Goal: Task Accomplishment & Management: Complete application form

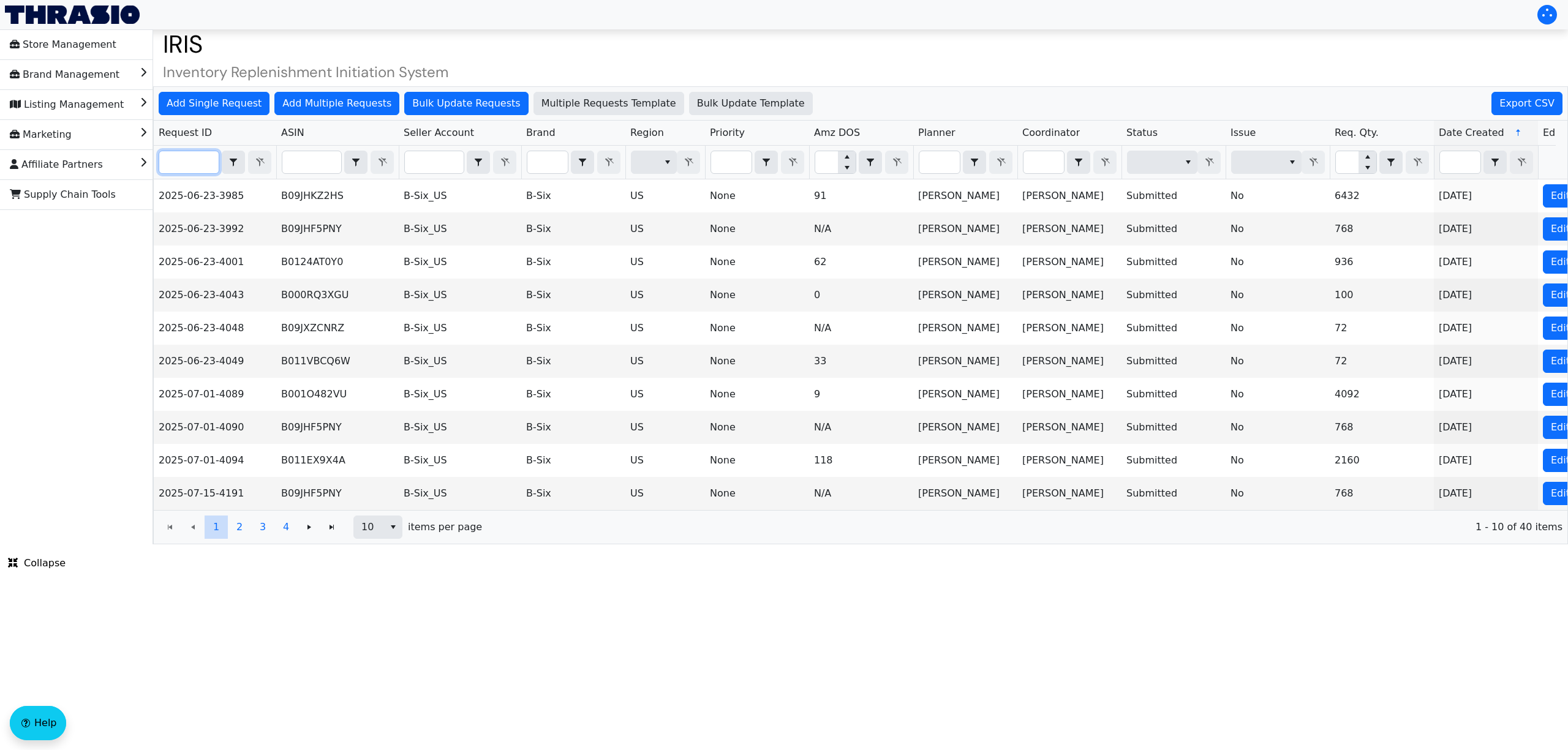
click at [199, 167] on input "Filter" at bounding box center [189, 162] width 60 height 22
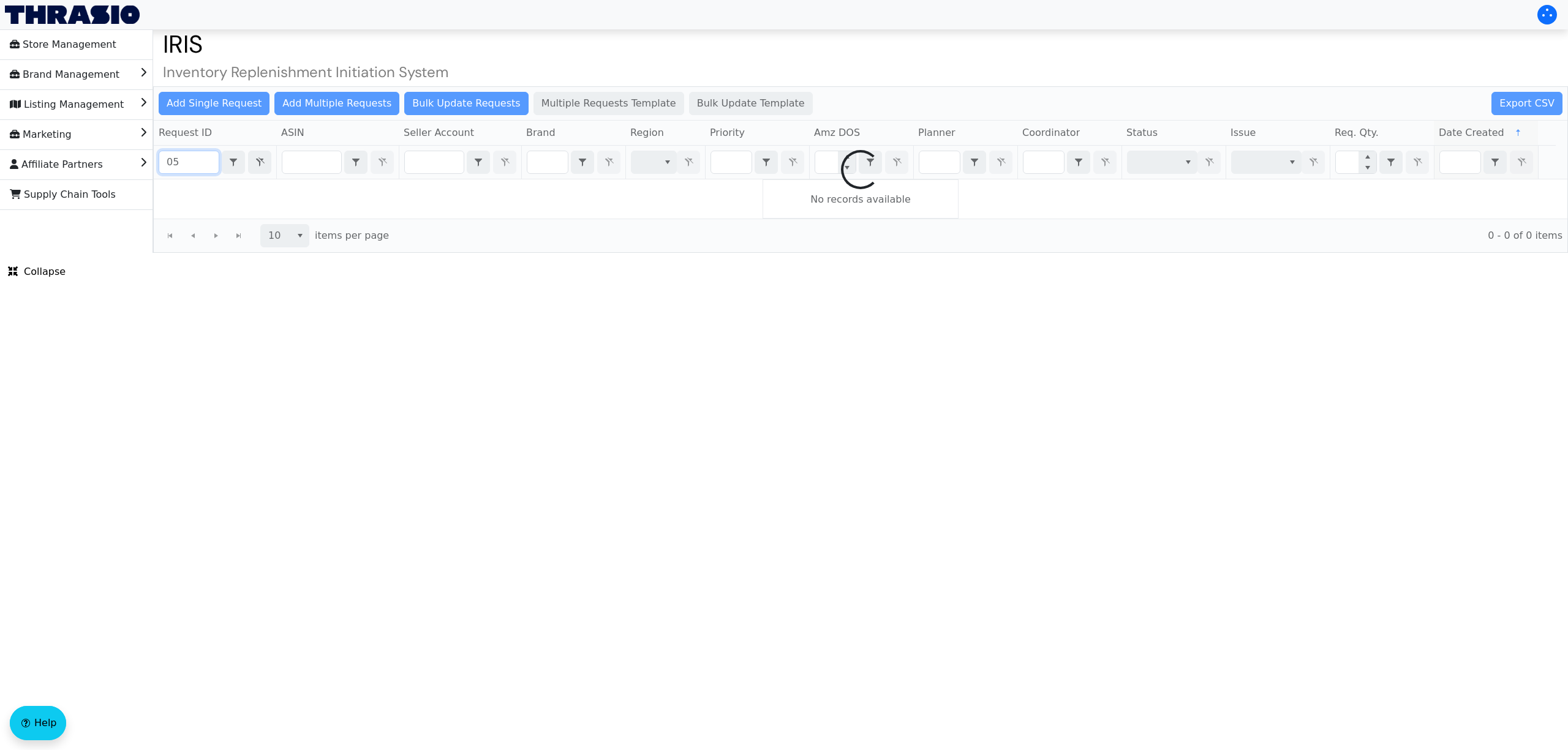
type input "0"
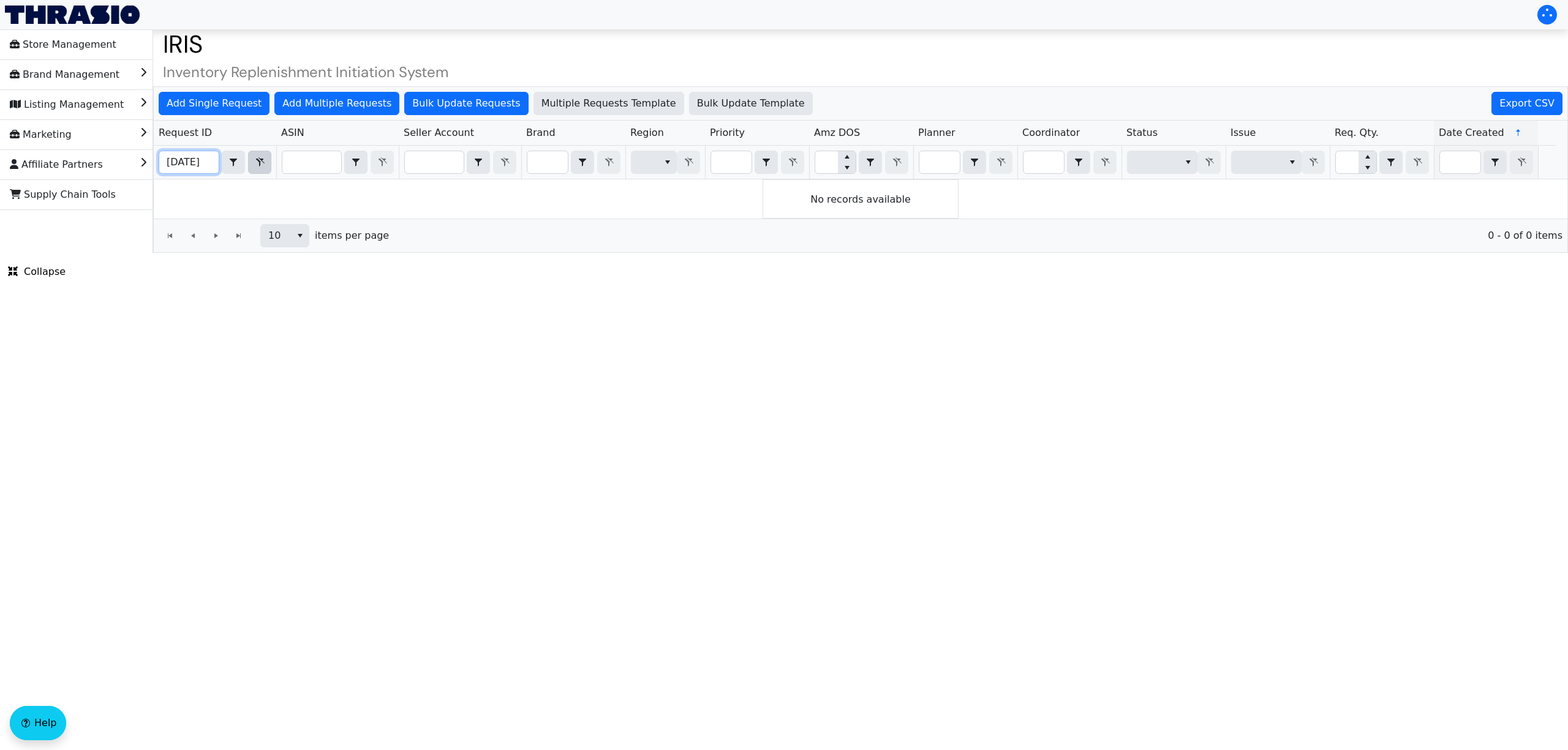
type input "[DATE]"
click at [258, 172] on button "Filter" at bounding box center [260, 162] width 23 height 23
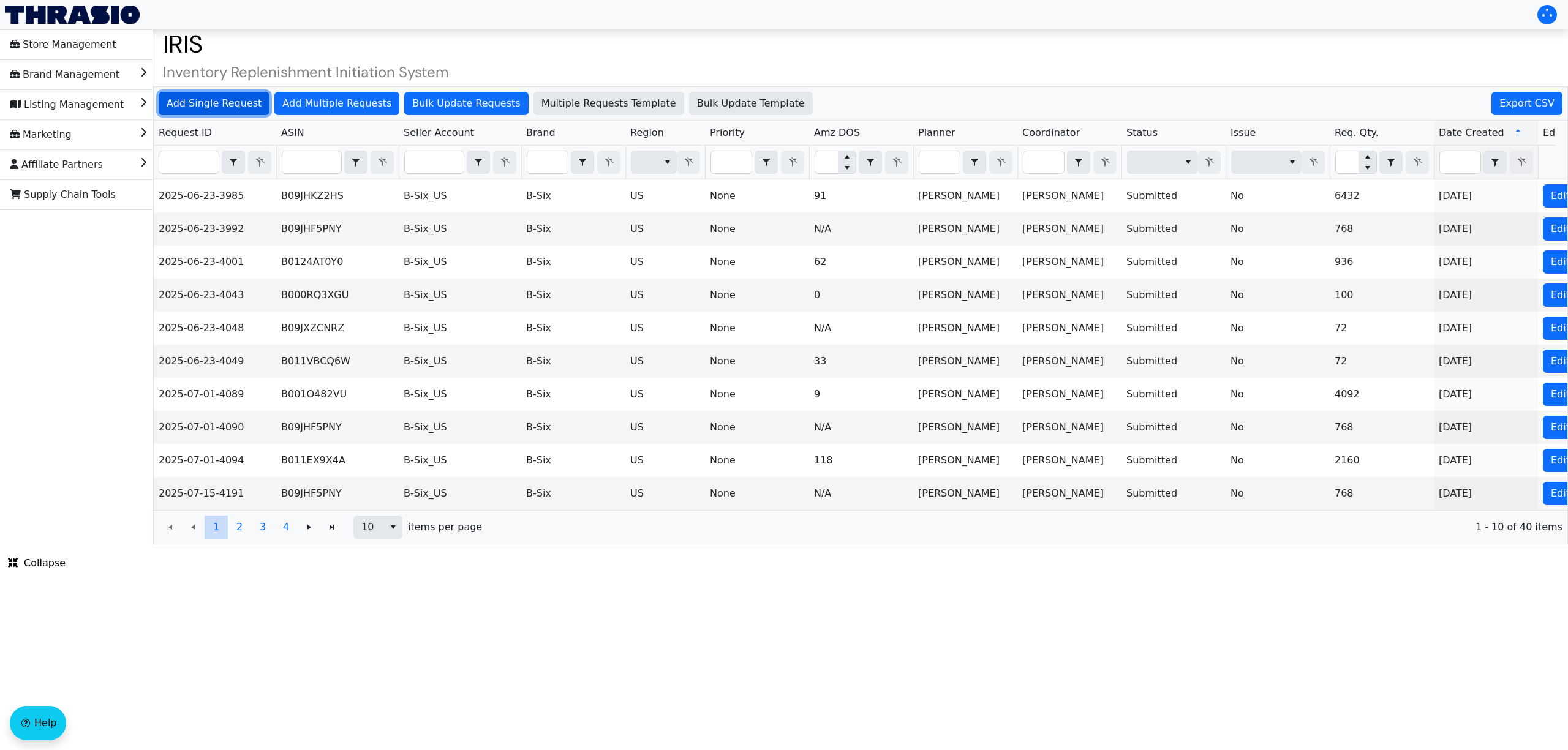
click at [202, 99] on span "Add Single Request" at bounding box center [214, 103] width 95 height 15
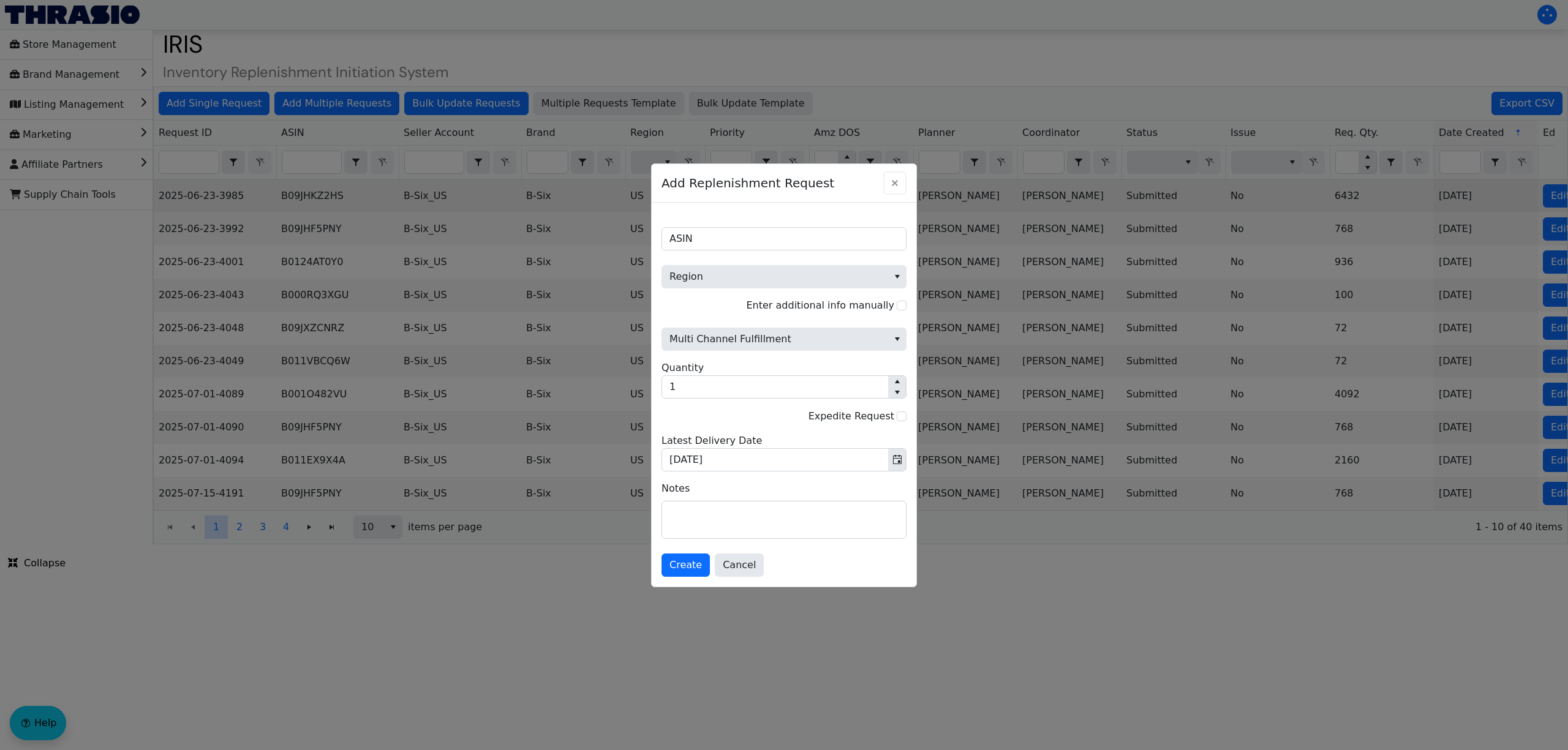
click at [893, 182] on icon "Close" at bounding box center [895, 183] width 6 height 6
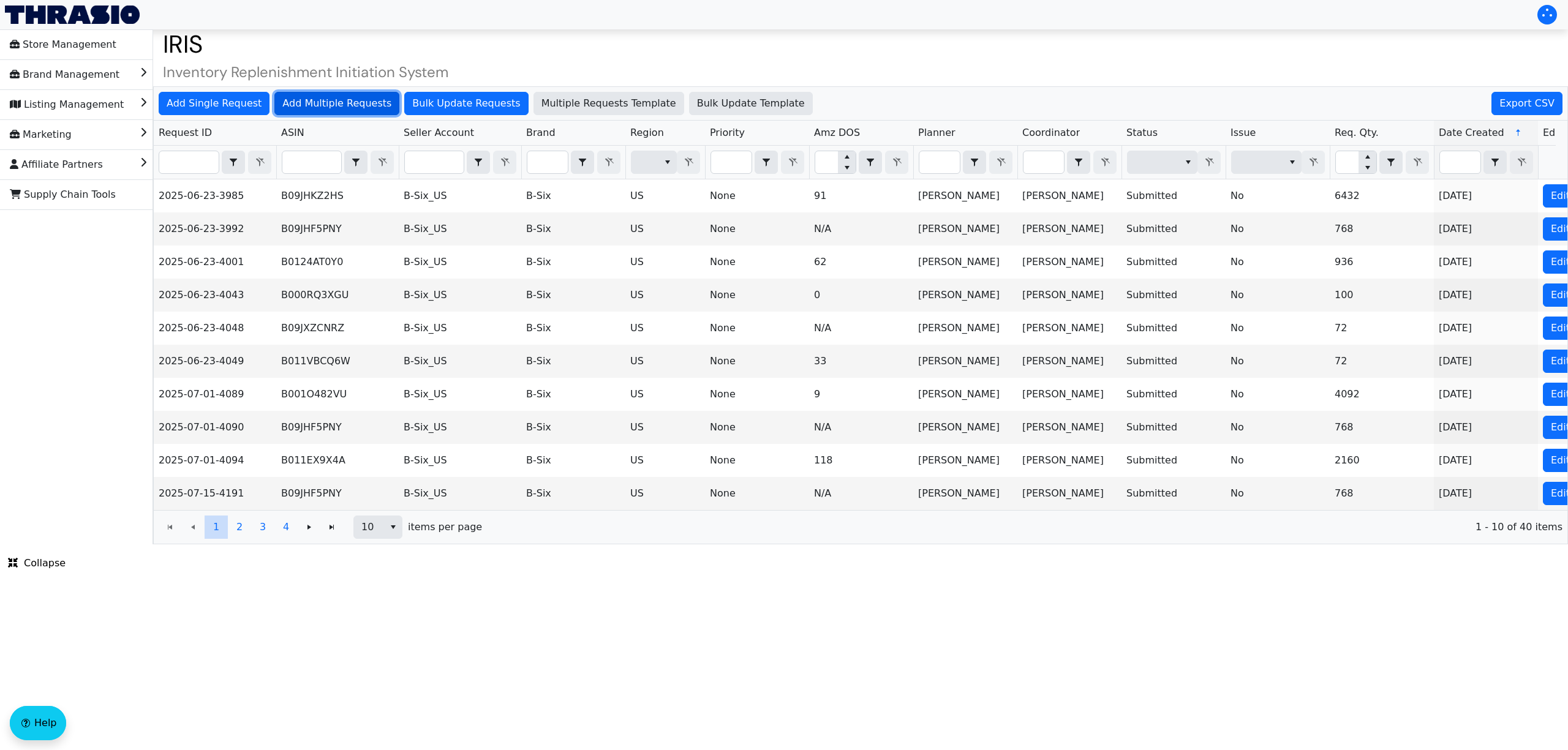
click at [354, 111] on span "Add Multiple Requests" at bounding box center [337, 103] width 109 height 15
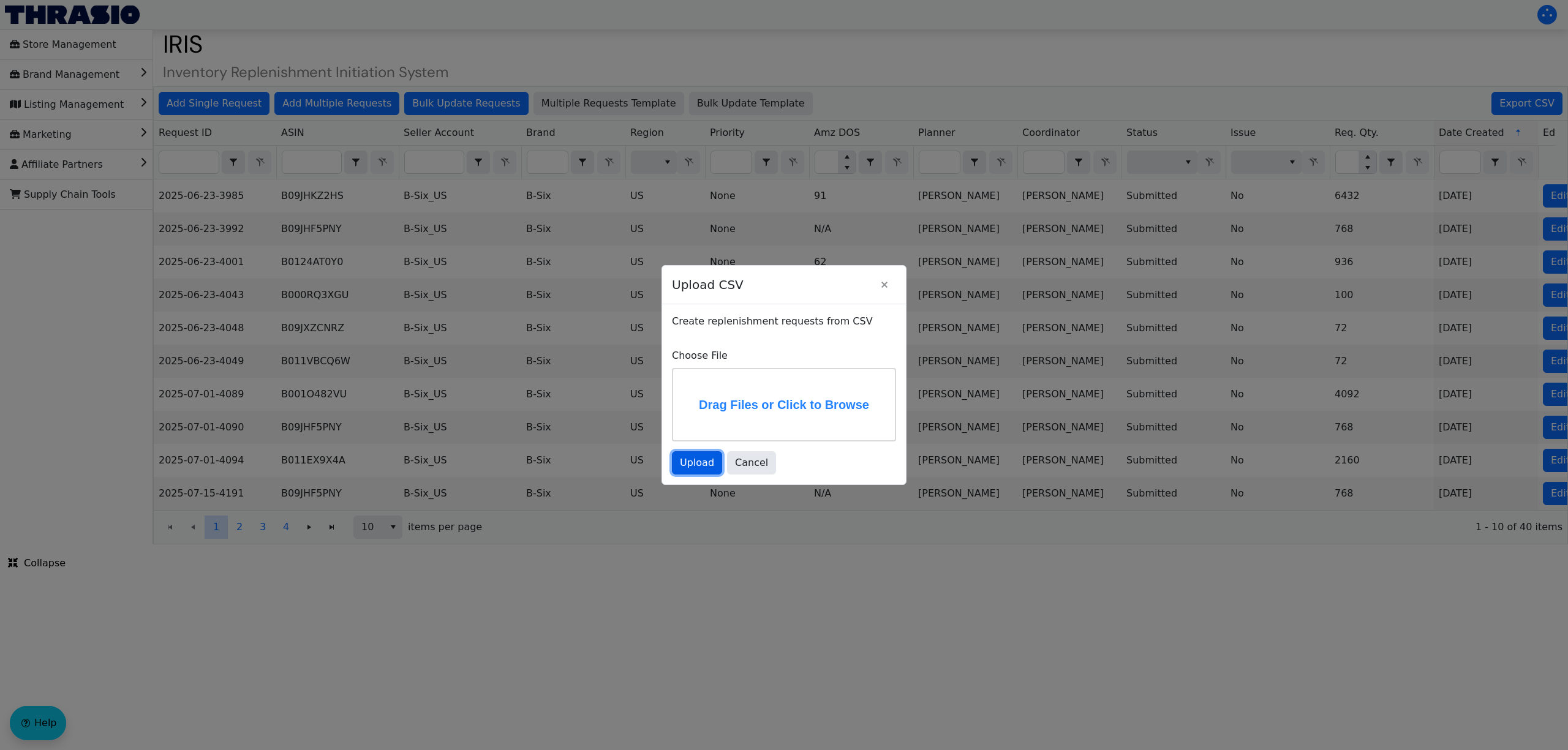
click at [699, 462] on span "Upload" at bounding box center [696, 463] width 34 height 15
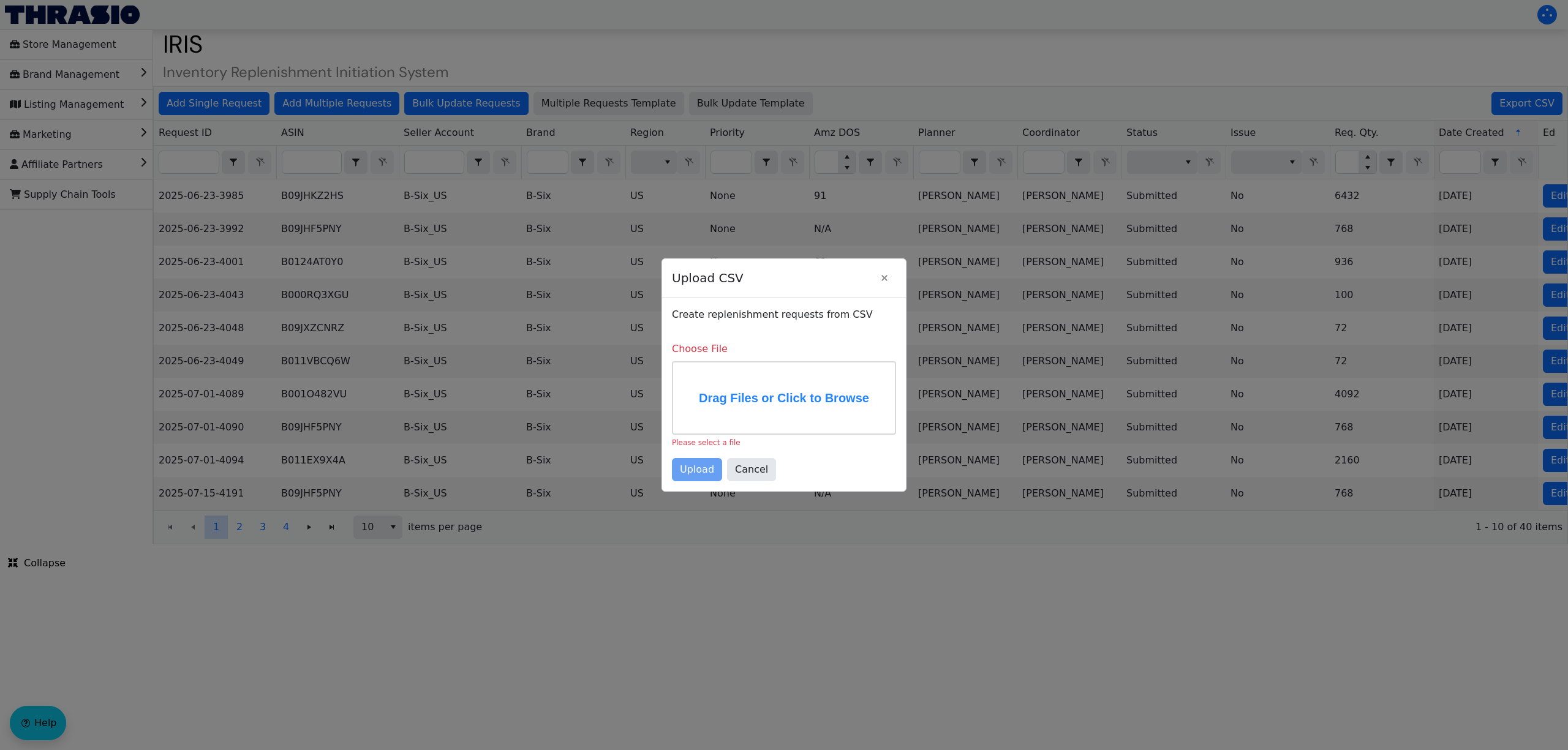
click at [742, 393] on label "Drag Files or Click to Browse" at bounding box center [784, 398] width 222 height 71
click at [0, 0] on input "Drag Files or Click to Browse" at bounding box center [0, 0] width 0 height 0
click at [709, 476] on span "Upload" at bounding box center [696, 471] width 34 height 15
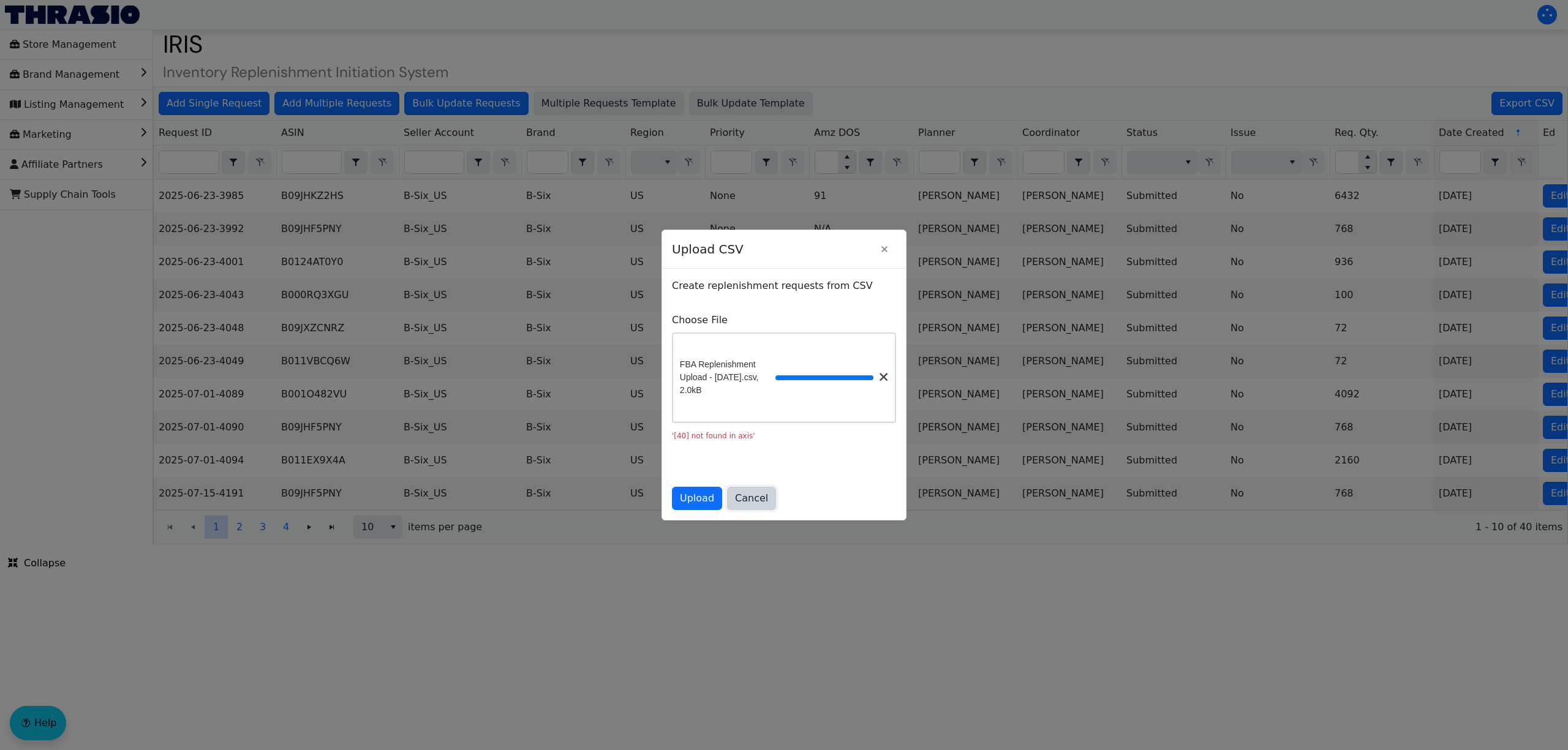
click at [763, 506] on button "Cancel" at bounding box center [751, 498] width 49 height 23
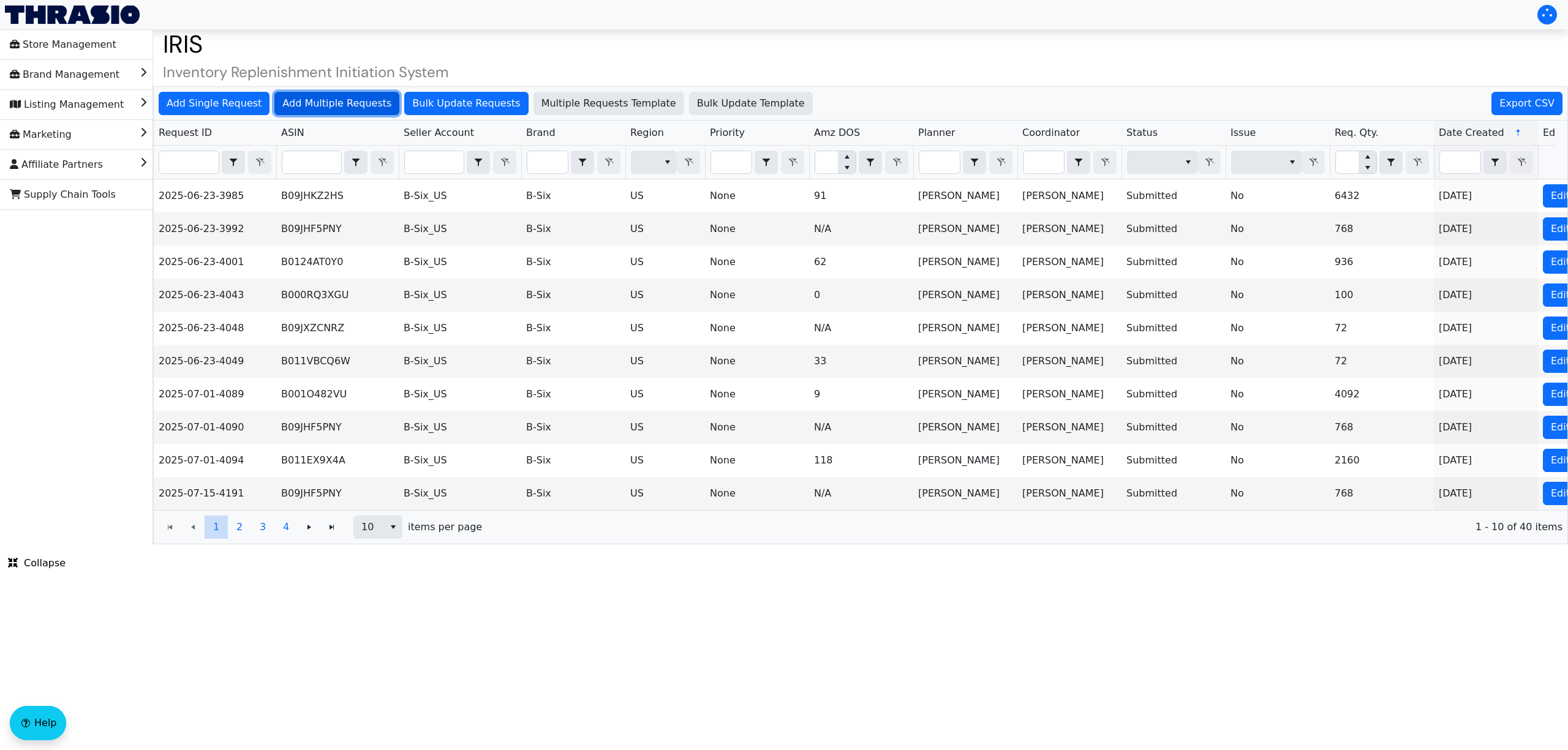
click at [366, 97] on span "Add Multiple Requests" at bounding box center [337, 103] width 109 height 15
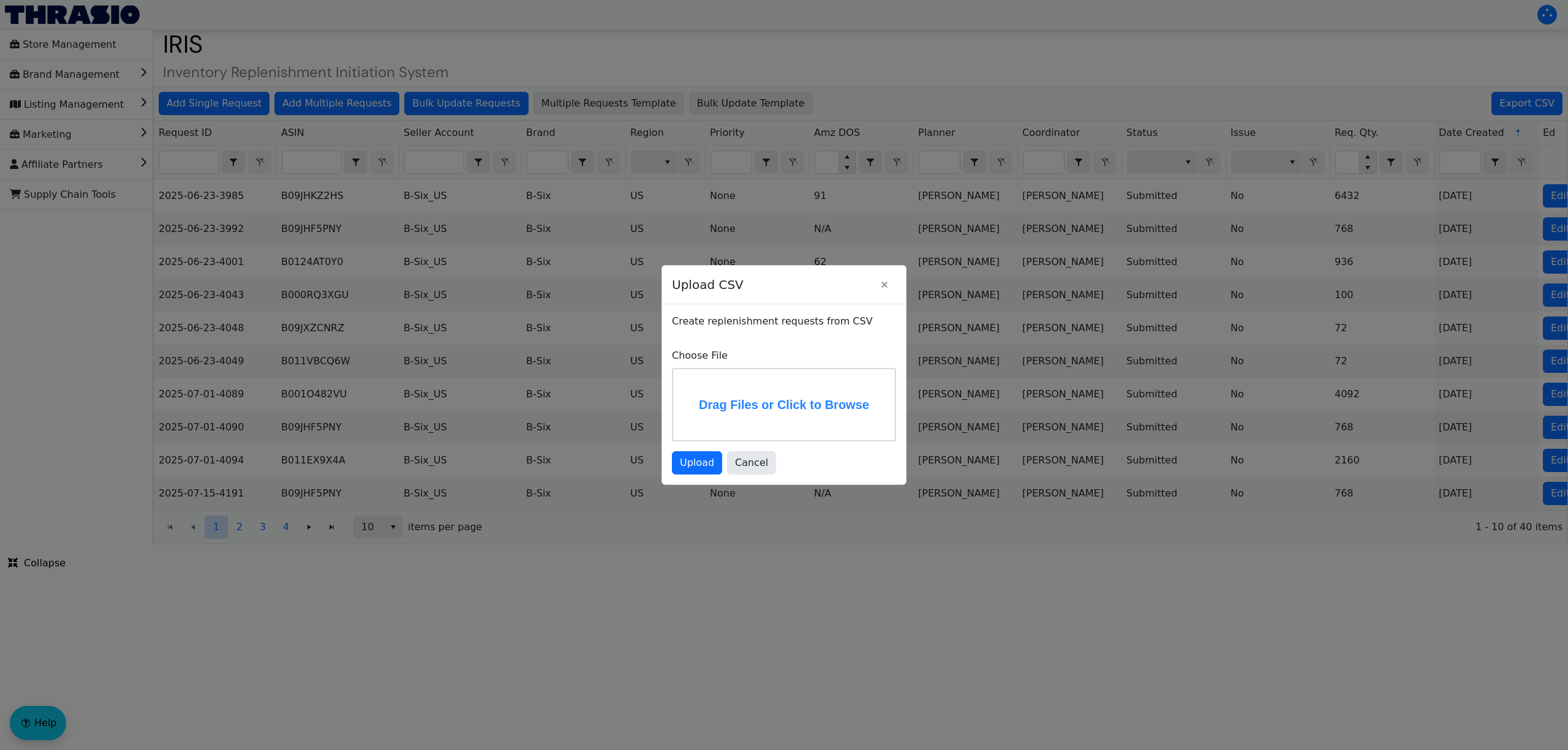
click at [760, 395] on label "Drag Files or Click to Browse" at bounding box center [784, 405] width 222 height 71
click at [810, 392] on label "Drag Files or Click to Browse" at bounding box center [784, 405] width 222 height 71
click at [0, 0] on input "Drag Files or Click to Browse" at bounding box center [0, 0] width 0 height 0
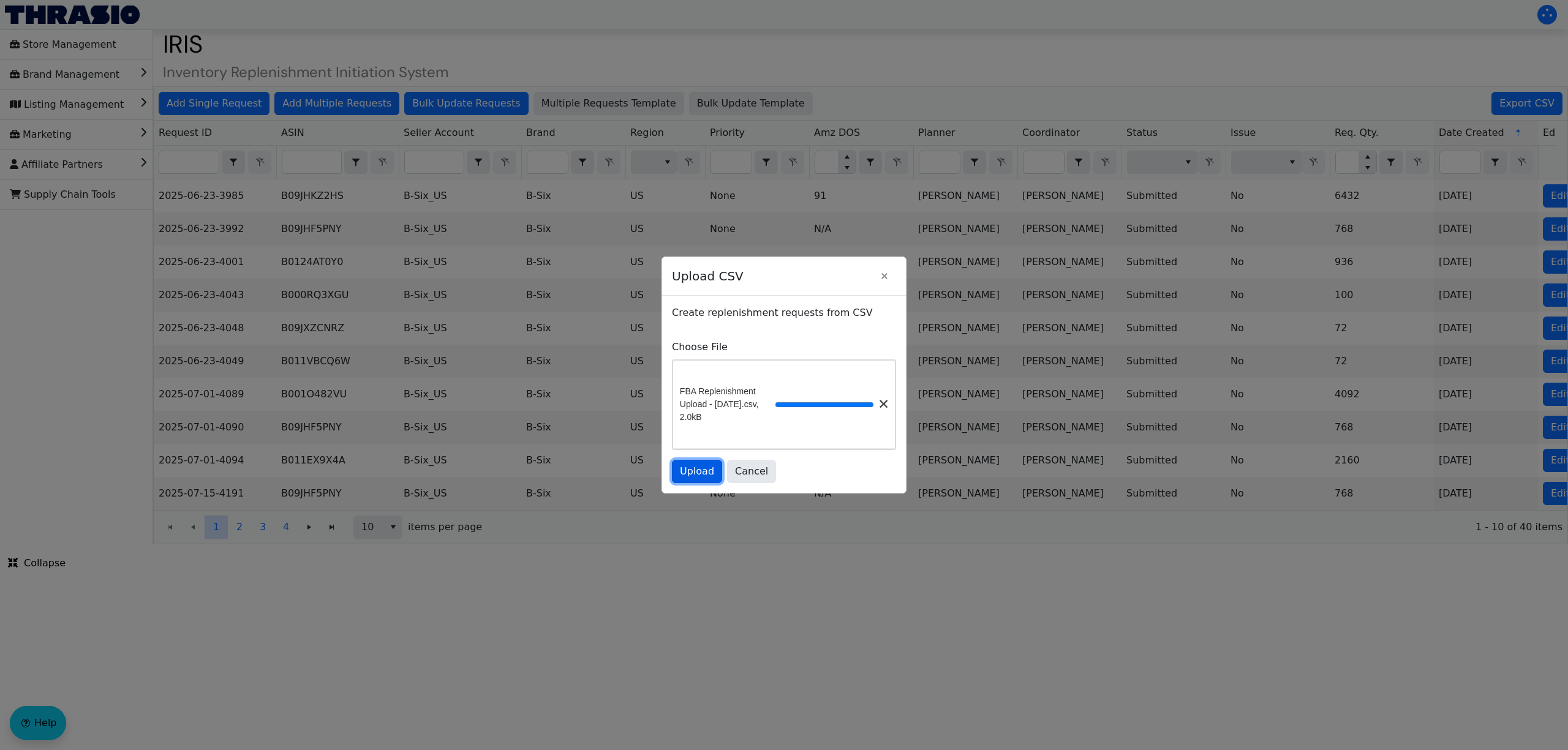
click at [704, 469] on span "Upload" at bounding box center [696, 471] width 34 height 15
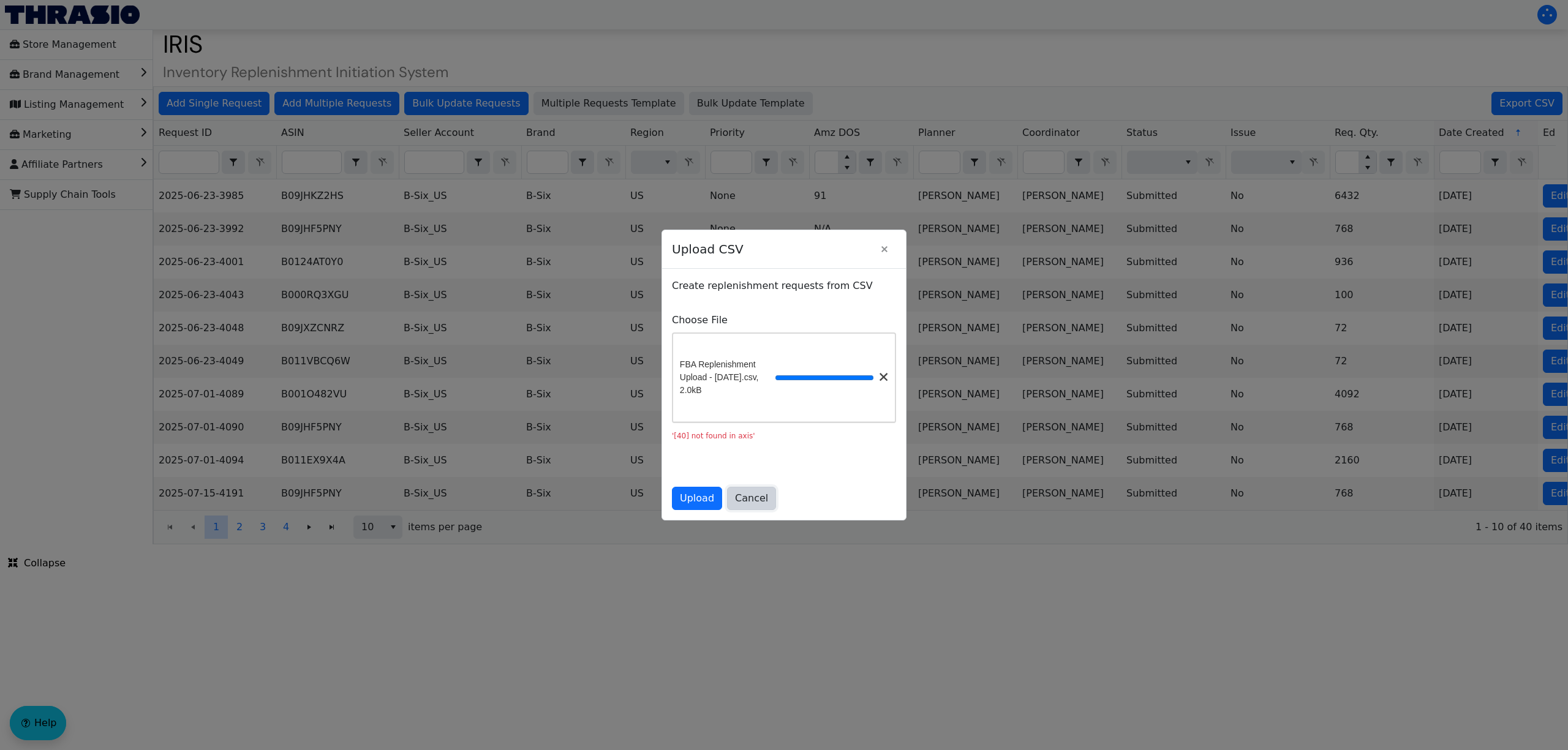
click at [755, 503] on span "Cancel" at bounding box center [751, 498] width 33 height 15
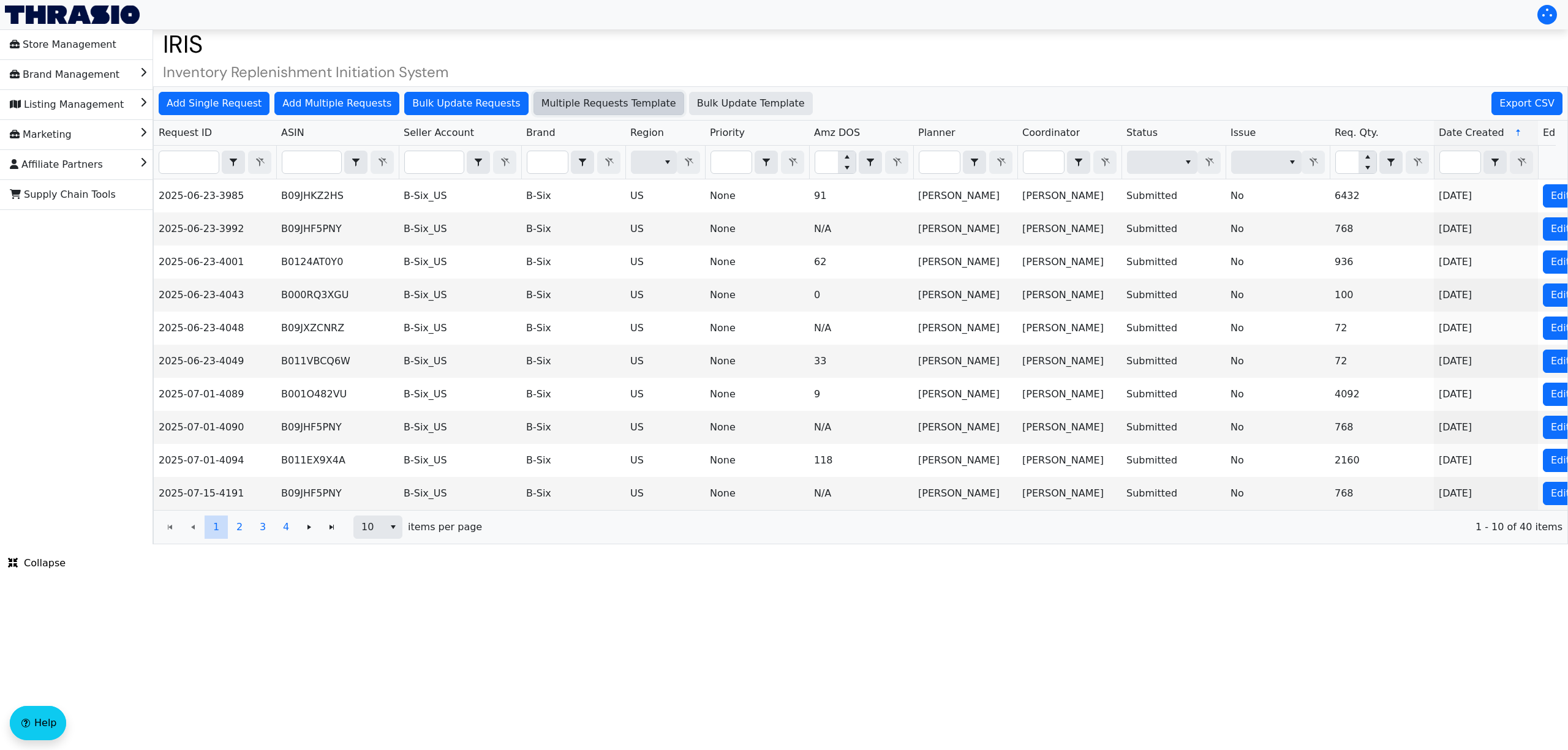
click at [560, 97] on span "Multiple Requests Template" at bounding box center [608, 103] width 135 height 15
click at [317, 102] on span "Add Multiple Requests" at bounding box center [337, 103] width 109 height 15
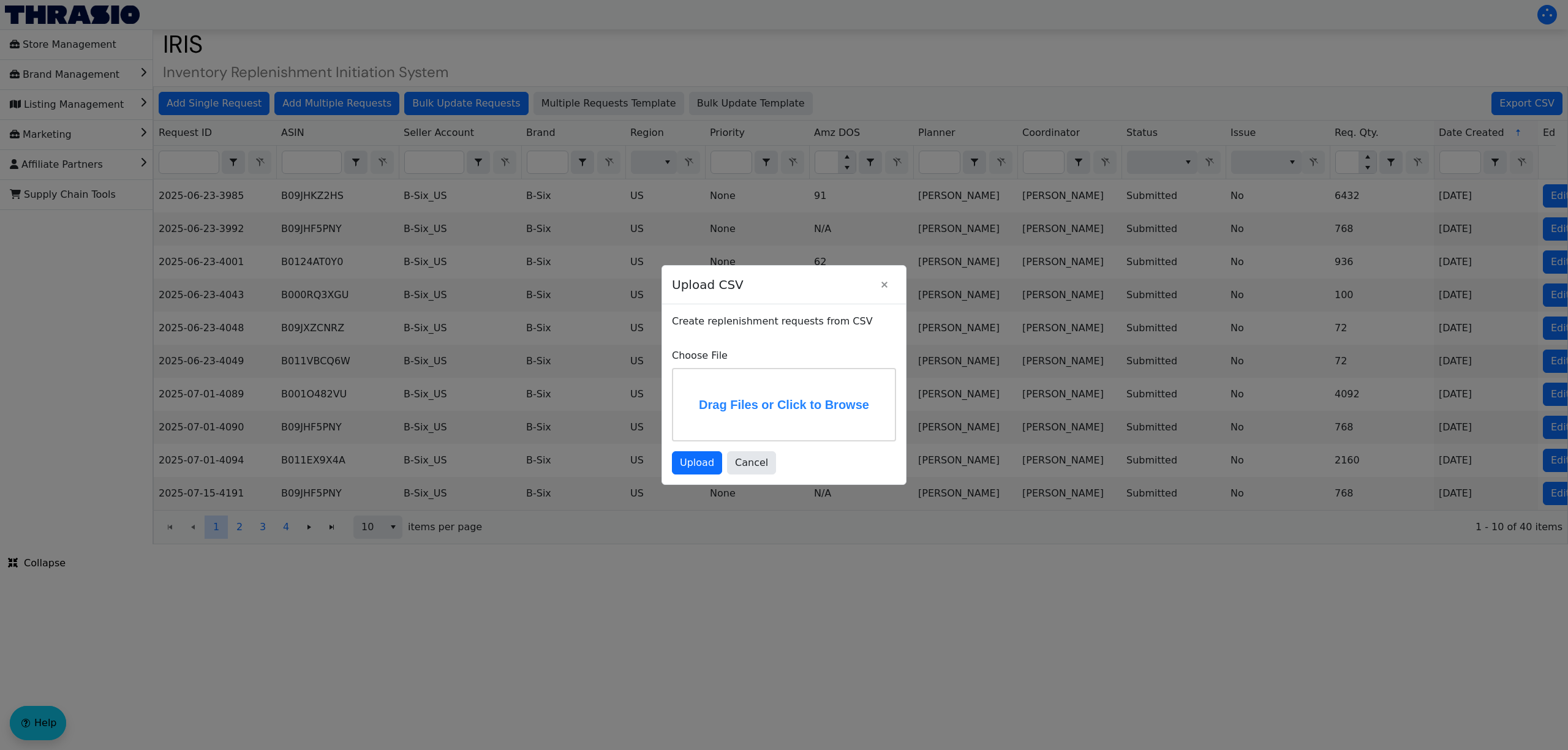
click at [741, 396] on label "Drag Files or Click to Browse" at bounding box center [784, 405] width 222 height 71
click at [0, 0] on input "Drag Files or Click to Browse" at bounding box center [0, 0] width 0 height 0
click at [701, 473] on span "Upload" at bounding box center [696, 466] width 34 height 15
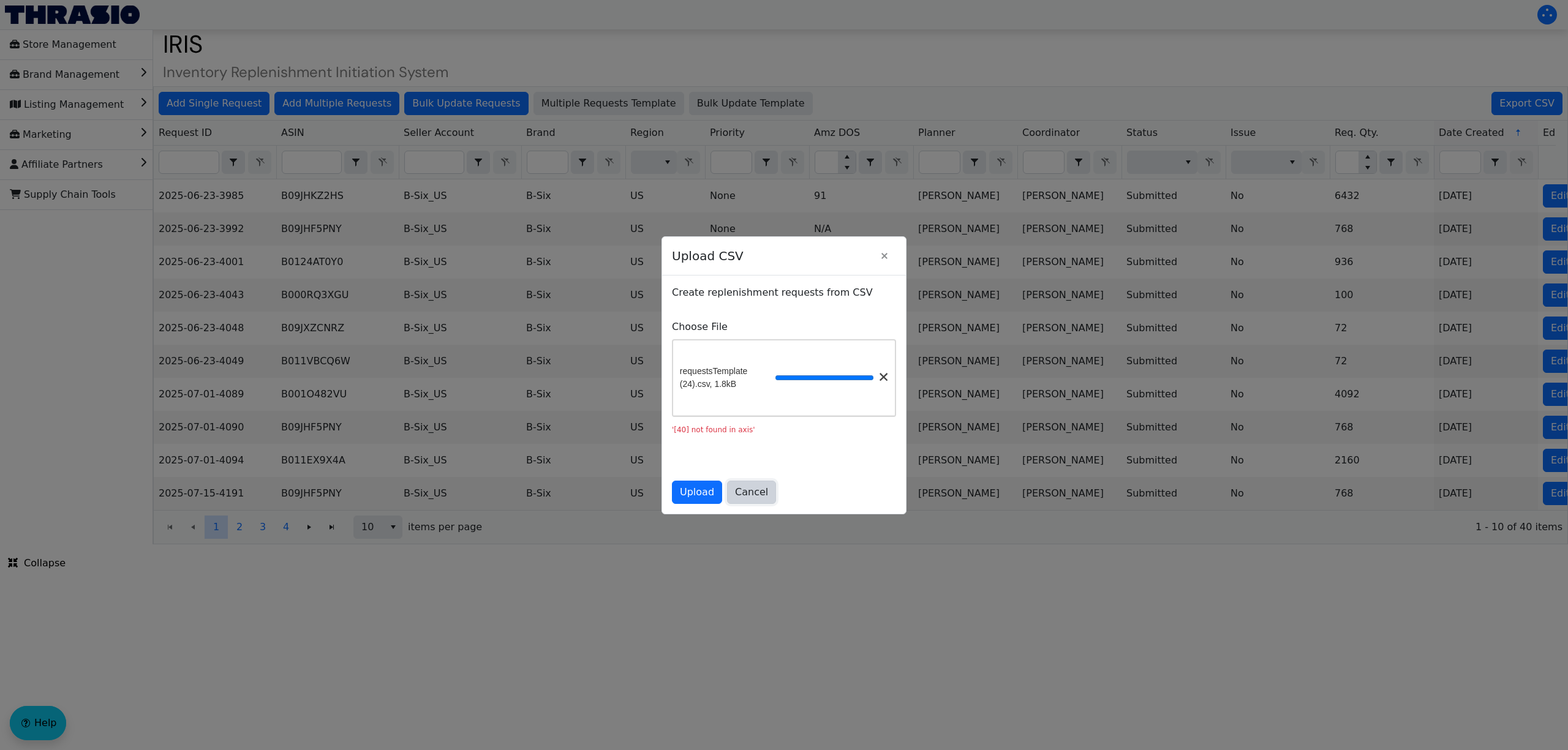
click at [745, 500] on span "Cancel" at bounding box center [751, 492] width 33 height 15
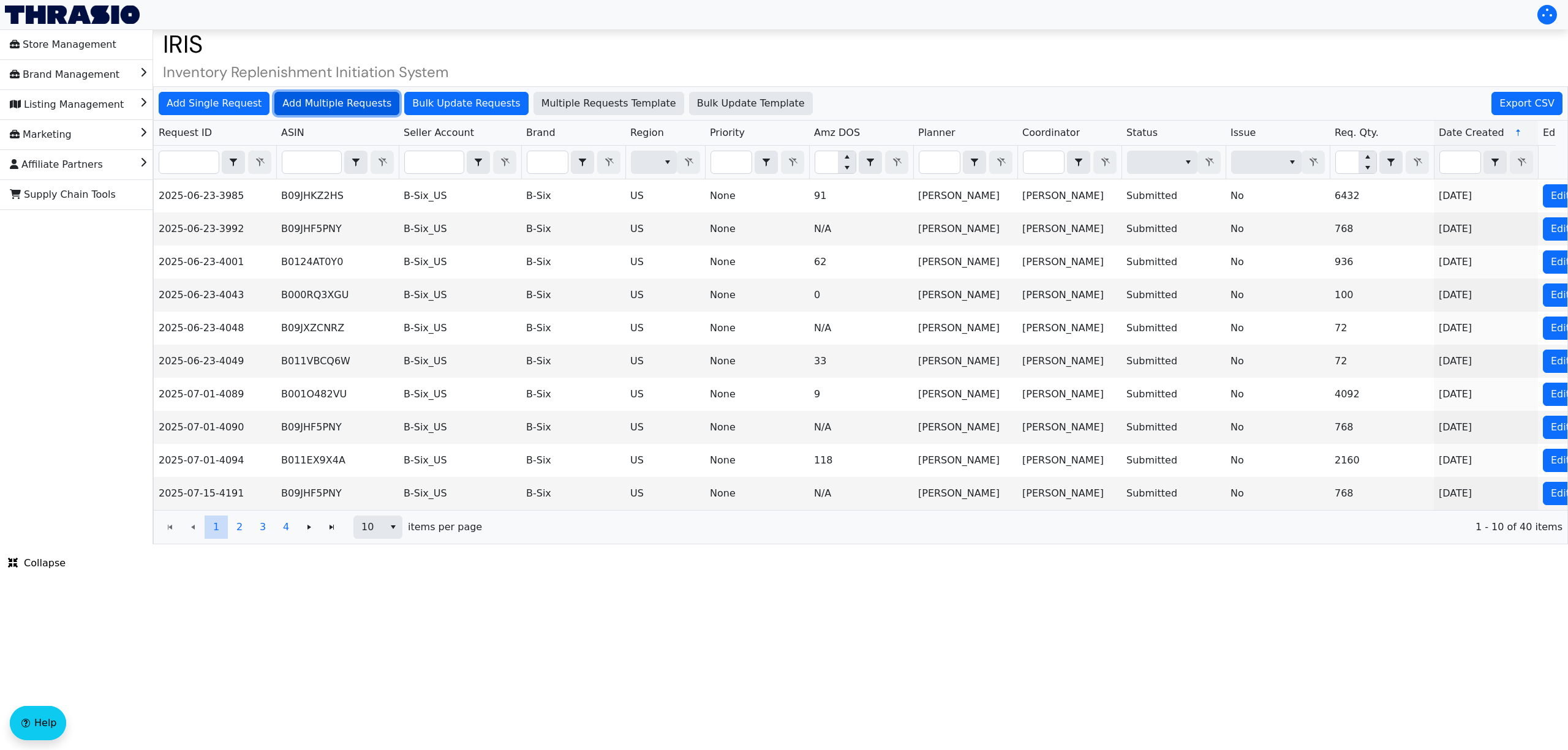
click at [292, 103] on span "Add Multiple Requests" at bounding box center [337, 103] width 109 height 15
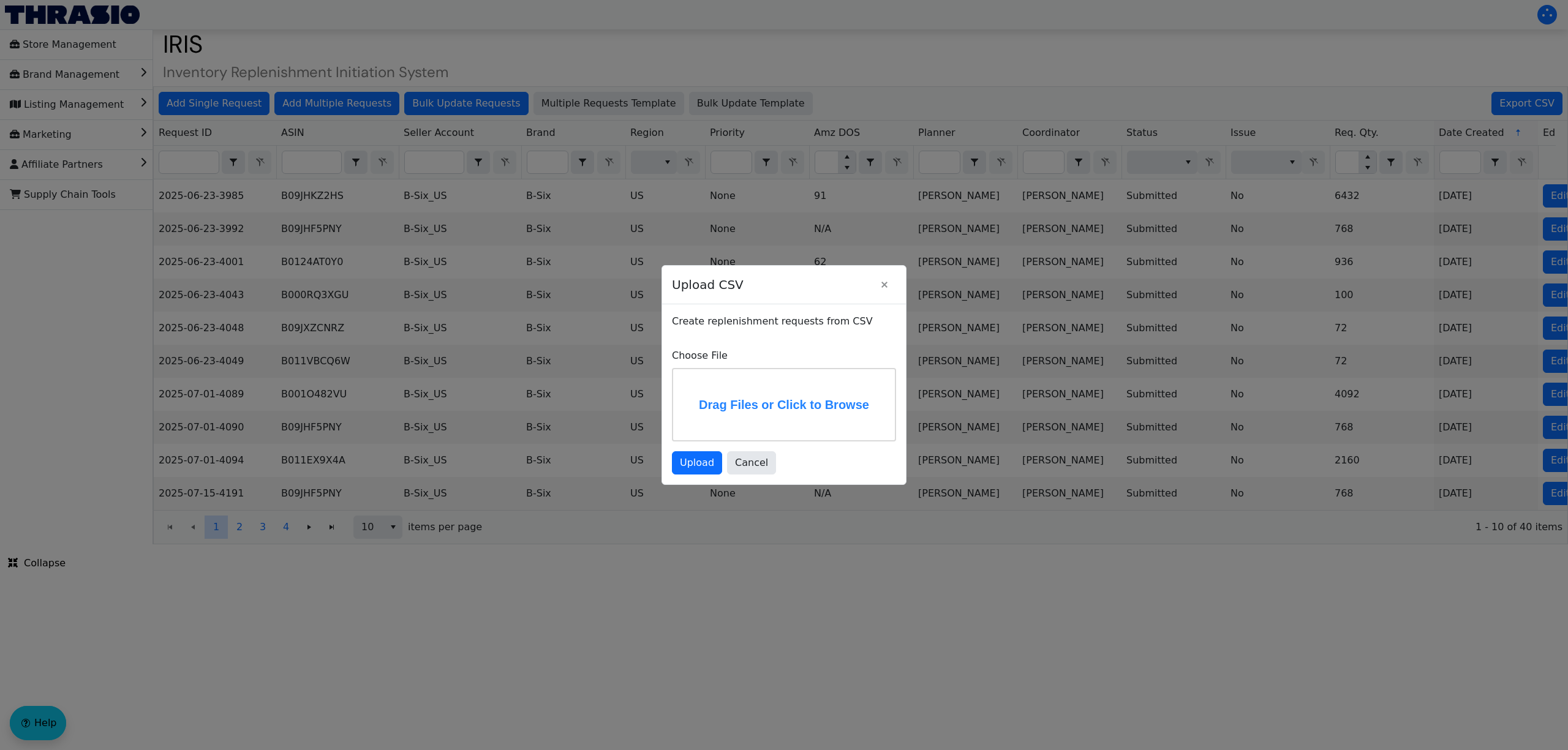
click at [795, 396] on label "Drag Files or Click to Browse" at bounding box center [784, 405] width 222 height 71
click at [0, 0] on input "Drag Files or Click to Browse" at bounding box center [0, 0] width 0 height 0
click at [699, 463] on span "Upload" at bounding box center [696, 466] width 34 height 15
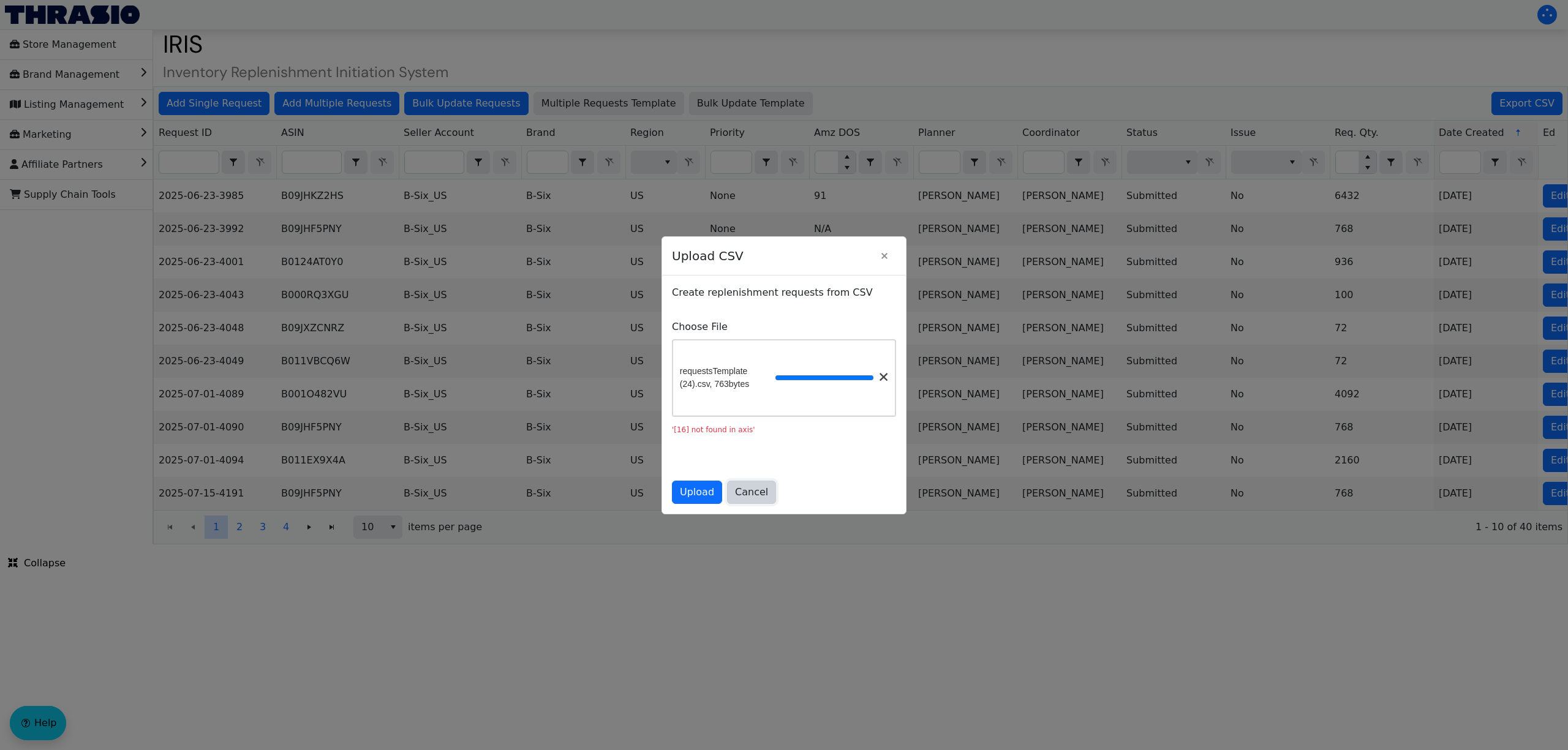
click at [765, 498] on button "Cancel" at bounding box center [751, 492] width 49 height 23
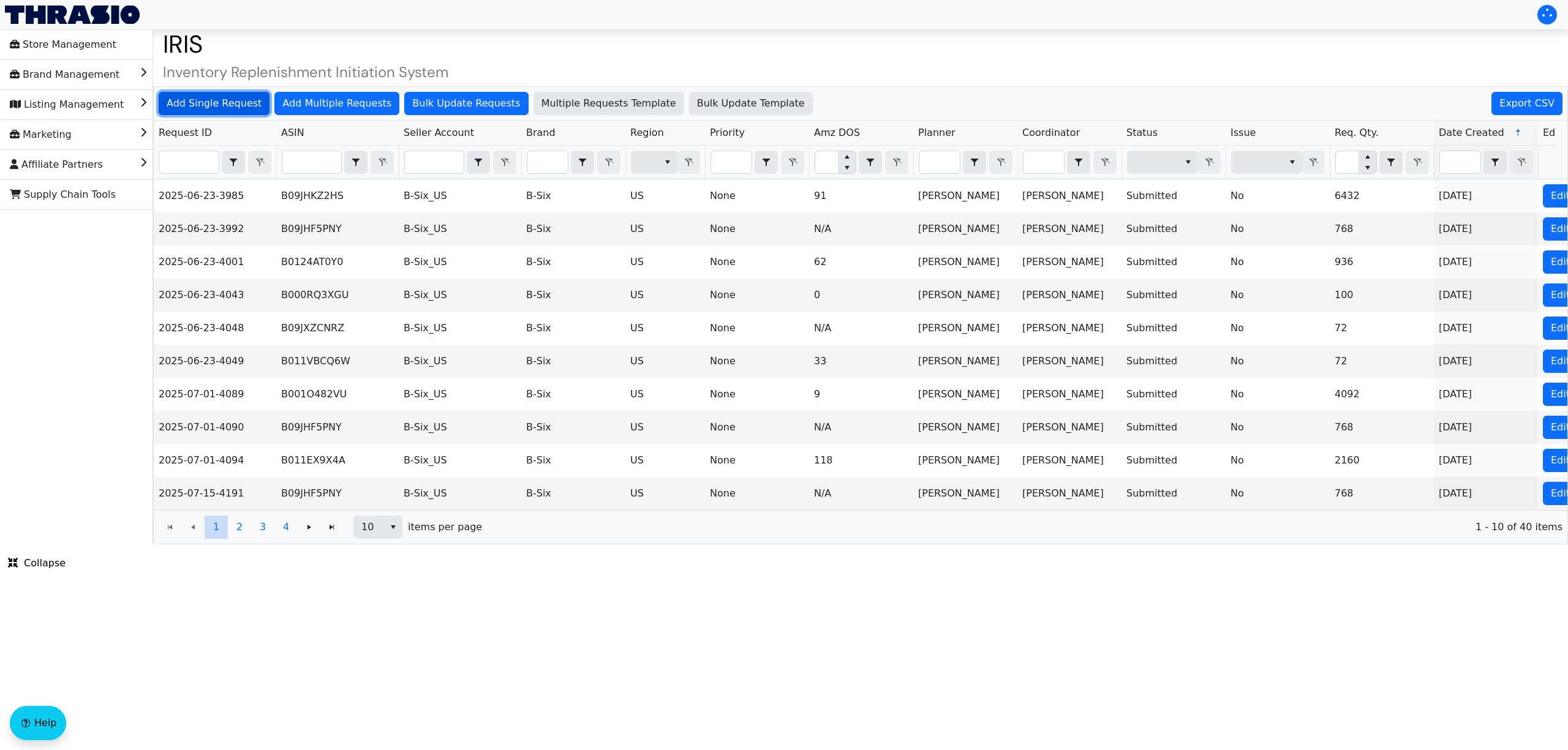
click at [199, 100] on span "Add Single Request" at bounding box center [214, 103] width 95 height 15
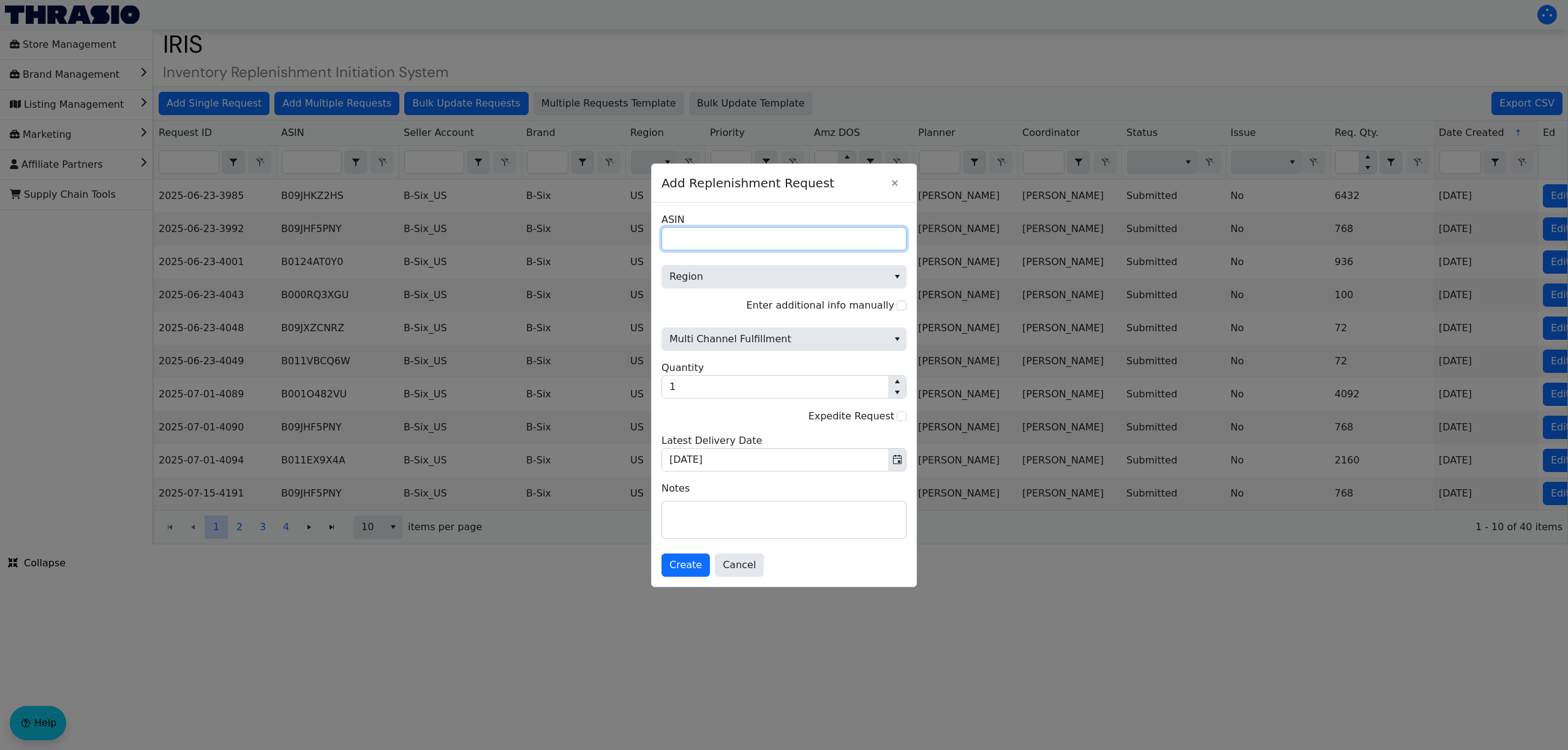
click at [760, 229] on input "ASIN" at bounding box center [784, 239] width 245 height 23
paste input "B06ZY896ZM"
type input "B06ZY896ZM"
click at [751, 277] on span "Region" at bounding box center [775, 276] width 211 height 15
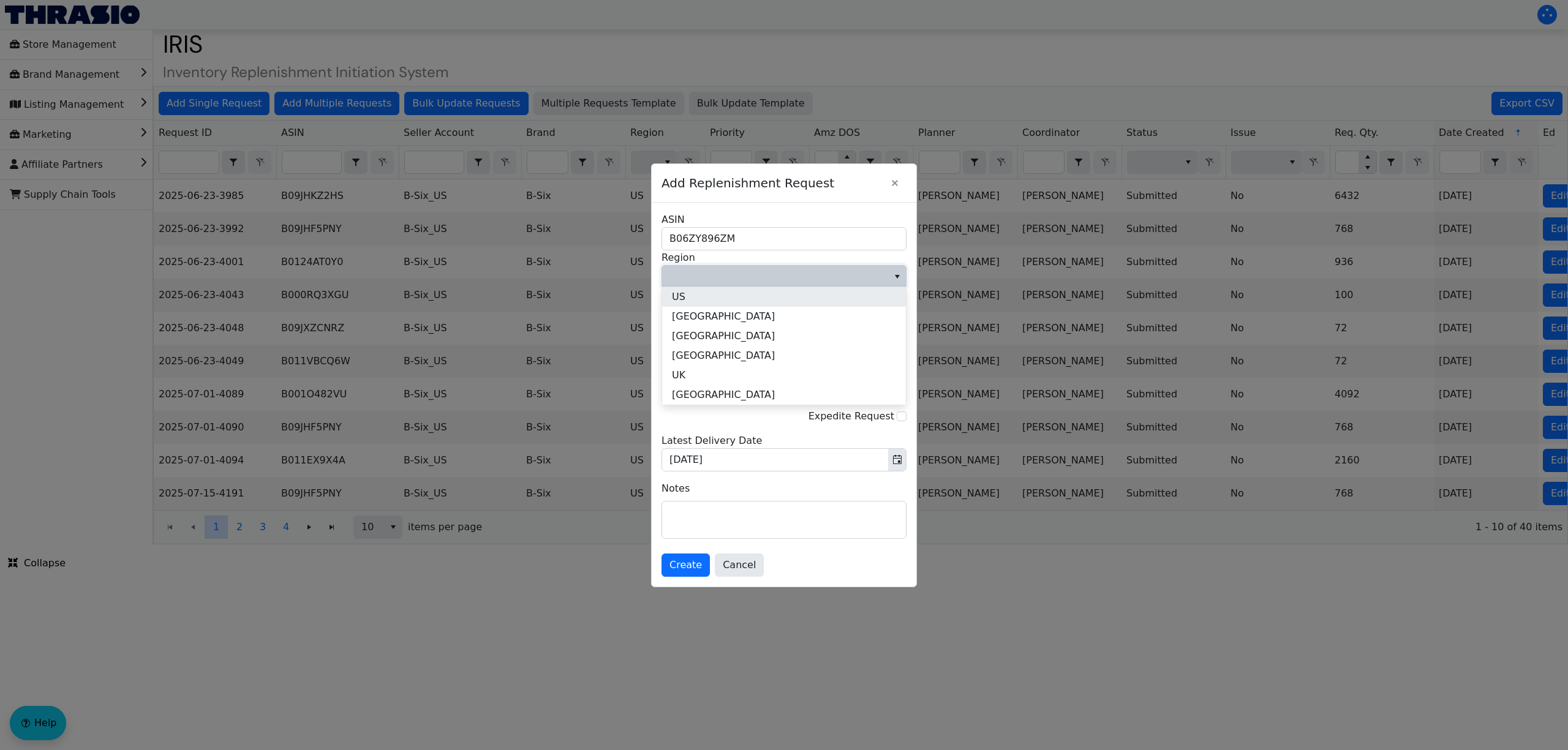
click at [749, 301] on li "US" at bounding box center [784, 297] width 244 height 20
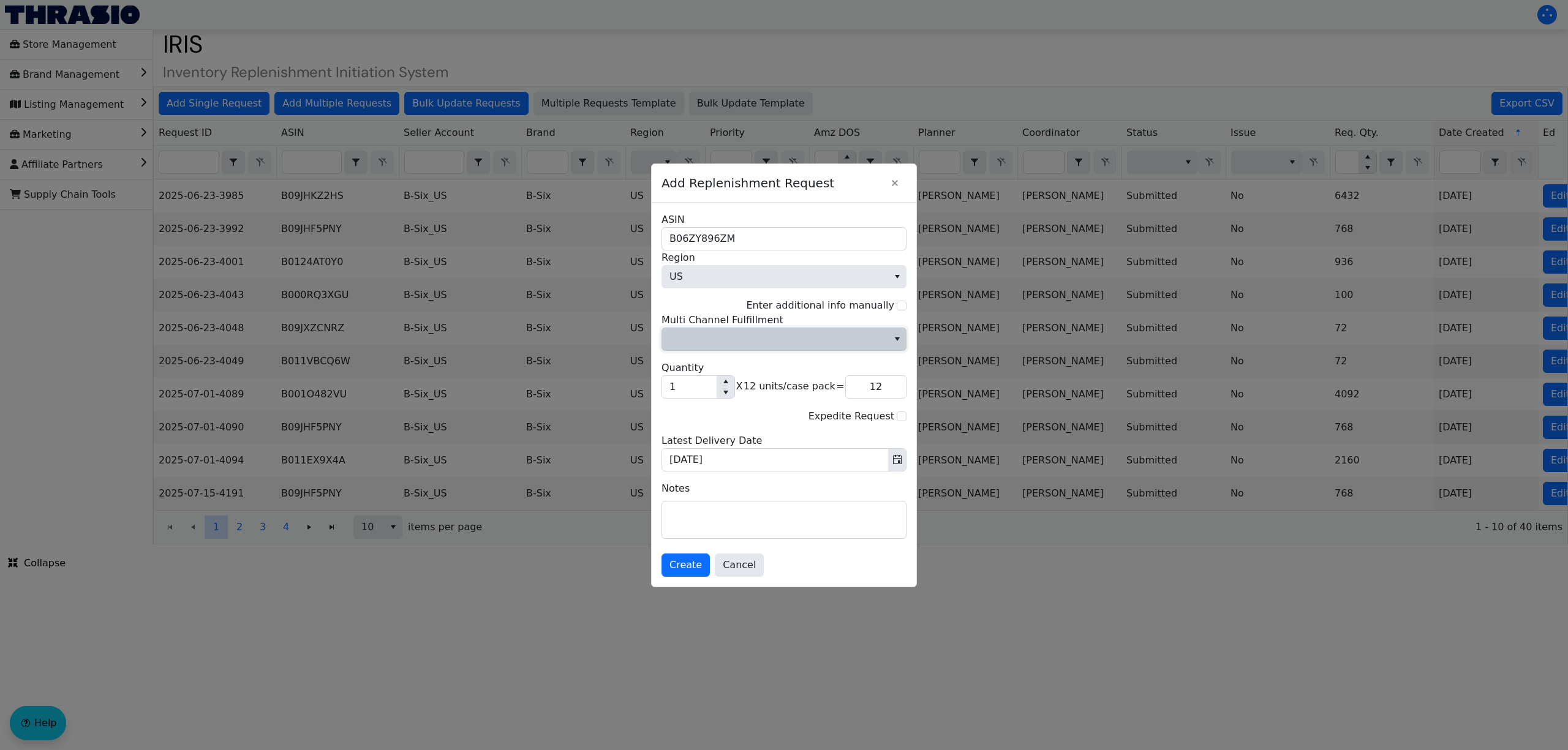
click at [740, 332] on span "Multi Channel Fulfillment" at bounding box center [775, 339] width 211 height 15
click at [739, 375] on li "No" at bounding box center [784, 380] width 244 height 20
click at [680, 383] on input "1" at bounding box center [689, 387] width 55 height 22
type input "0"
type input "5"
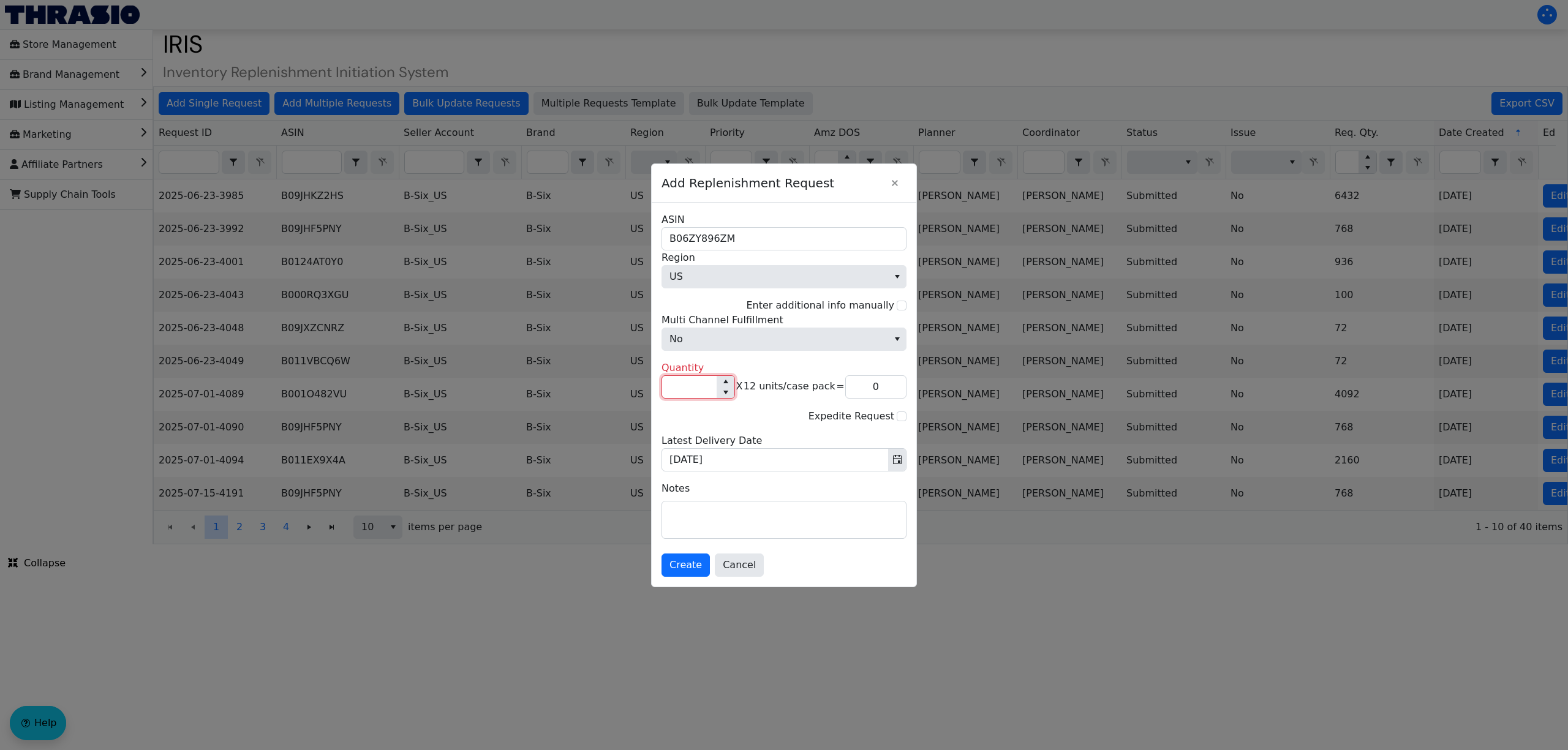
type input "60"
type input "58"
type input "696"
type input "583"
type input "6,996"
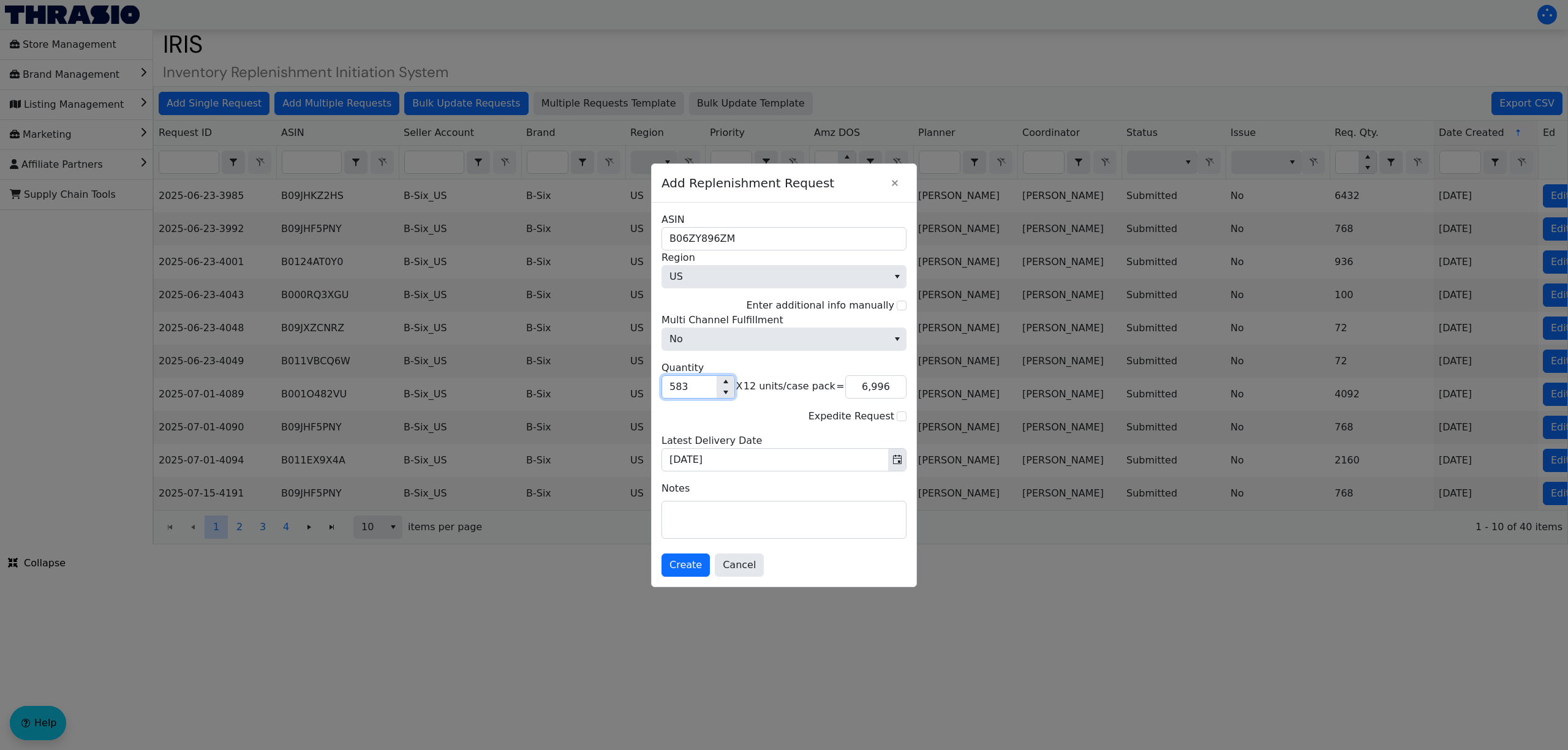
type input "583"
click at [758, 521] on textarea at bounding box center [784, 519] width 244 height 37
click at [686, 567] on span "Create" at bounding box center [685, 565] width 33 height 15
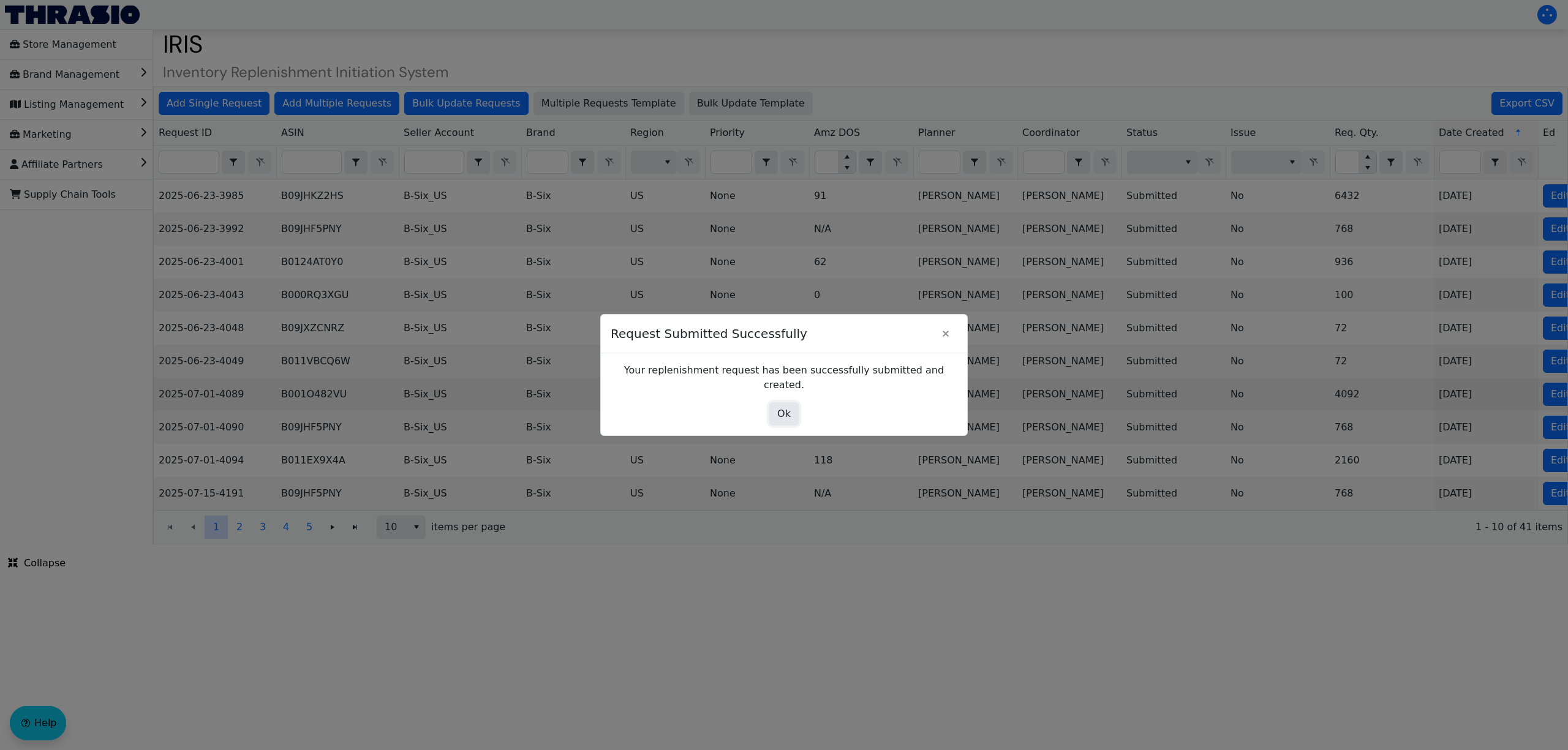
click at [778, 407] on span "Ok" at bounding box center [784, 414] width 14 height 15
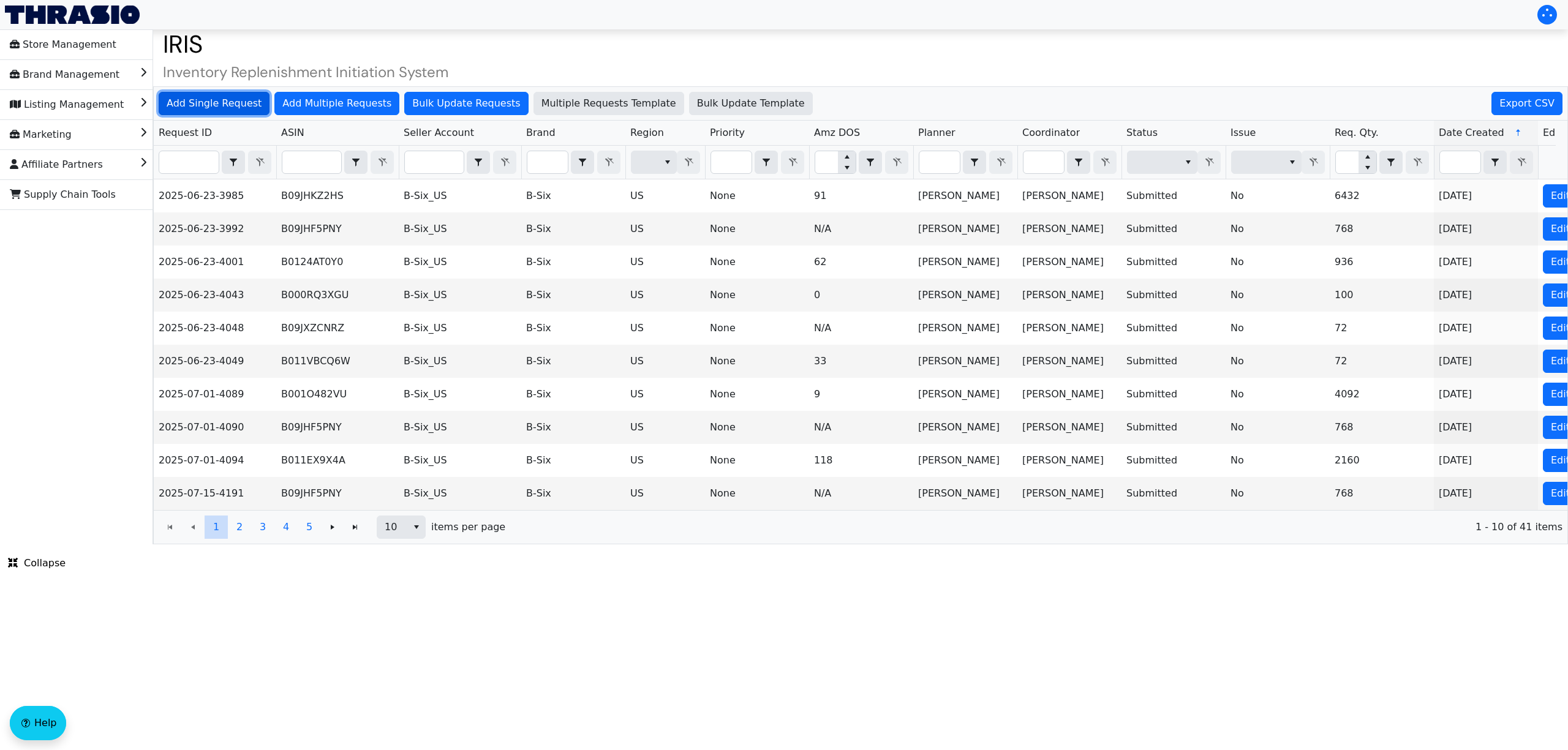
click at [220, 103] on span "Add Single Request" at bounding box center [214, 103] width 95 height 15
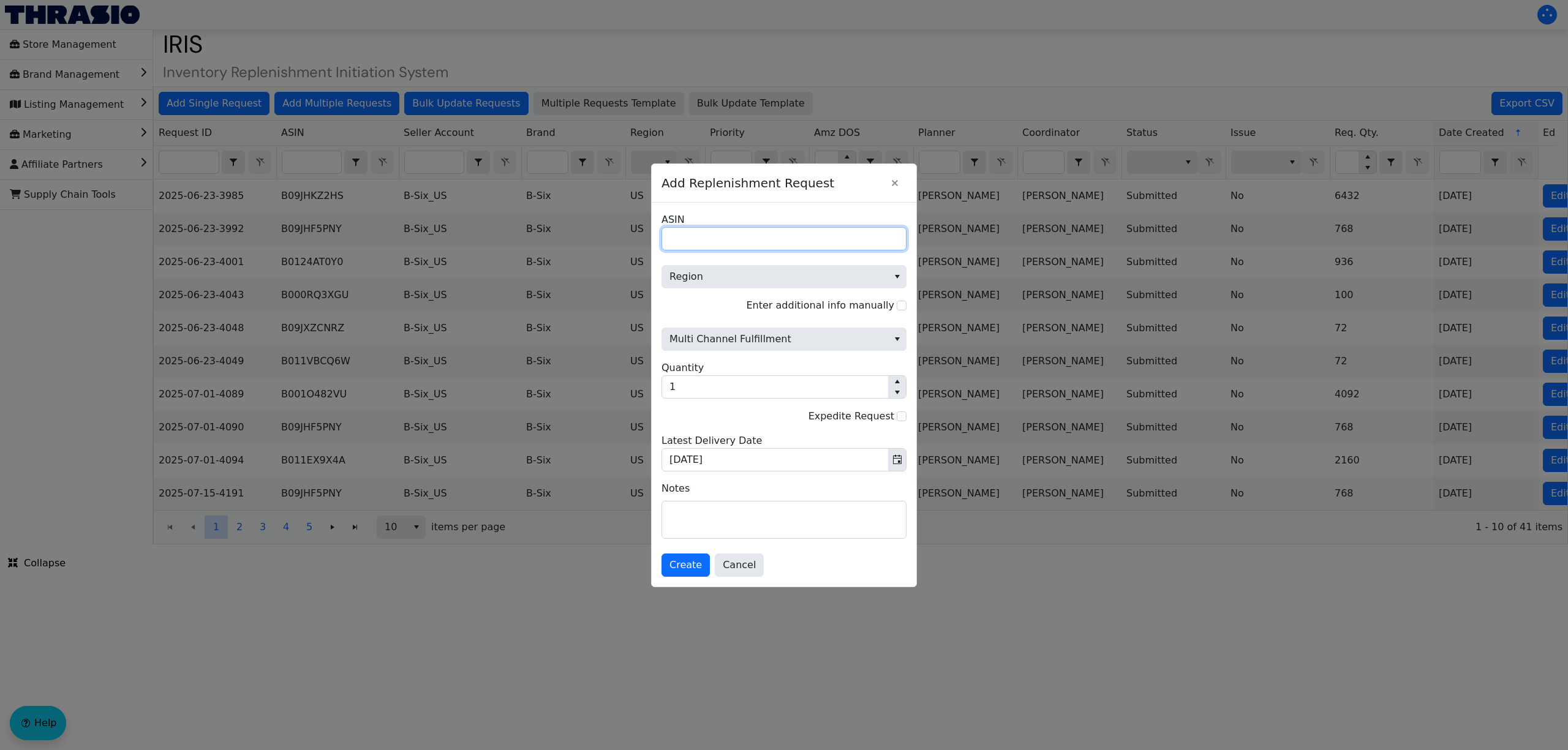
click at [792, 236] on input "ASIN" at bounding box center [784, 239] width 245 height 23
paste input "B000X6K9J8"
type input "B000X6K9J8"
click at [739, 273] on span "Region" at bounding box center [775, 276] width 211 height 15
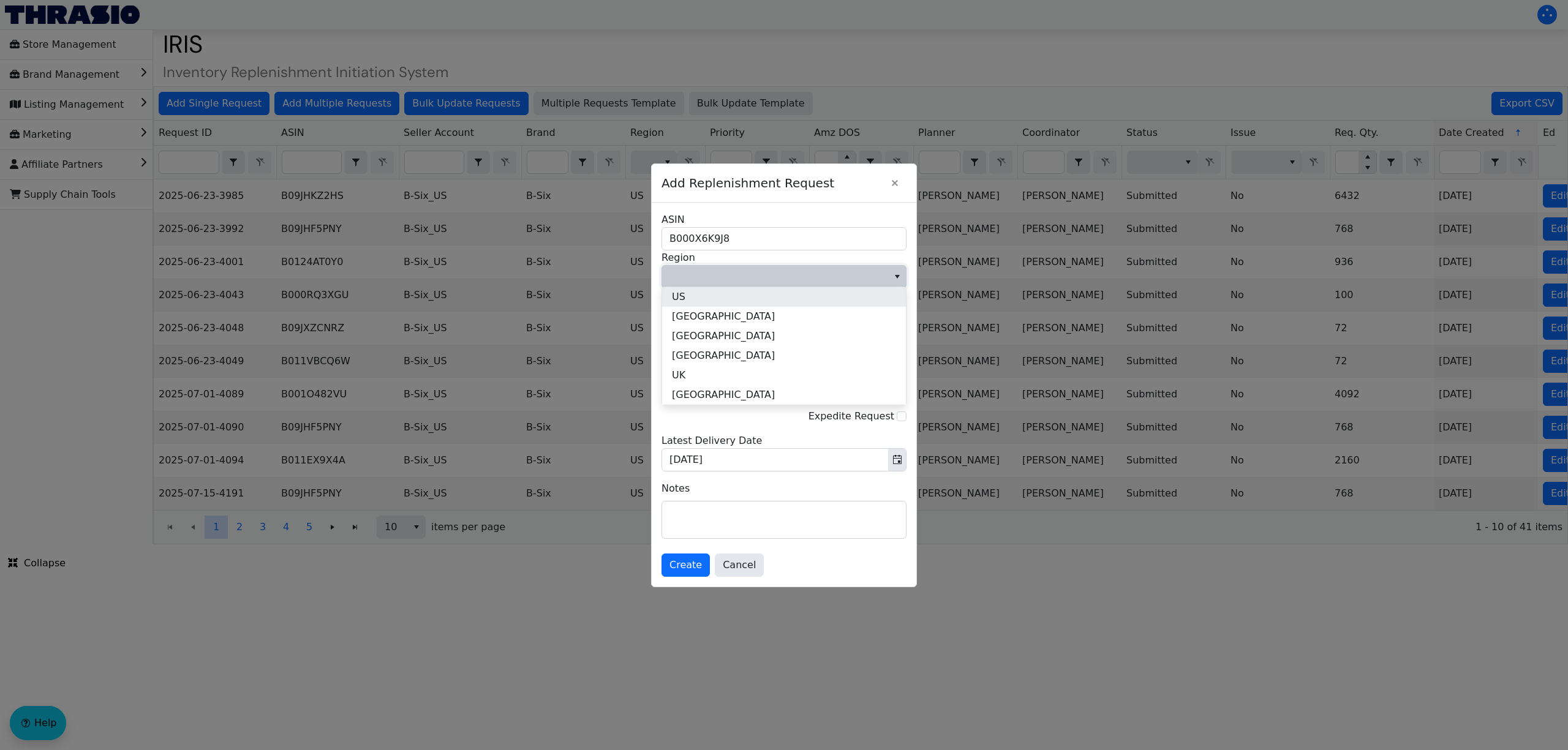
click at [712, 292] on li "US" at bounding box center [784, 297] width 244 height 20
click at [709, 333] on span "Multi Channel Fulfillment" at bounding box center [775, 339] width 211 height 15
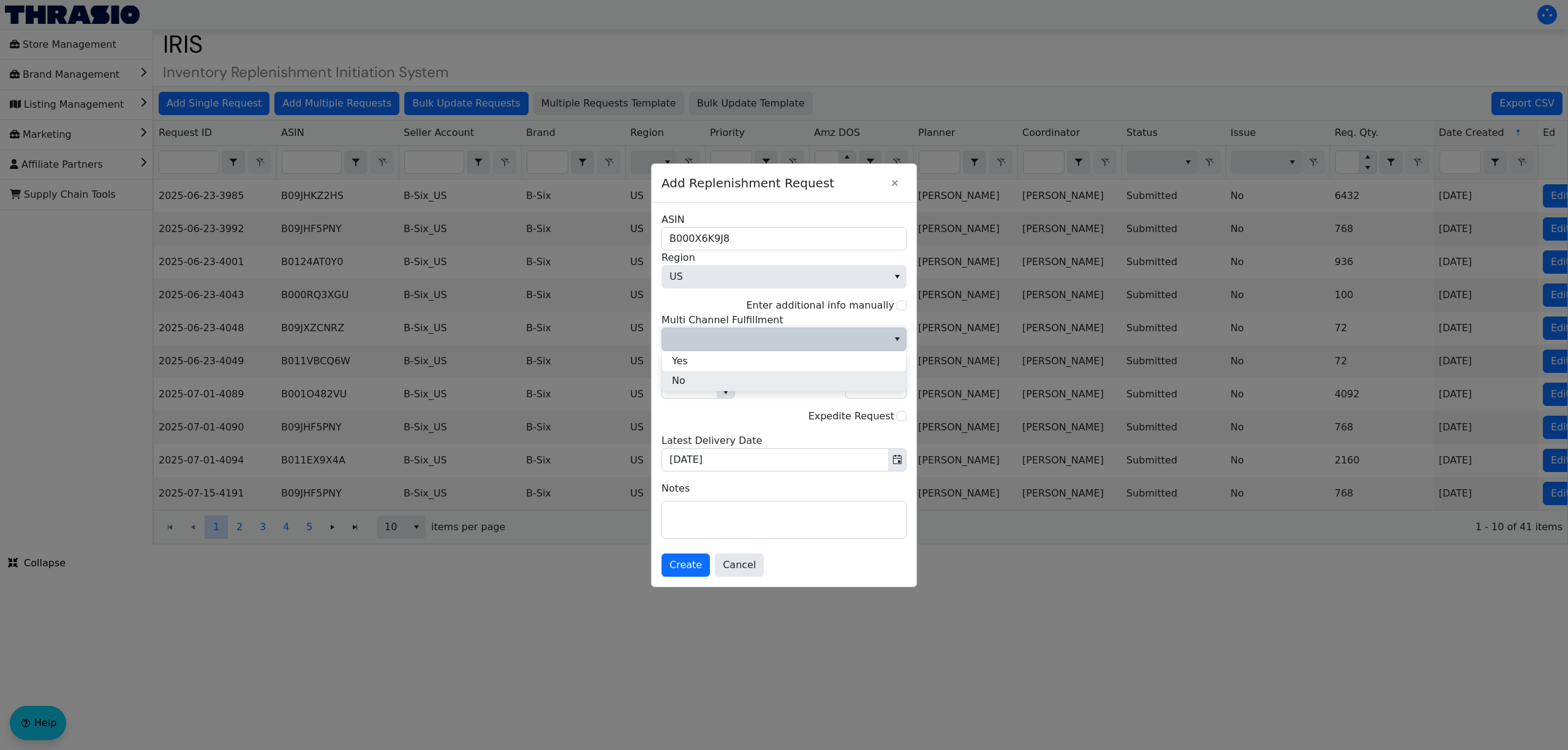
click at [707, 378] on li "No" at bounding box center [784, 380] width 244 height 20
click at [687, 393] on input "1" at bounding box center [689, 387] width 55 height 22
type input "5"
type input "400"
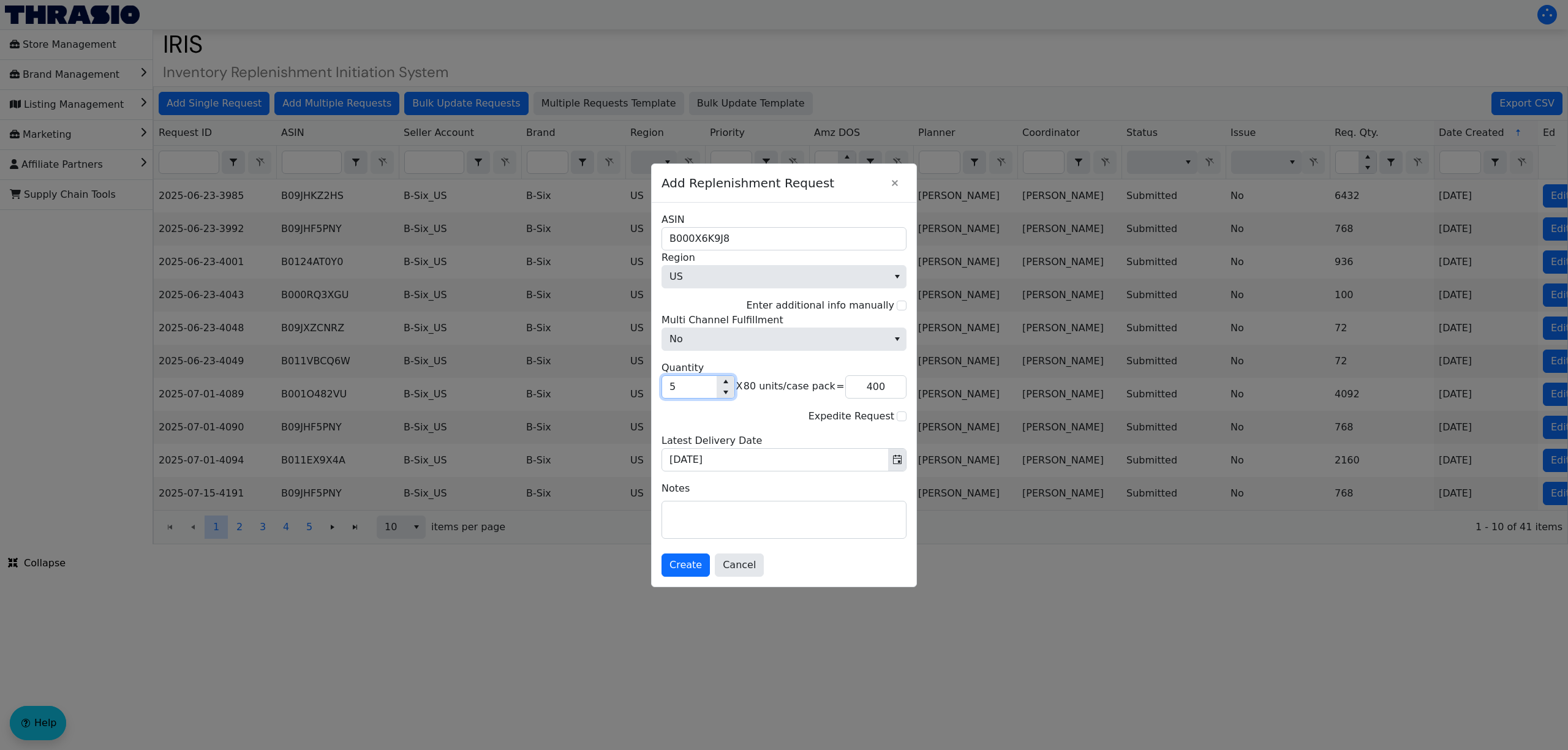
type input "55"
type input "4,400"
type input "55"
click at [712, 515] on textarea at bounding box center [784, 519] width 244 height 37
click at [680, 569] on span "Create" at bounding box center [685, 565] width 33 height 15
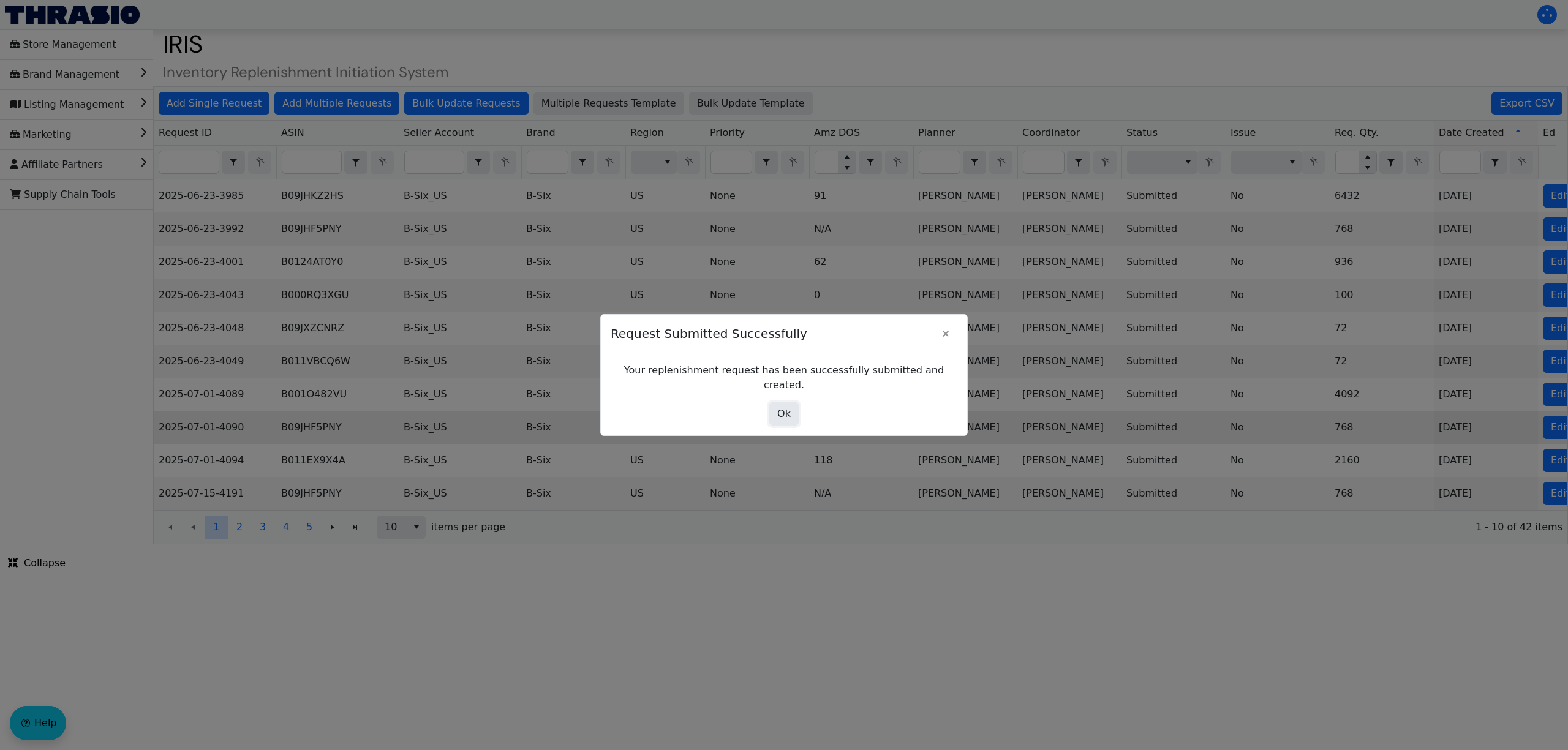
drag, startPoint x: 776, startPoint y: 409, endPoint x: 602, endPoint y: 427, distance: 174.9
click at [776, 407] on button "Ok" at bounding box center [784, 414] width 29 height 23
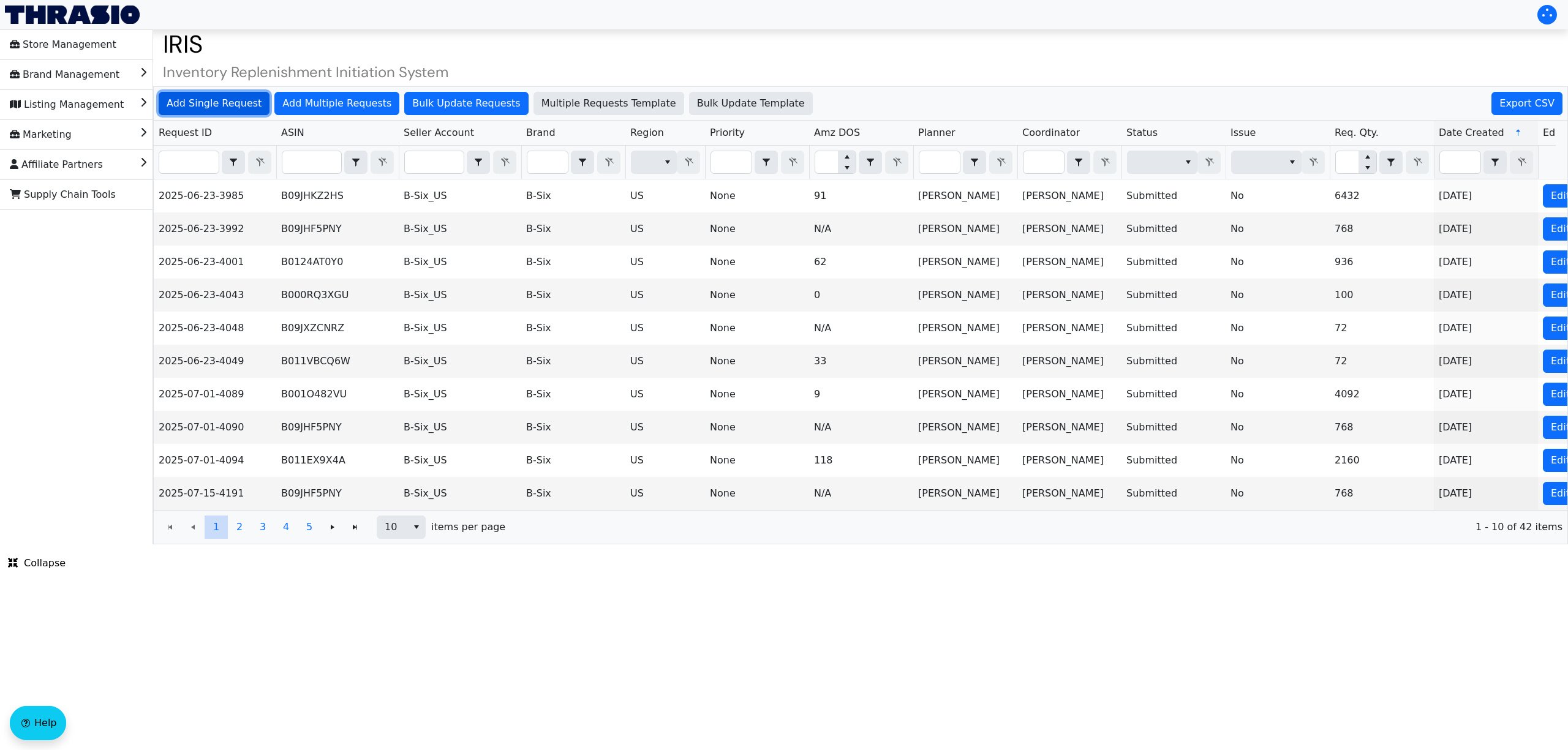
click at [245, 95] on button "Add Single Request" at bounding box center [214, 103] width 111 height 23
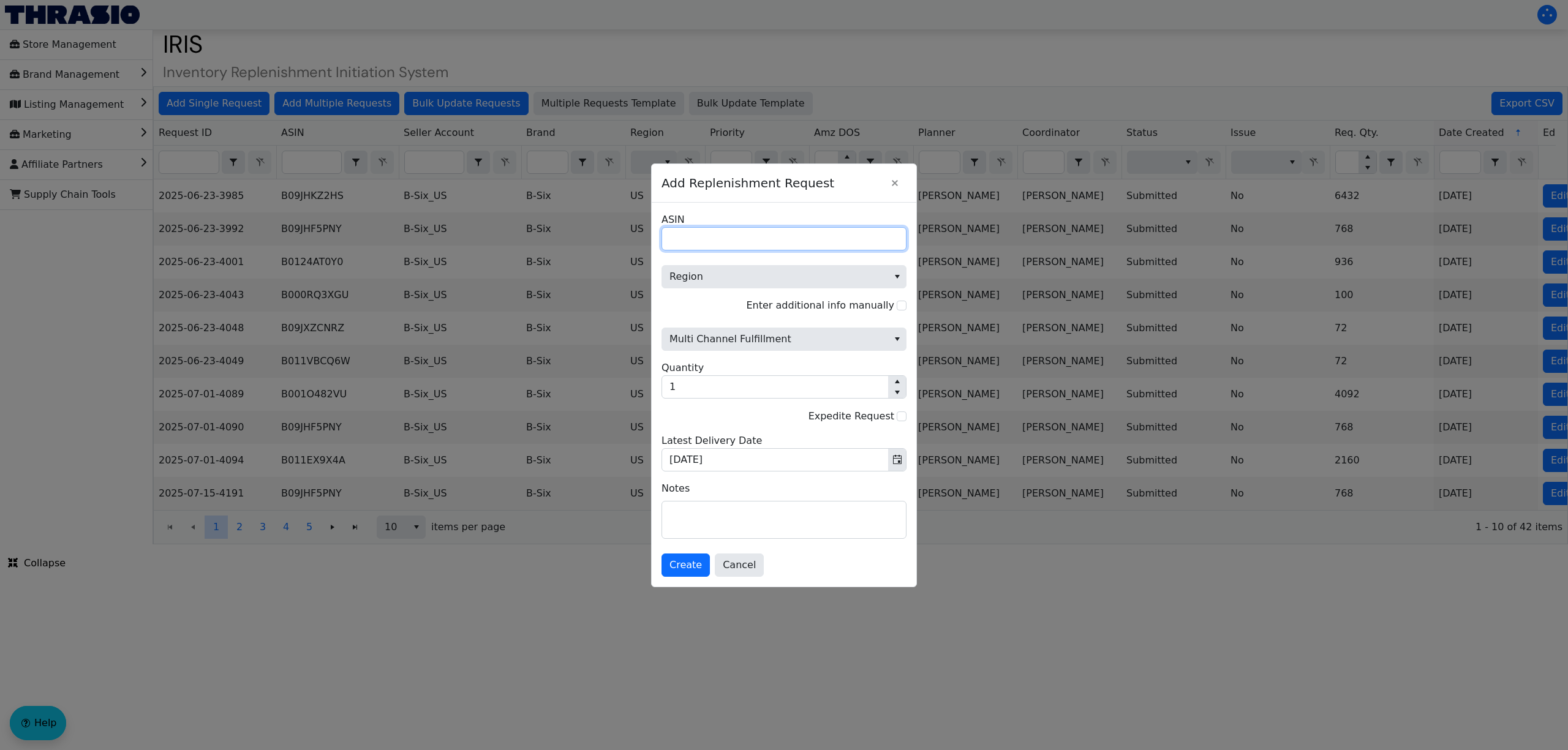
click at [761, 236] on input "ASIN" at bounding box center [784, 239] width 245 height 23
paste input "B087D6BC8S"
type input "B087D6BC8S"
click at [745, 266] on span "Region" at bounding box center [775, 276] width 226 height 22
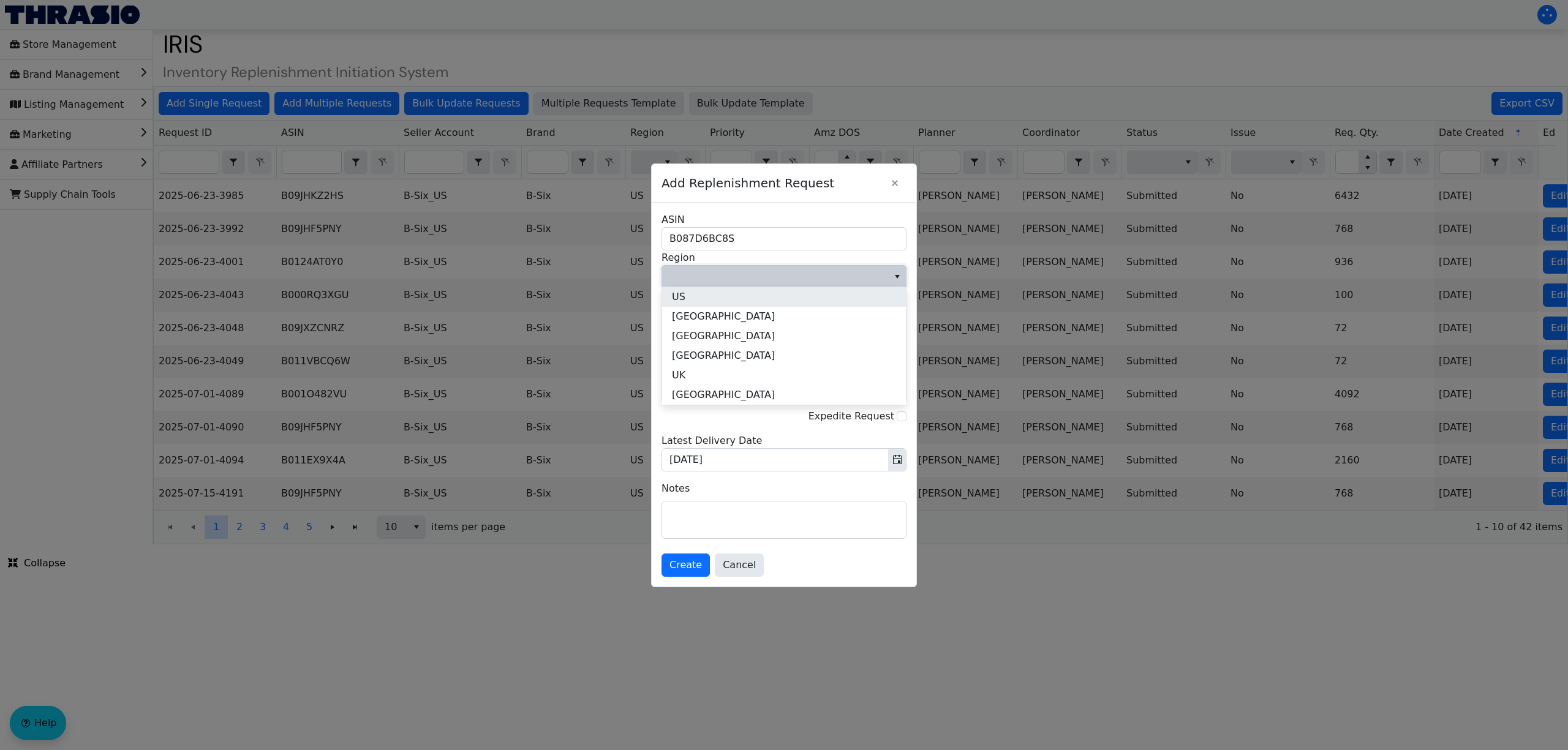
click at [721, 290] on li "US" at bounding box center [784, 297] width 244 height 20
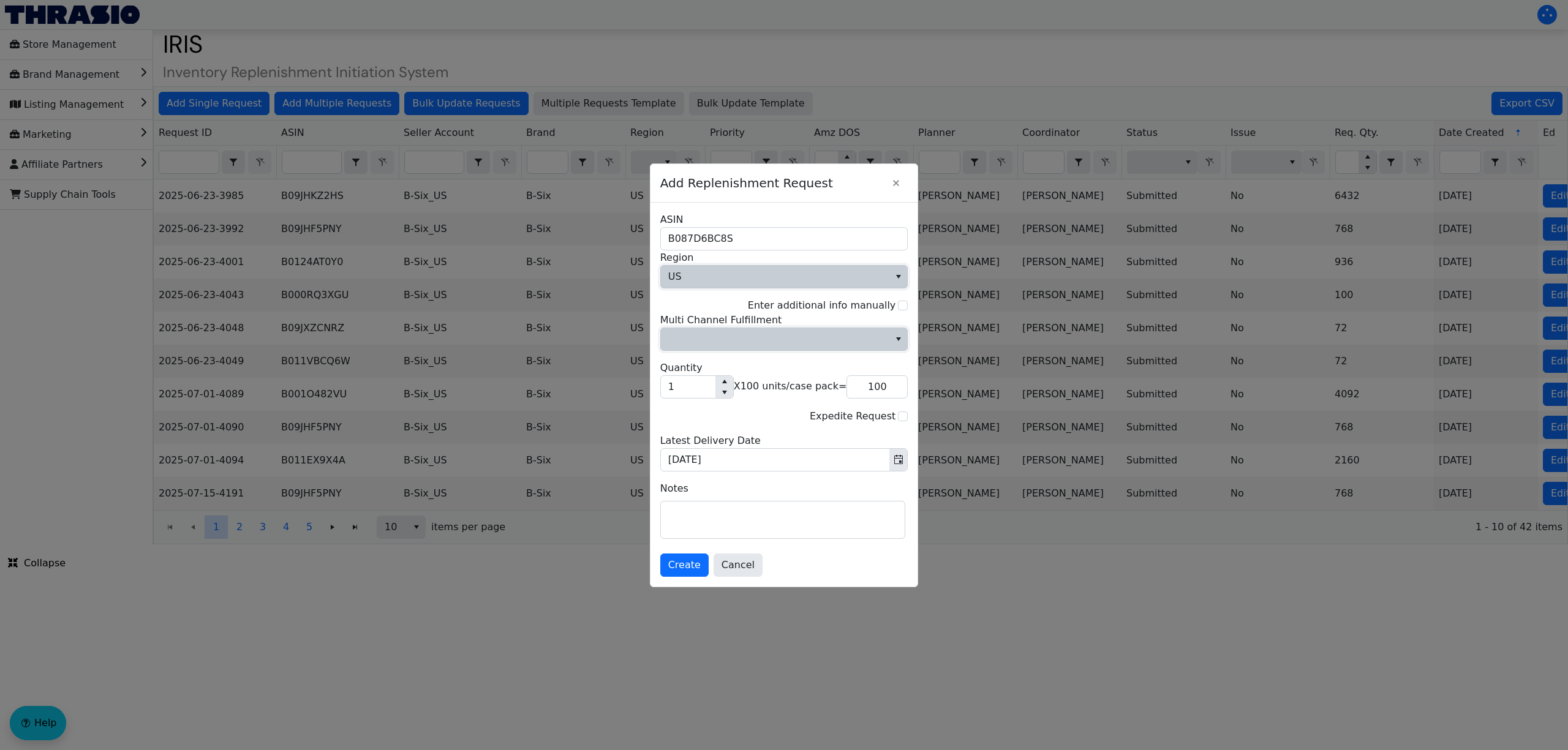
click at [723, 334] on span "Multi Channel Fulfillment" at bounding box center [775, 339] width 215 height 15
click at [722, 375] on li "No" at bounding box center [784, 380] width 244 height 20
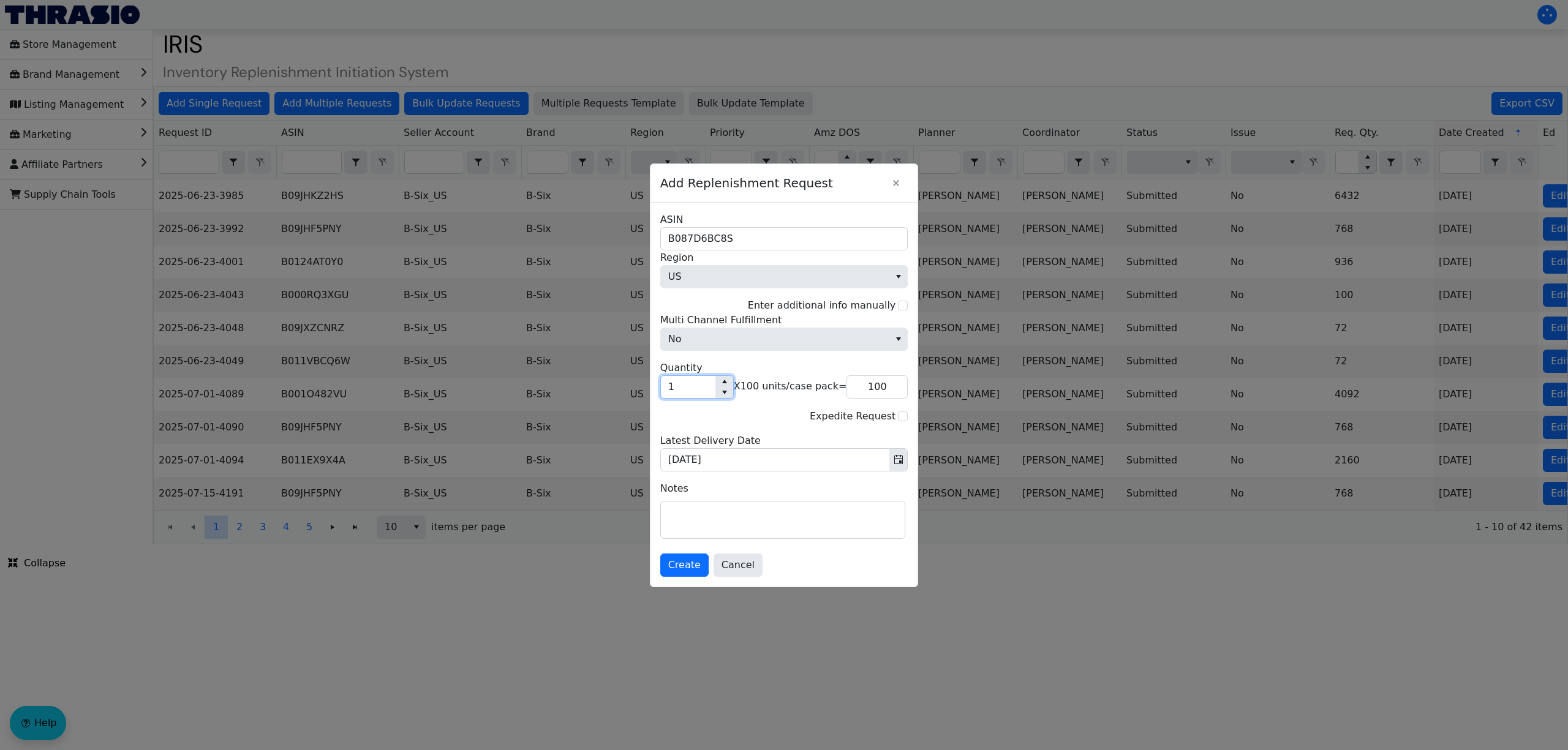
click at [701, 389] on input "1" at bounding box center [688, 387] width 55 height 22
click at [701, 390] on input "1" at bounding box center [688, 387] width 55 height 22
type input "3"
type input "300"
type input "36"
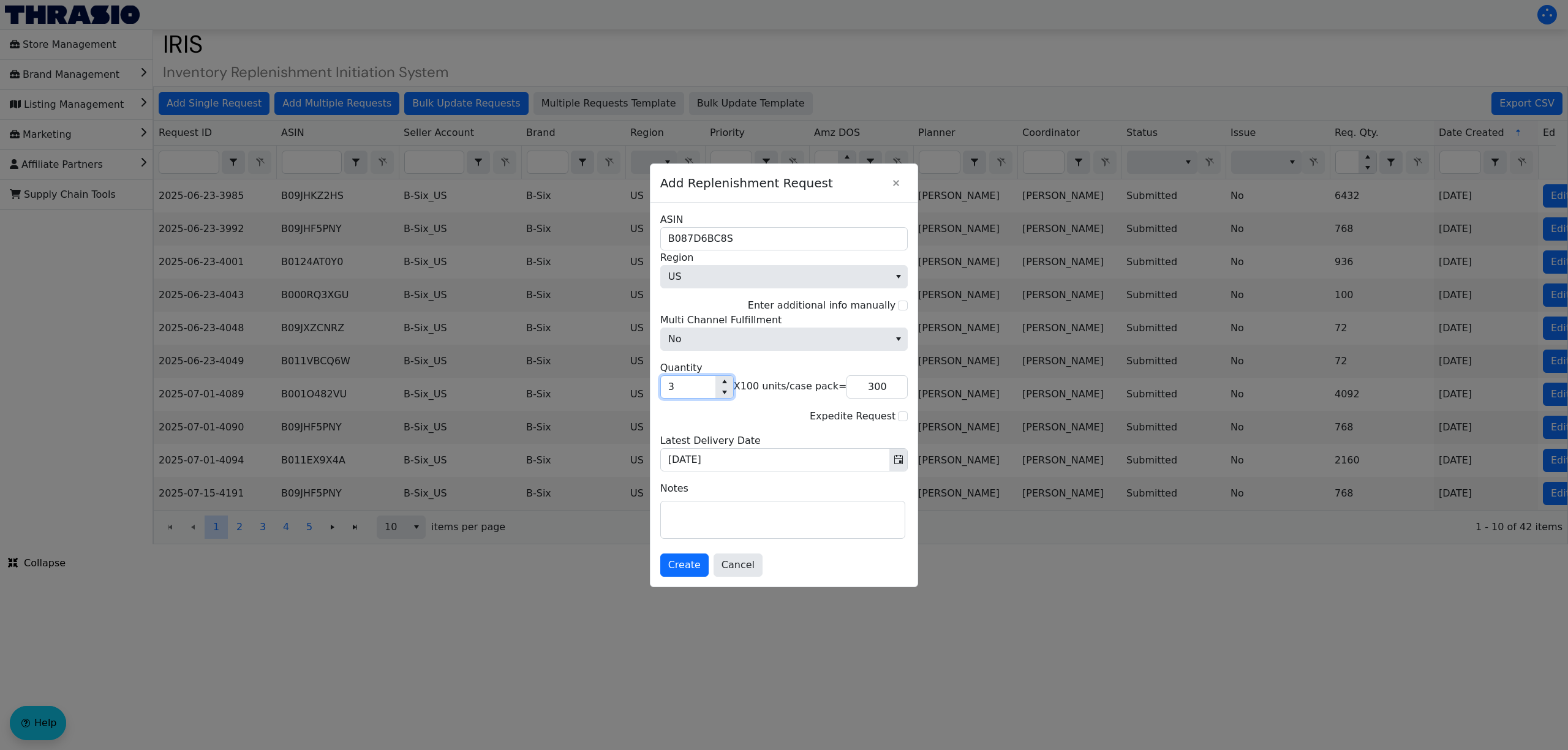
type input "3,600"
type input "360"
type input "36,000"
type input "360"
click at [718, 521] on textarea at bounding box center [782, 519] width 244 height 37
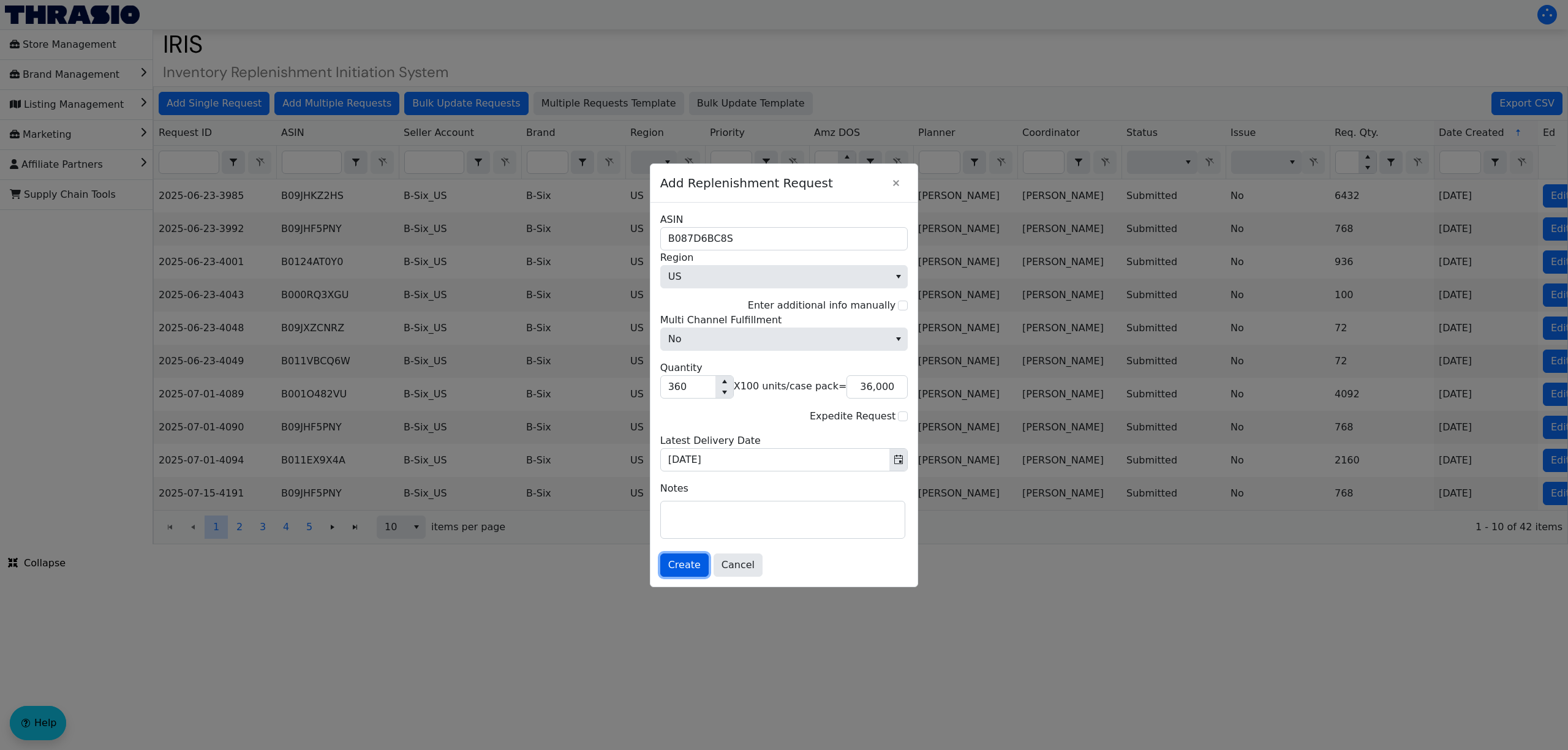
click at [687, 575] on button "Create" at bounding box center [684, 565] width 49 height 23
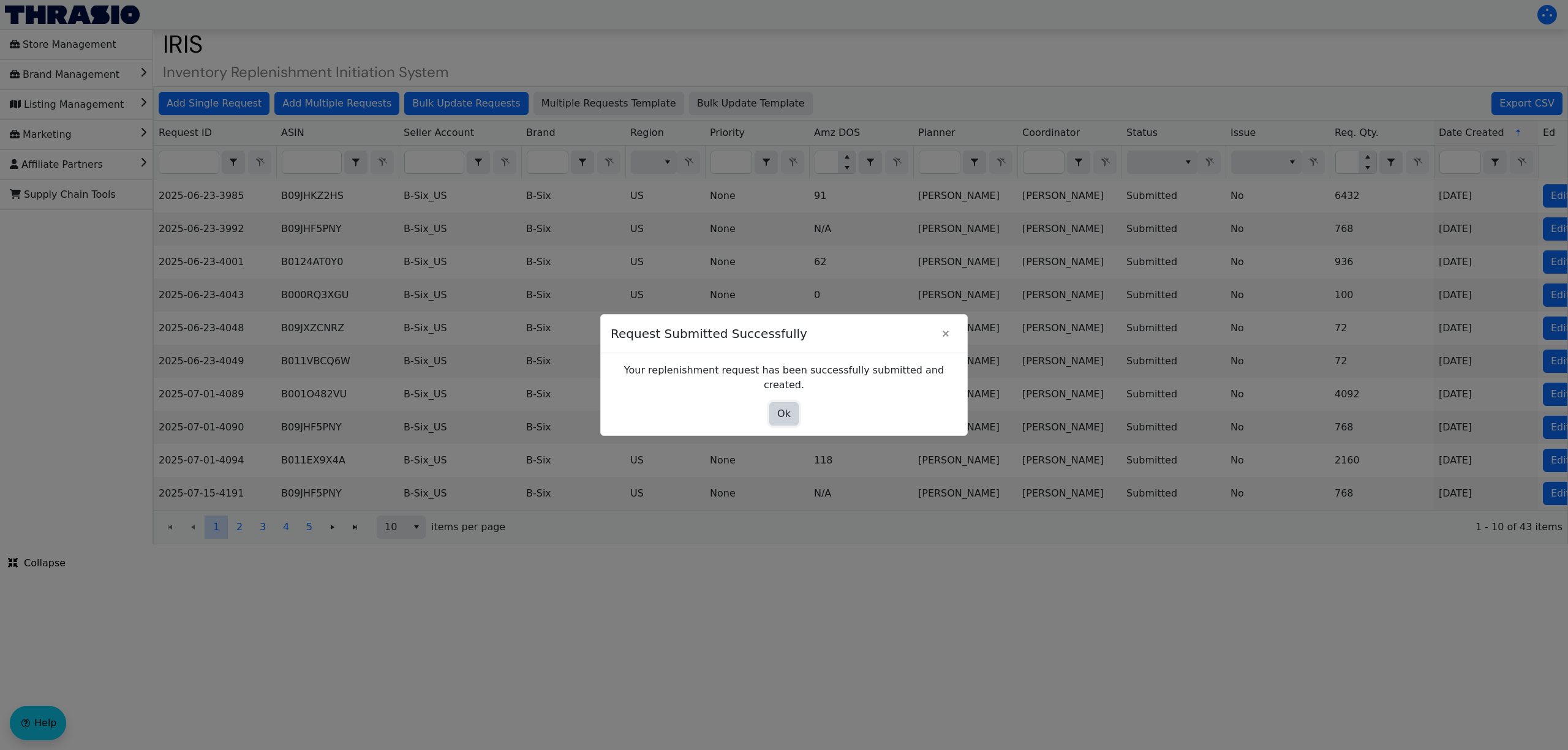
click at [784, 412] on span "Ok" at bounding box center [784, 414] width 14 height 15
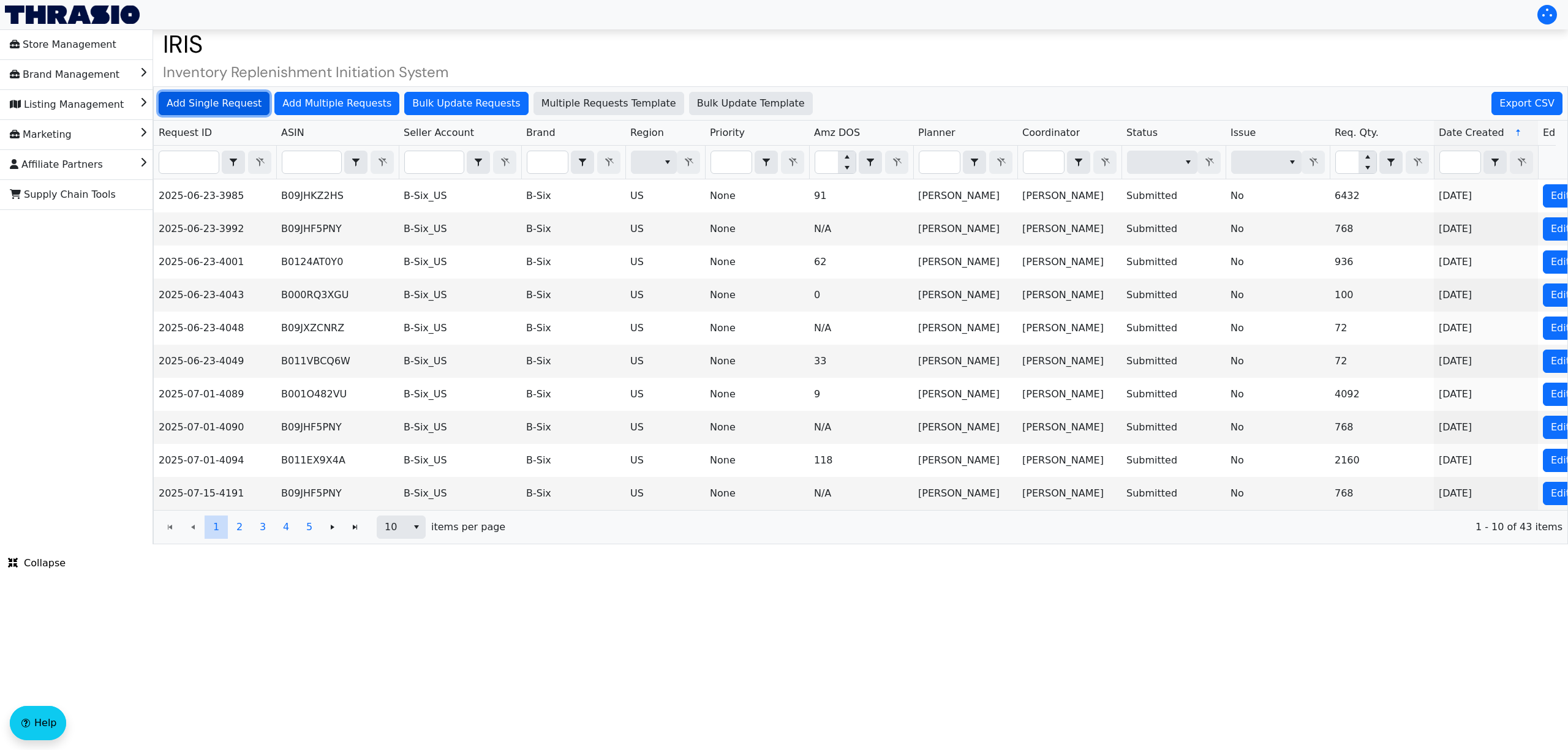
click at [223, 96] on span "Add Single Request" at bounding box center [214, 103] width 95 height 15
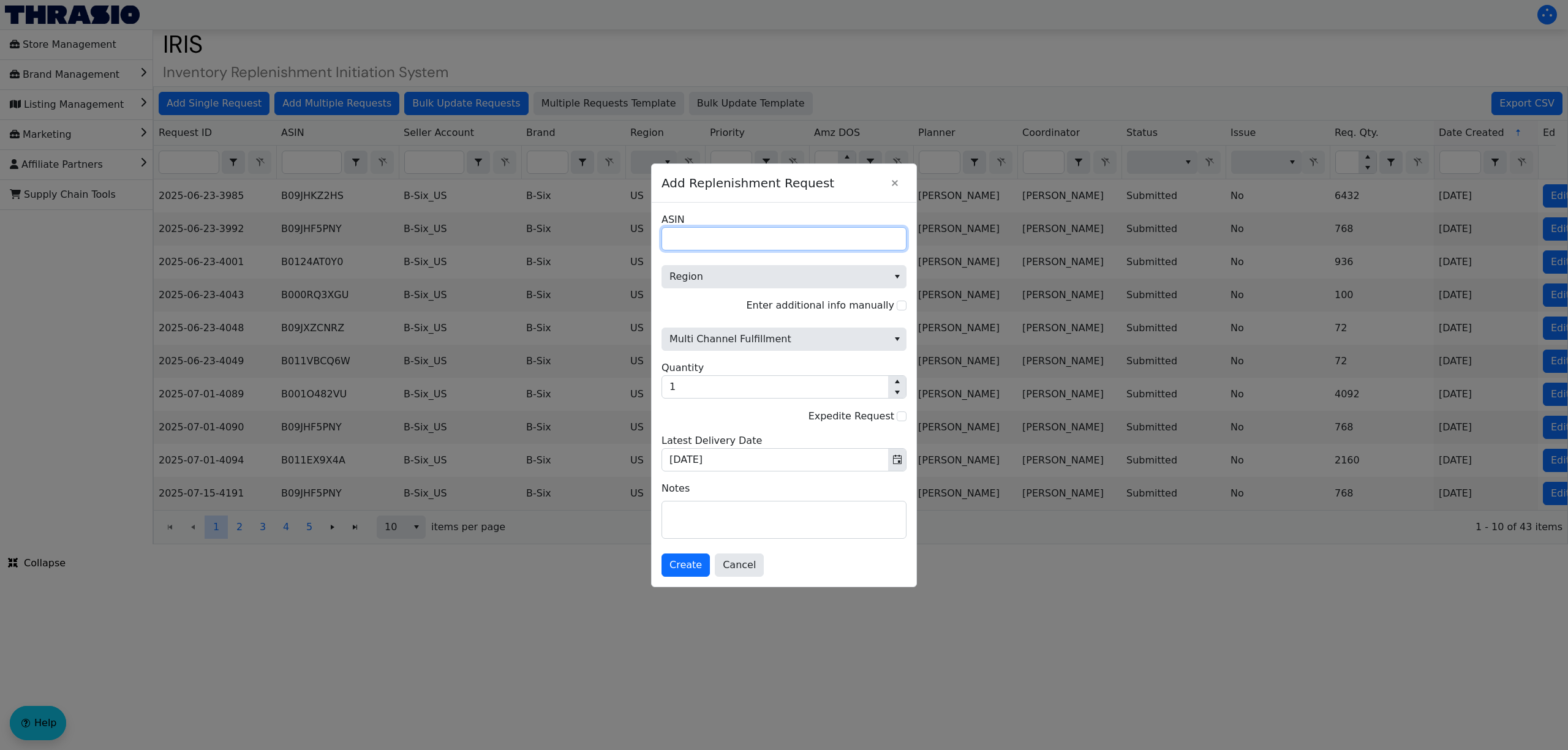
click at [691, 228] on input "ASIN" at bounding box center [784, 239] width 245 height 23
paste input "B0BMF11RVJ"
type input "B0BMF11RVJ"
click at [692, 266] on span "Region" at bounding box center [775, 276] width 226 height 22
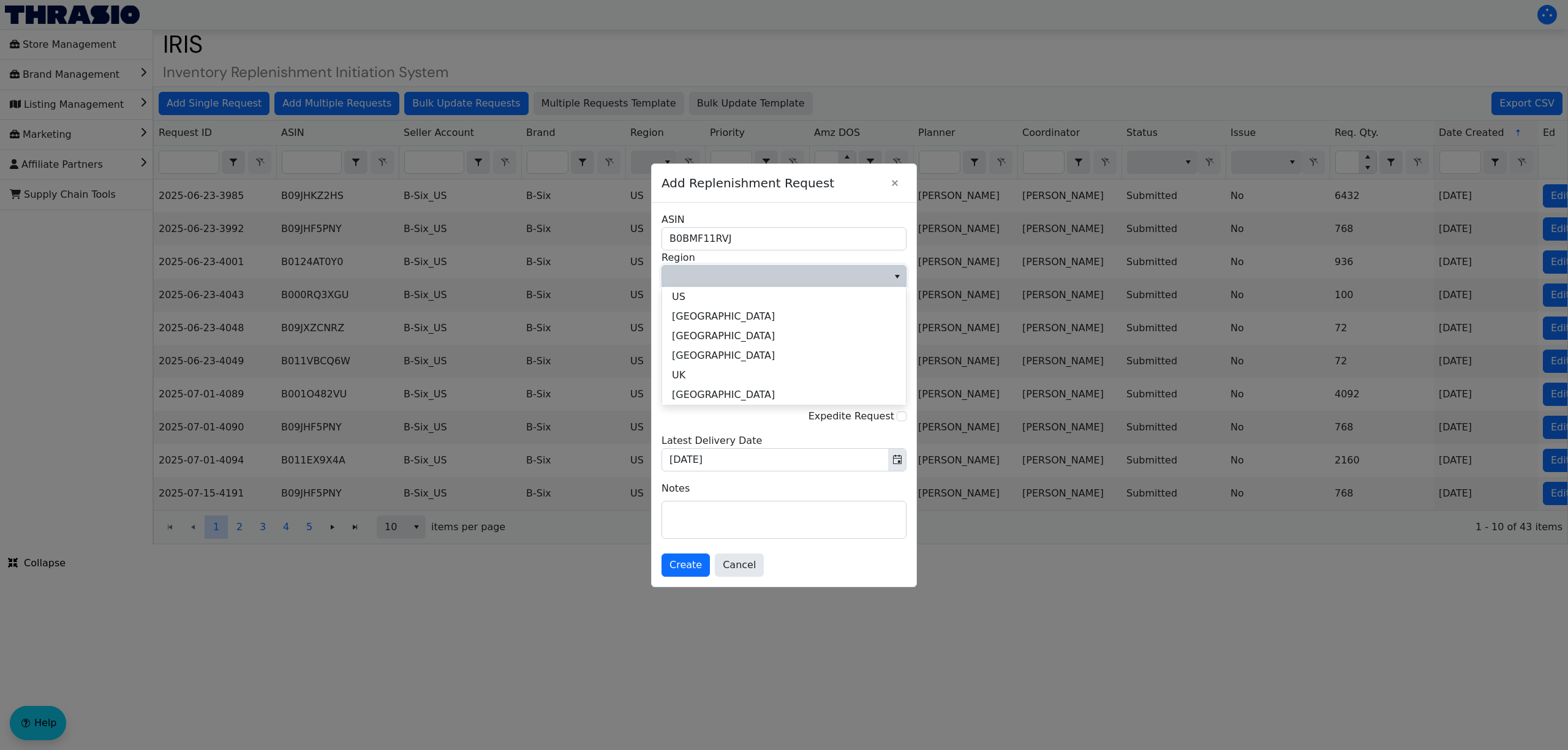
click at [695, 298] on li "US" at bounding box center [784, 297] width 244 height 20
click at [702, 336] on span "Multi Channel Fulfillment" at bounding box center [775, 339] width 211 height 15
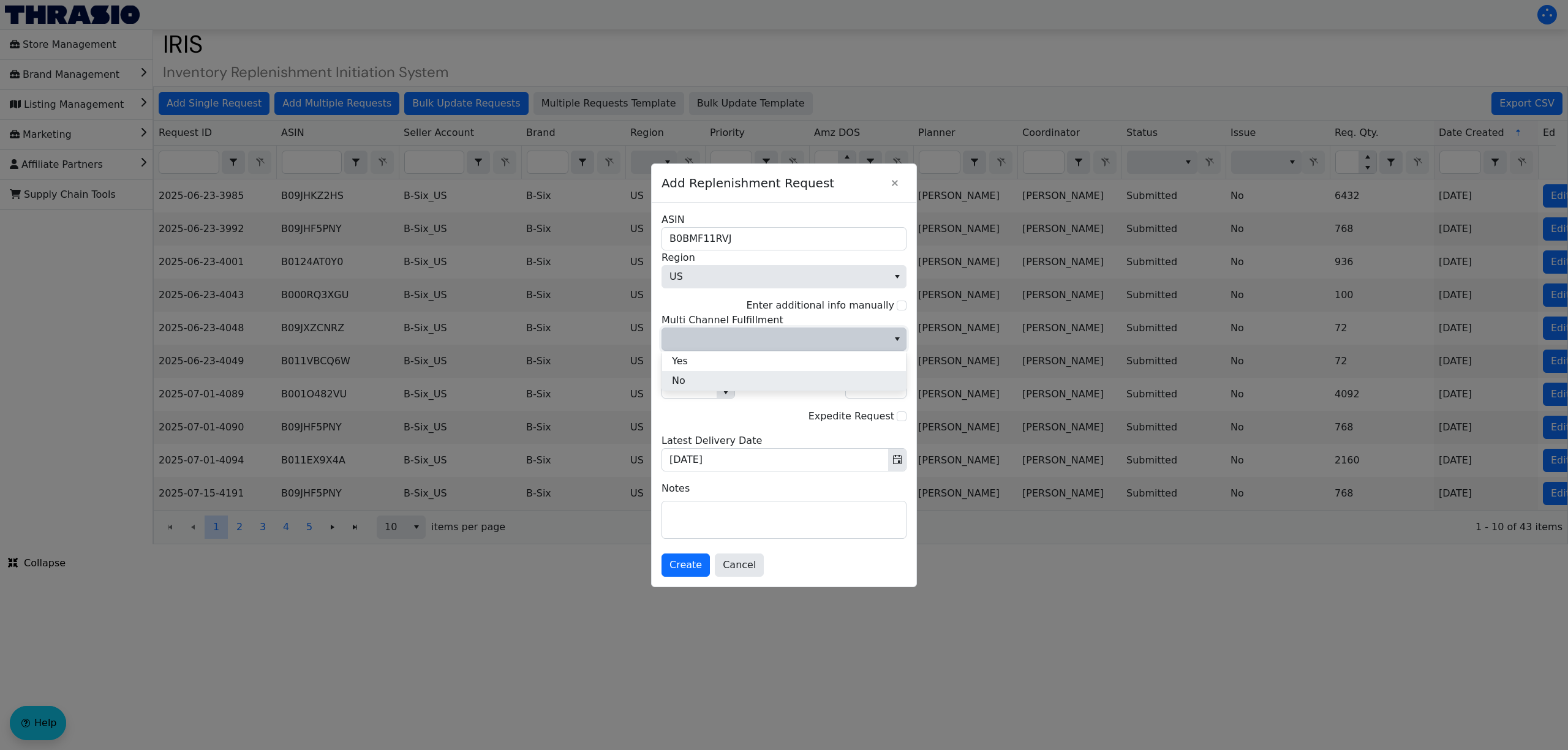
click at [699, 382] on li "No" at bounding box center [784, 380] width 244 height 20
click at [682, 388] on input "1" at bounding box center [689, 387] width 55 height 22
type input "3"
type input "18"
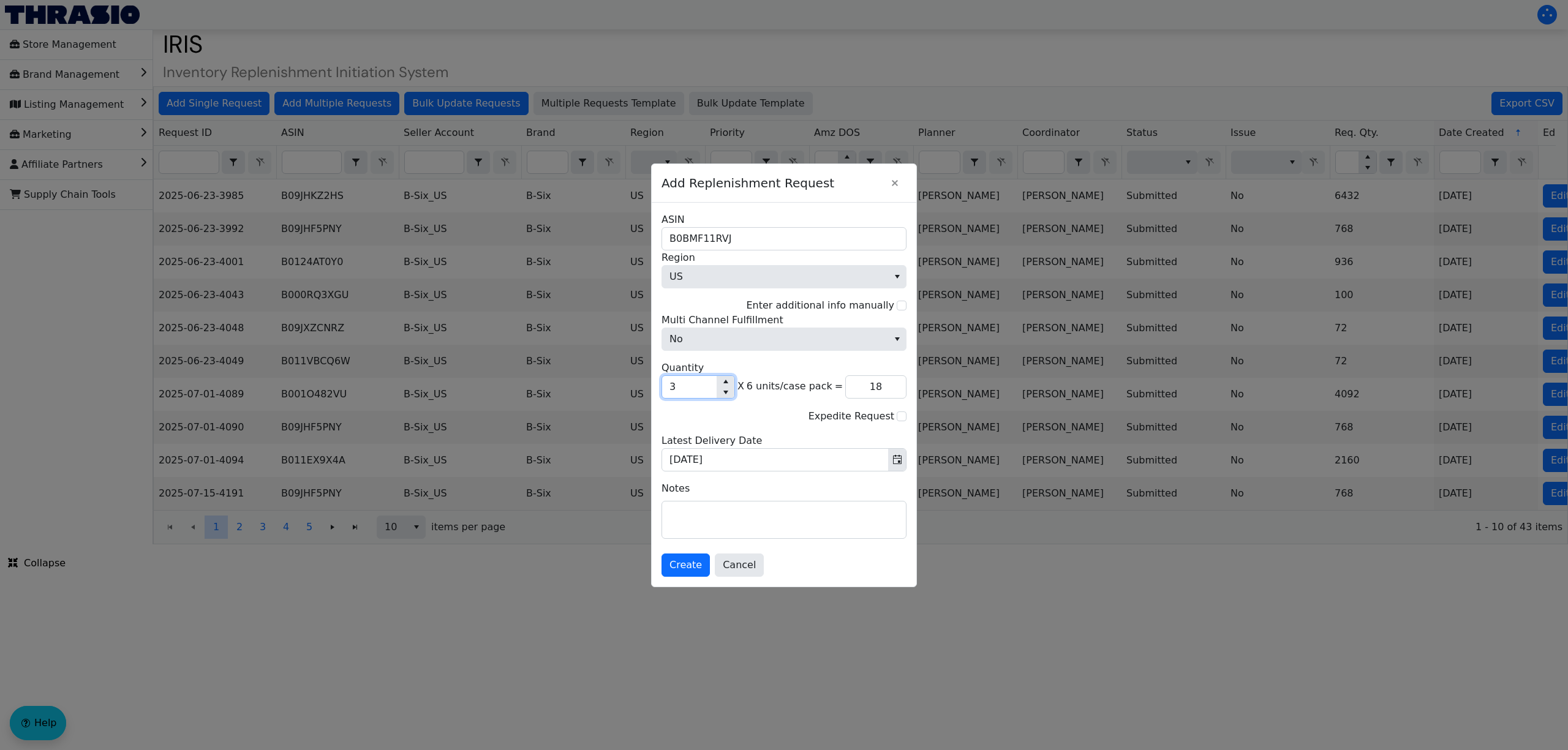
type input "34"
type input "204"
type input "345"
type input "2,070"
type input "345"
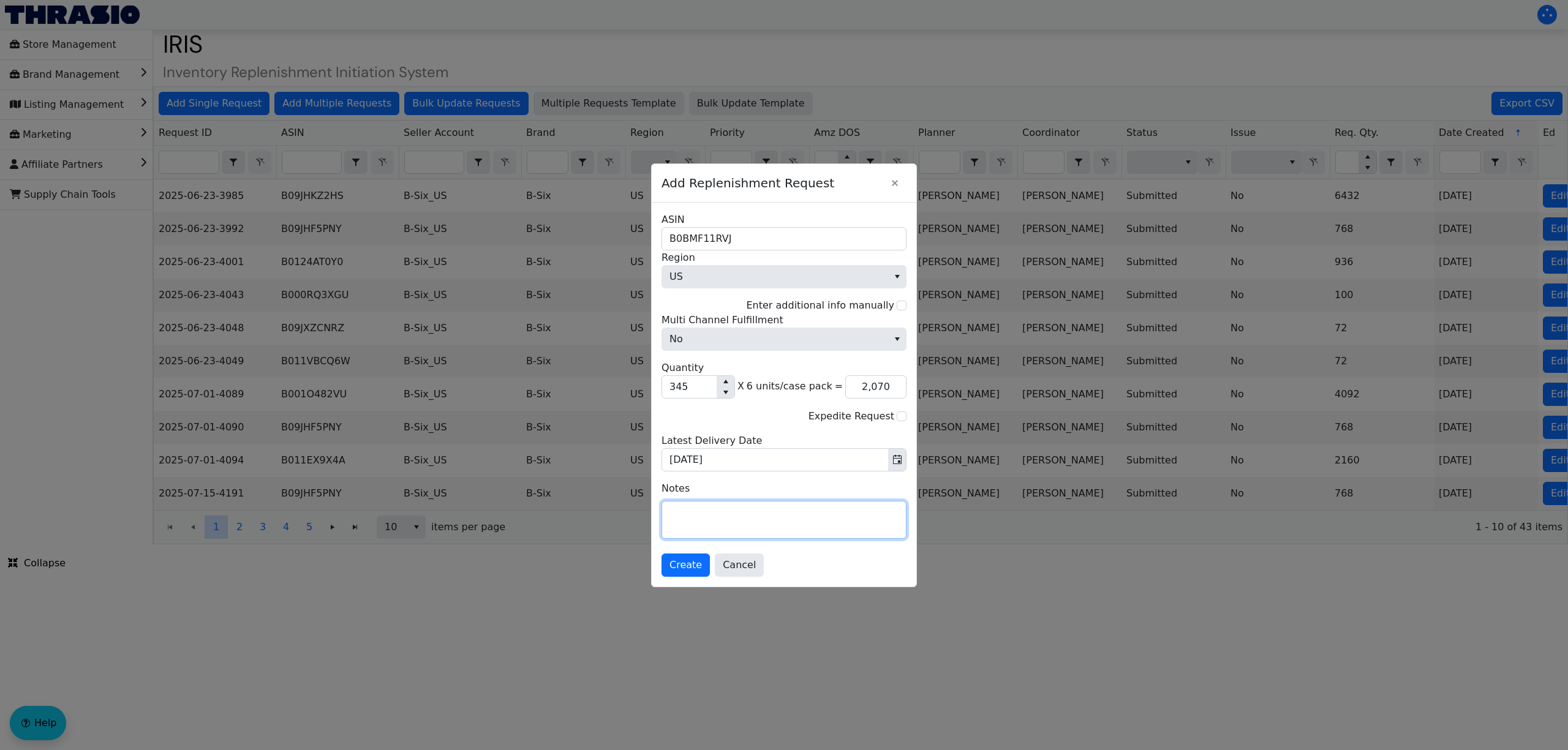
click at [756, 522] on textarea at bounding box center [784, 519] width 244 height 37
click at [682, 566] on span "Create" at bounding box center [685, 565] width 33 height 15
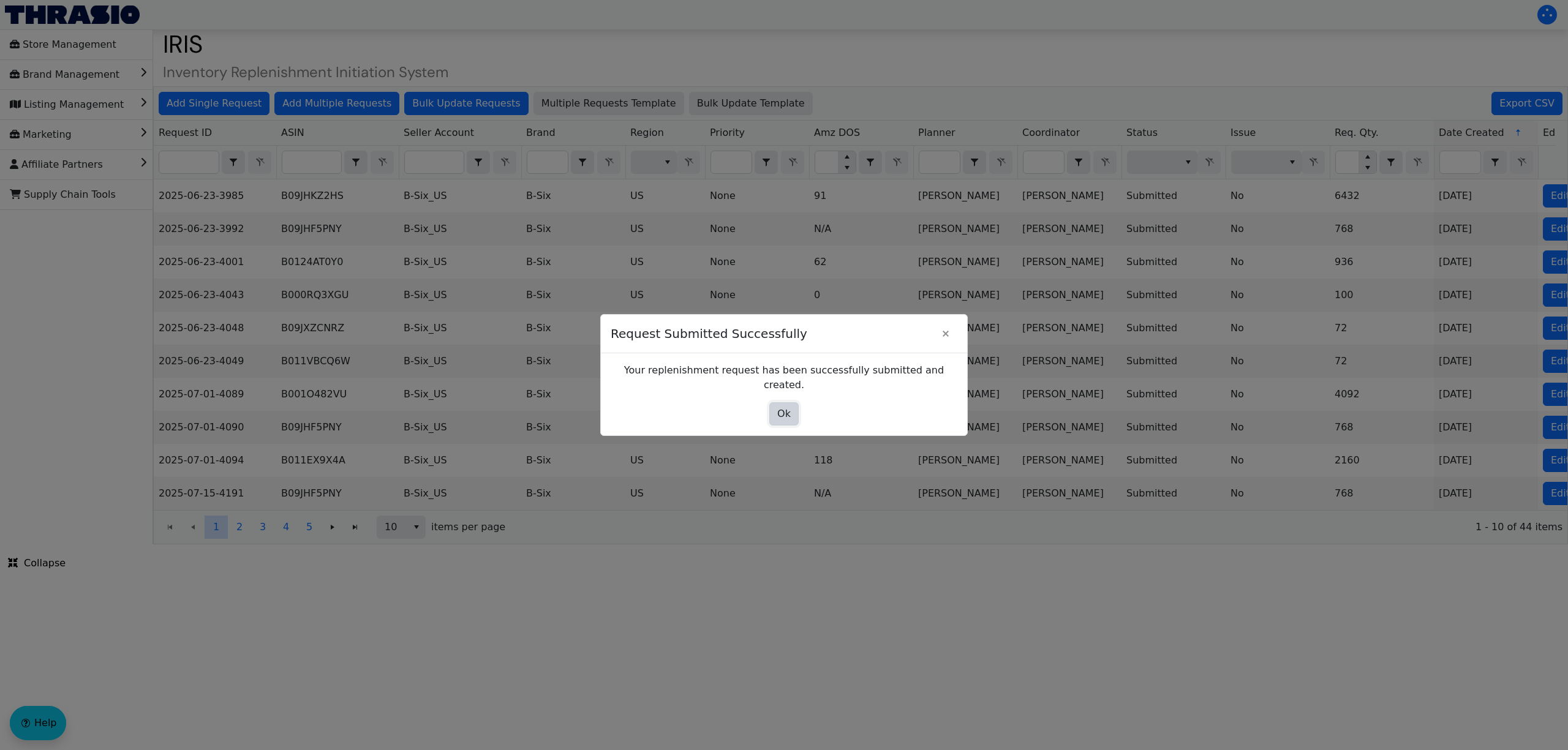
click at [783, 407] on span "Ok" at bounding box center [784, 414] width 14 height 15
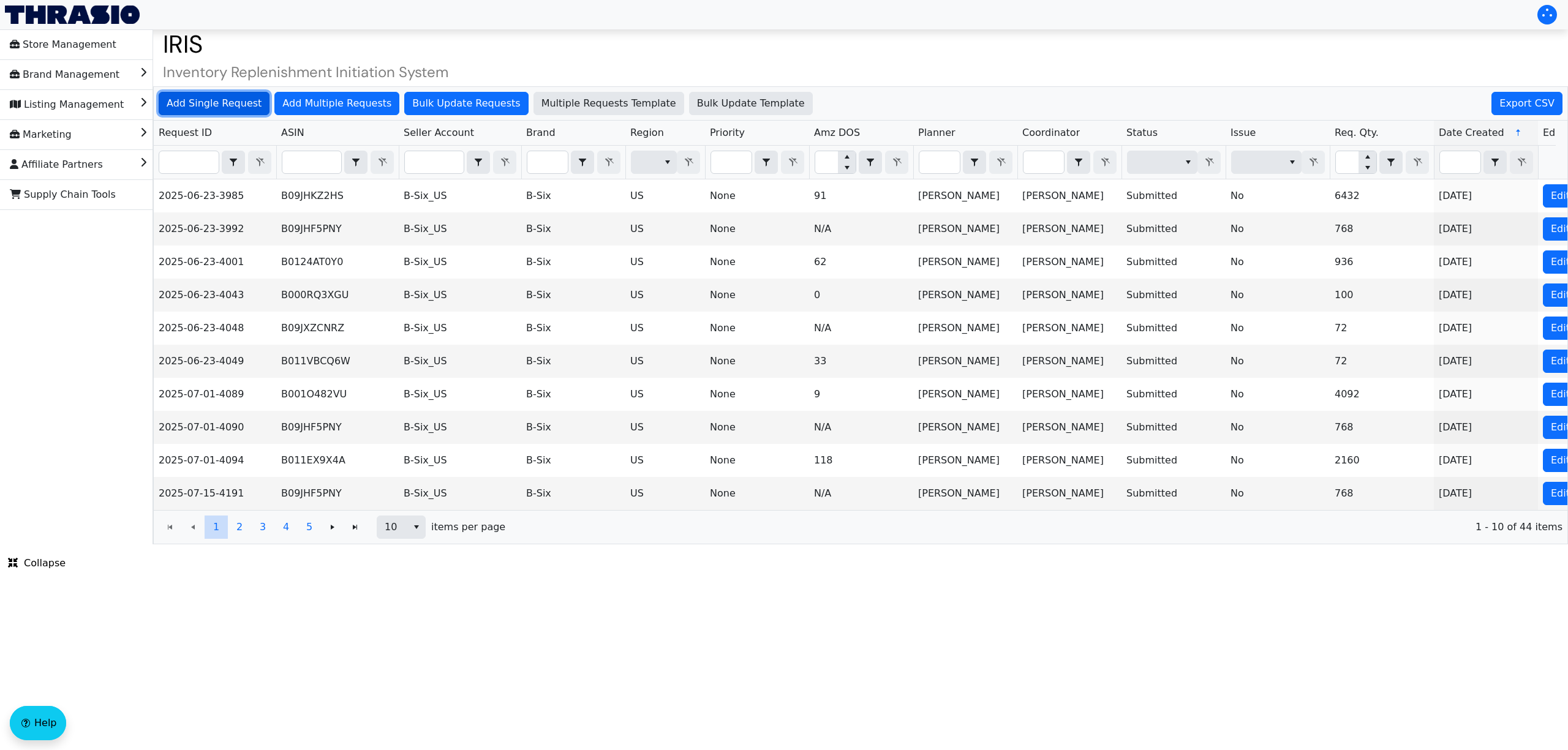
click at [248, 99] on span "Add Single Request" at bounding box center [214, 103] width 95 height 15
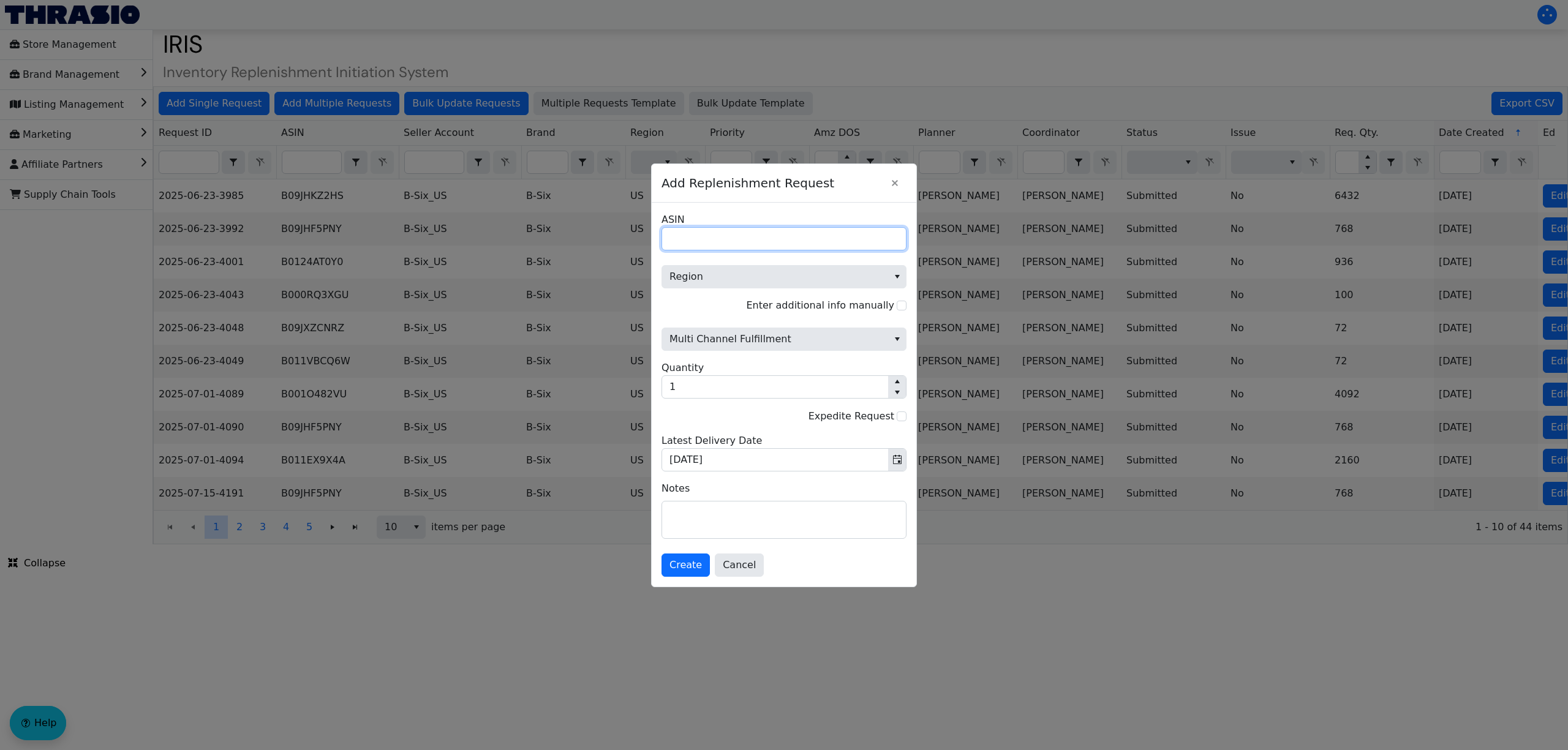
click at [696, 242] on input "ASIN" at bounding box center [784, 239] width 245 height 23
paste input "B076FVC1R6"
type input "B076FVC1R6"
click at [701, 266] on span "Region" at bounding box center [775, 276] width 226 height 22
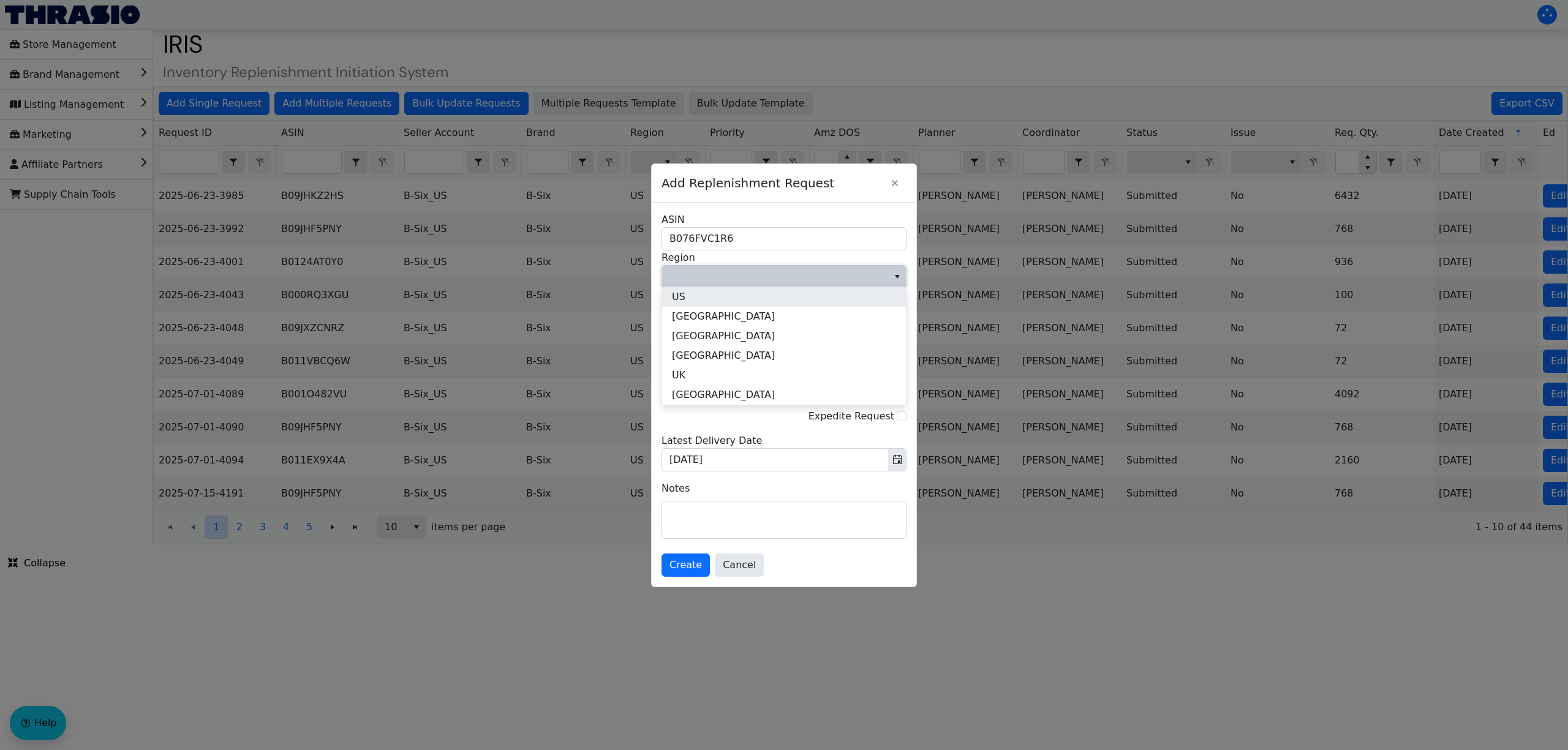
click at [707, 300] on li "US" at bounding box center [784, 297] width 244 height 20
click at [711, 335] on span "Multi Channel Fulfillment" at bounding box center [775, 339] width 211 height 15
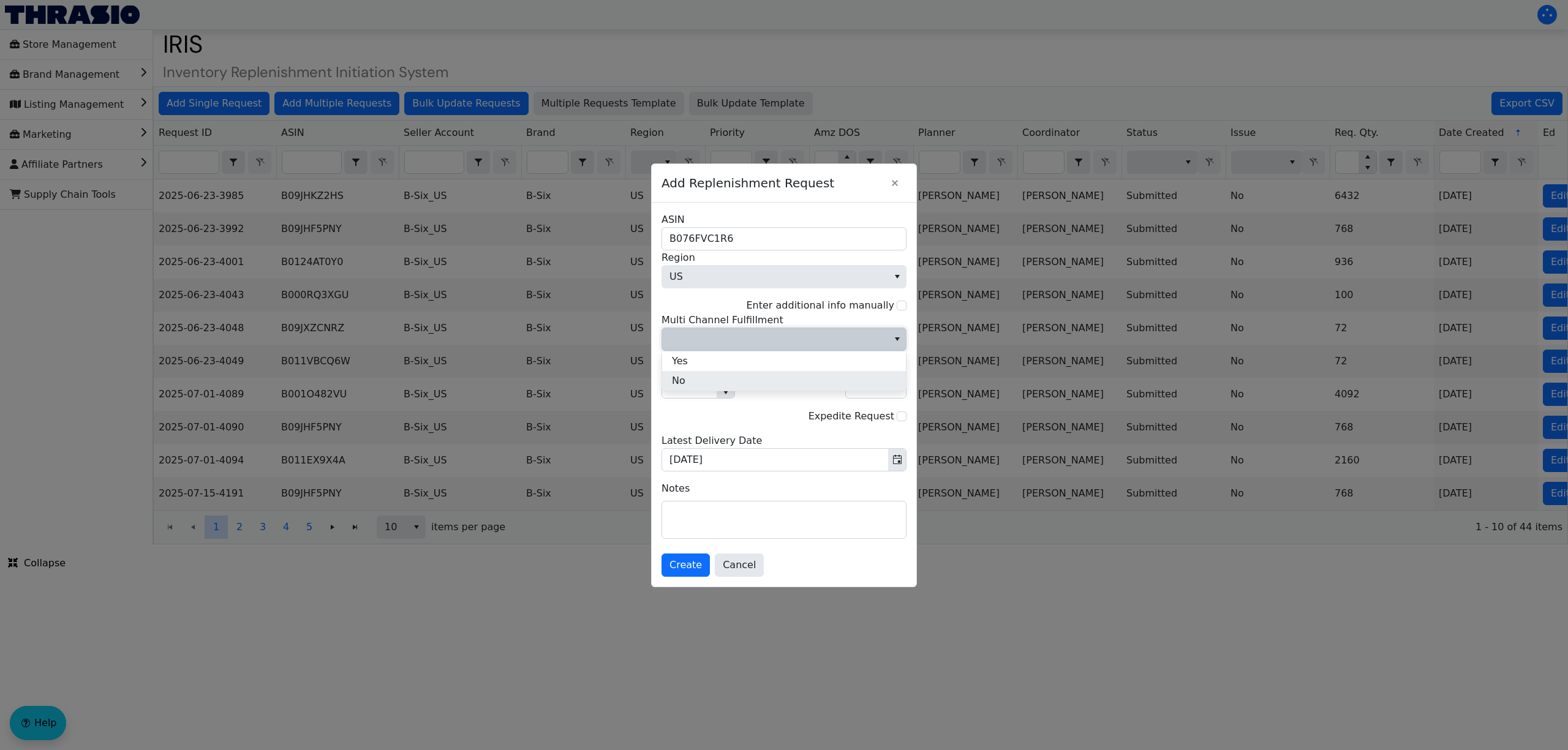
click at [715, 378] on li "No" at bounding box center [784, 380] width 244 height 20
click at [689, 393] on input "1" at bounding box center [689, 387] width 55 height 22
type input "12"
type input "960"
type input "12"
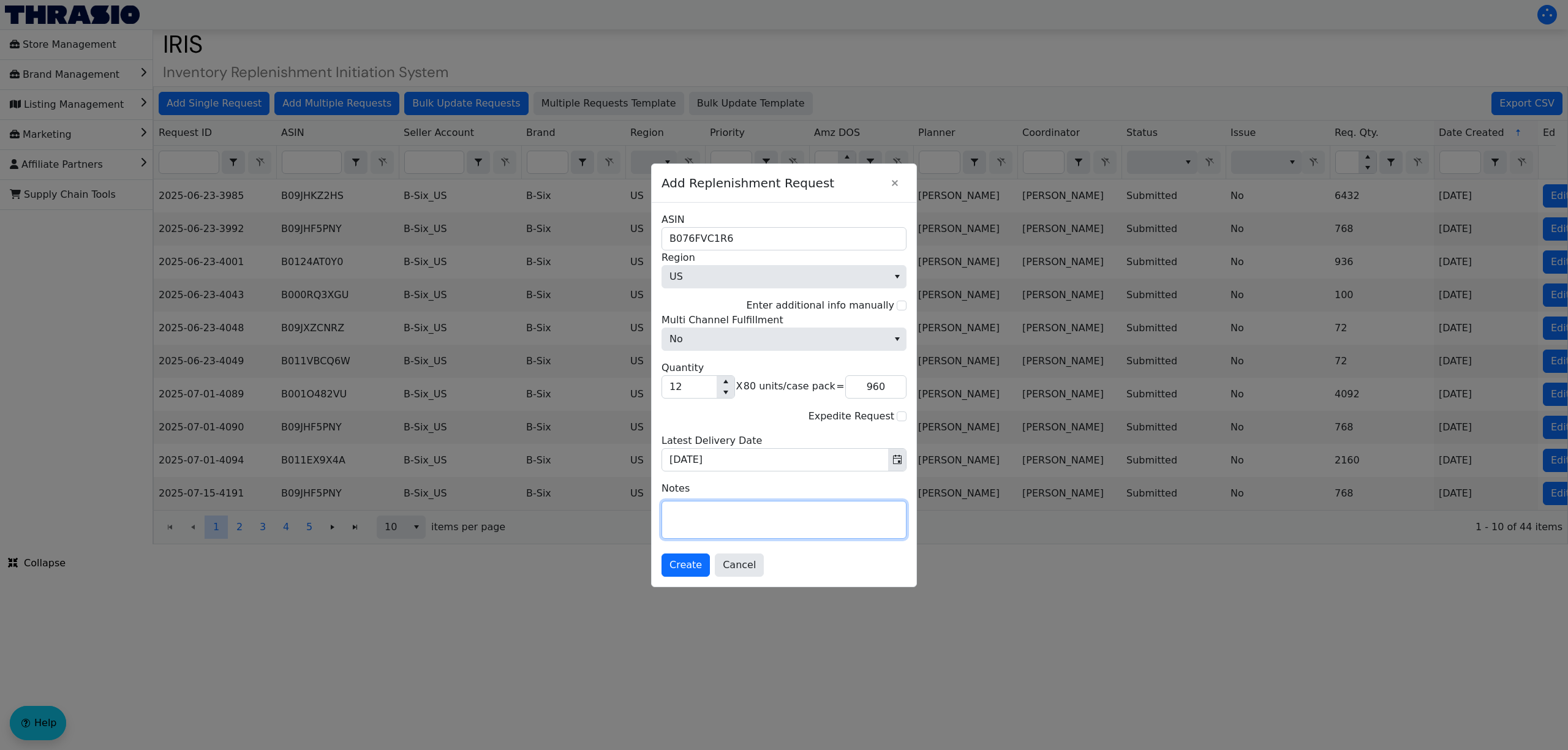
click at [765, 534] on textarea at bounding box center [784, 519] width 244 height 37
click at [672, 565] on span "Create" at bounding box center [685, 565] width 33 height 15
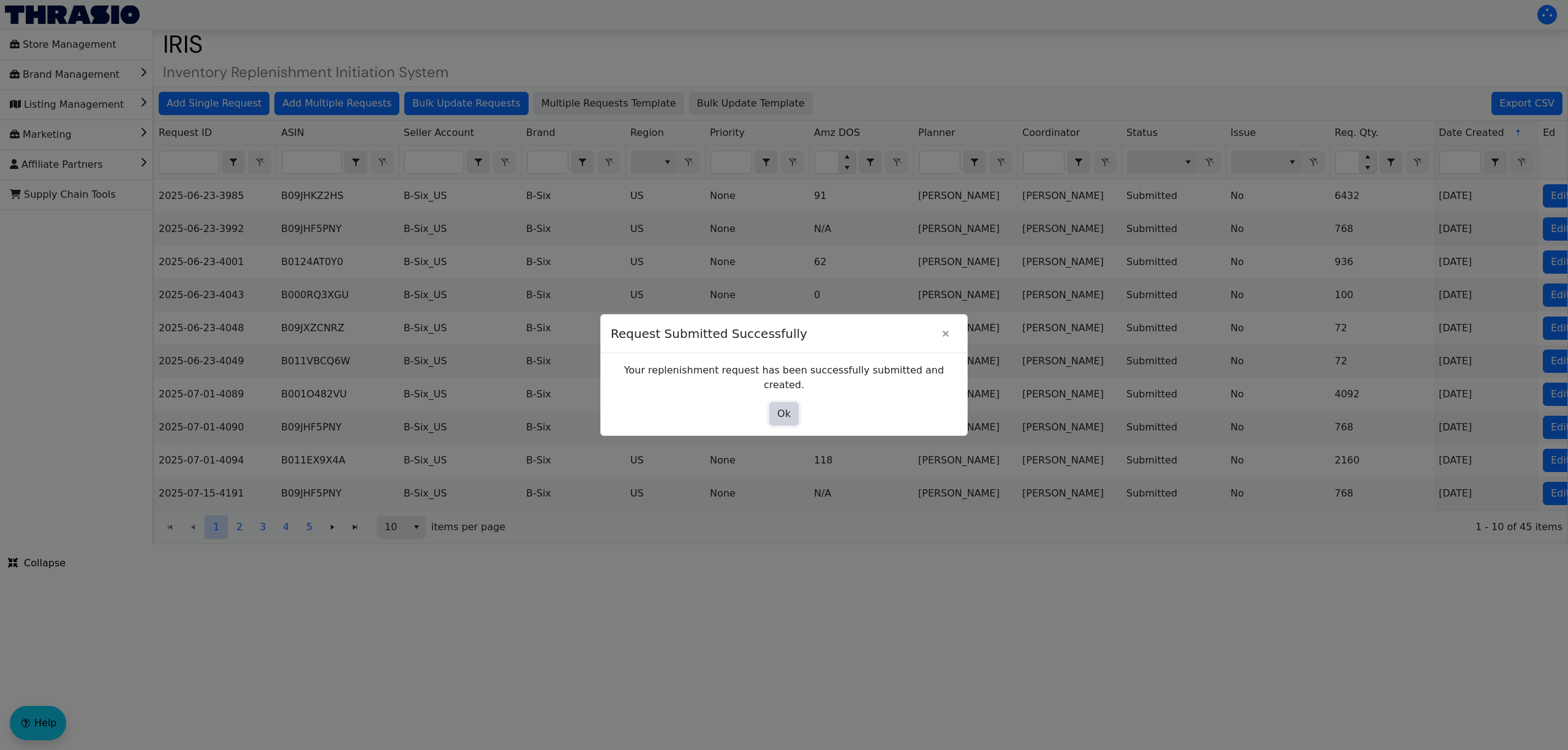
click at [787, 407] on span "Ok" at bounding box center [784, 414] width 14 height 15
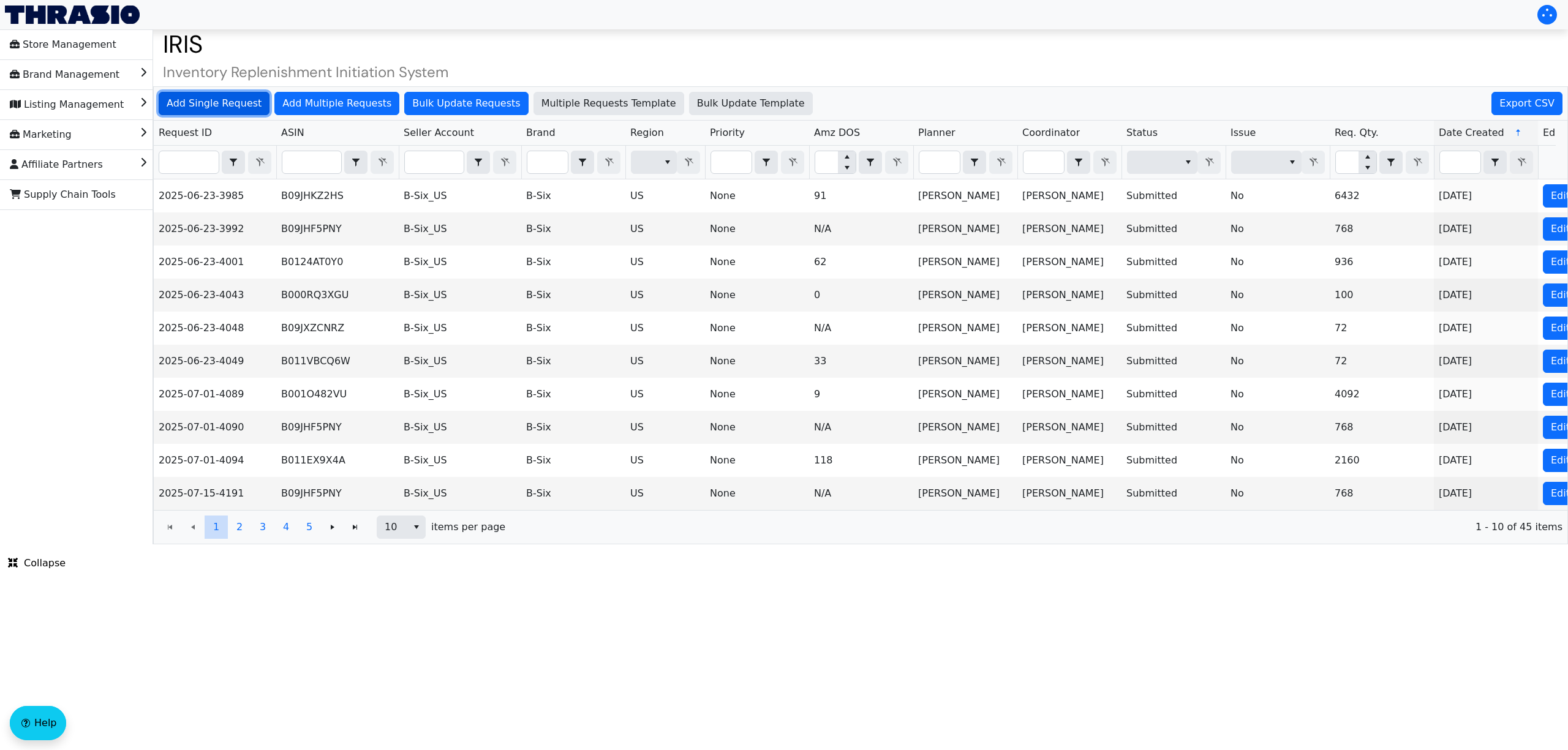
click at [210, 103] on span "Add Single Request" at bounding box center [214, 103] width 95 height 15
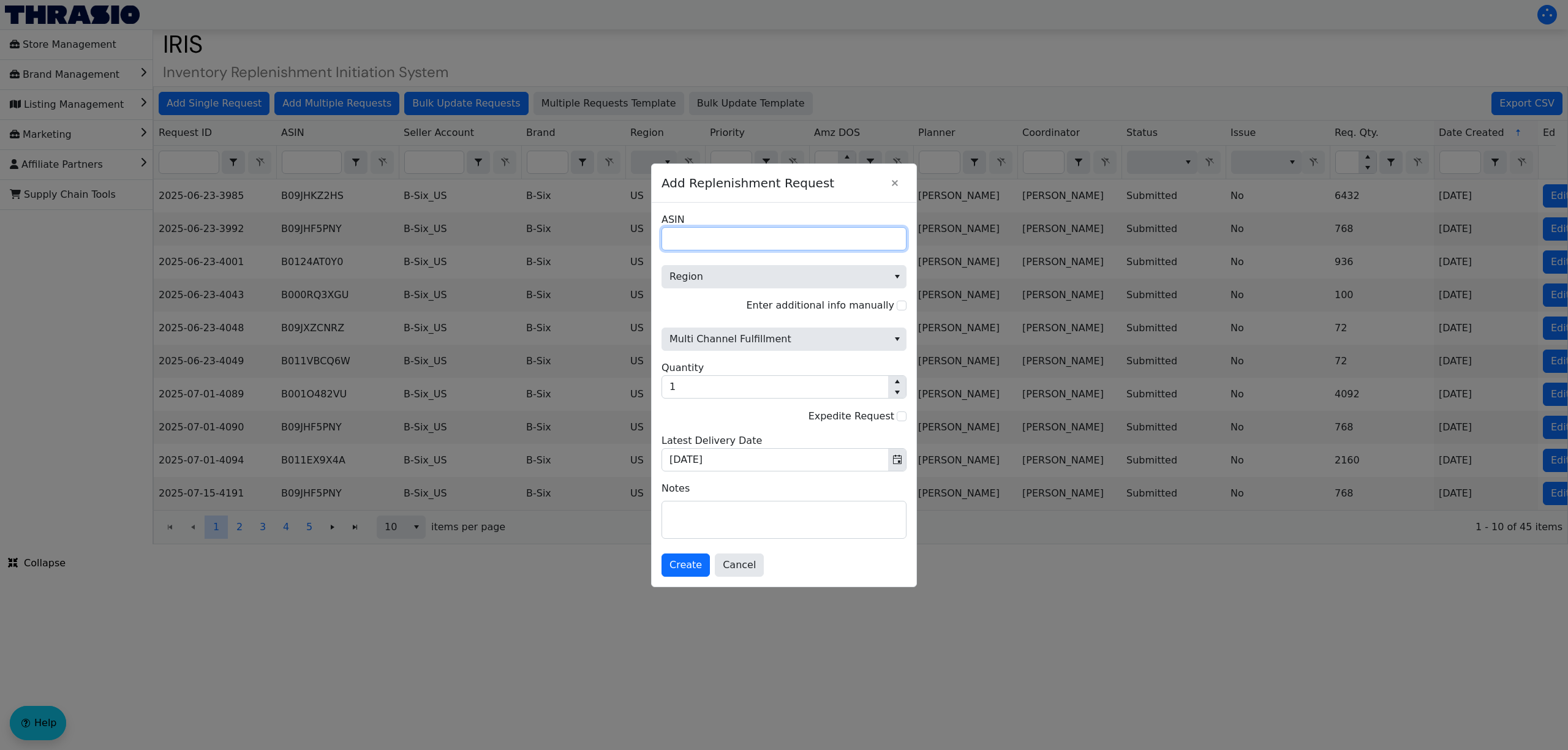
click at [833, 246] on input "ASIN" at bounding box center [784, 239] width 245 height 23
paste input "B011EX9X2W"
type input "B011EX9X2W"
click at [749, 276] on span "Region" at bounding box center [775, 276] width 211 height 15
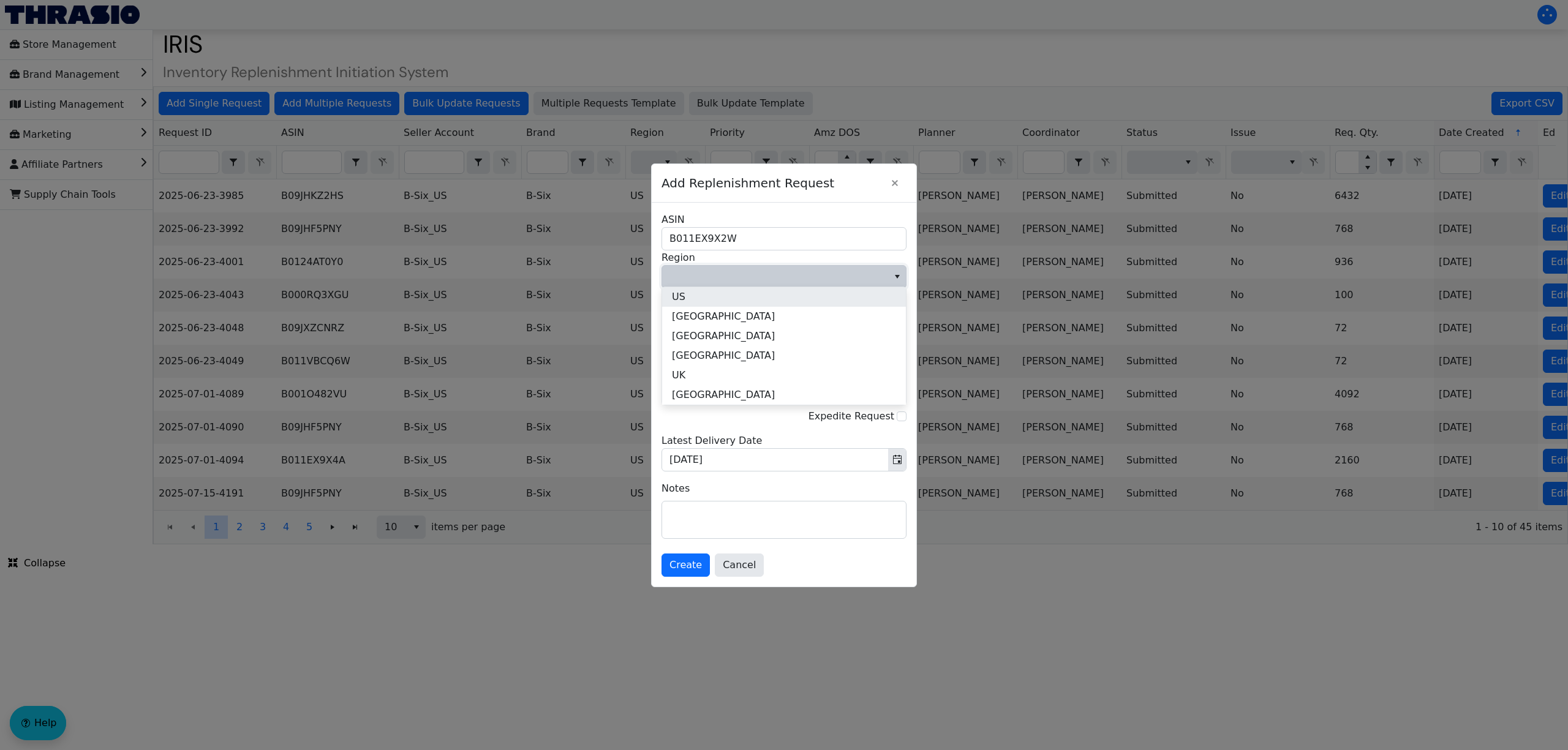
click at [741, 300] on li "US" at bounding box center [784, 297] width 244 height 20
click at [735, 332] on span "Multi Channel Fulfillment" at bounding box center [775, 339] width 211 height 15
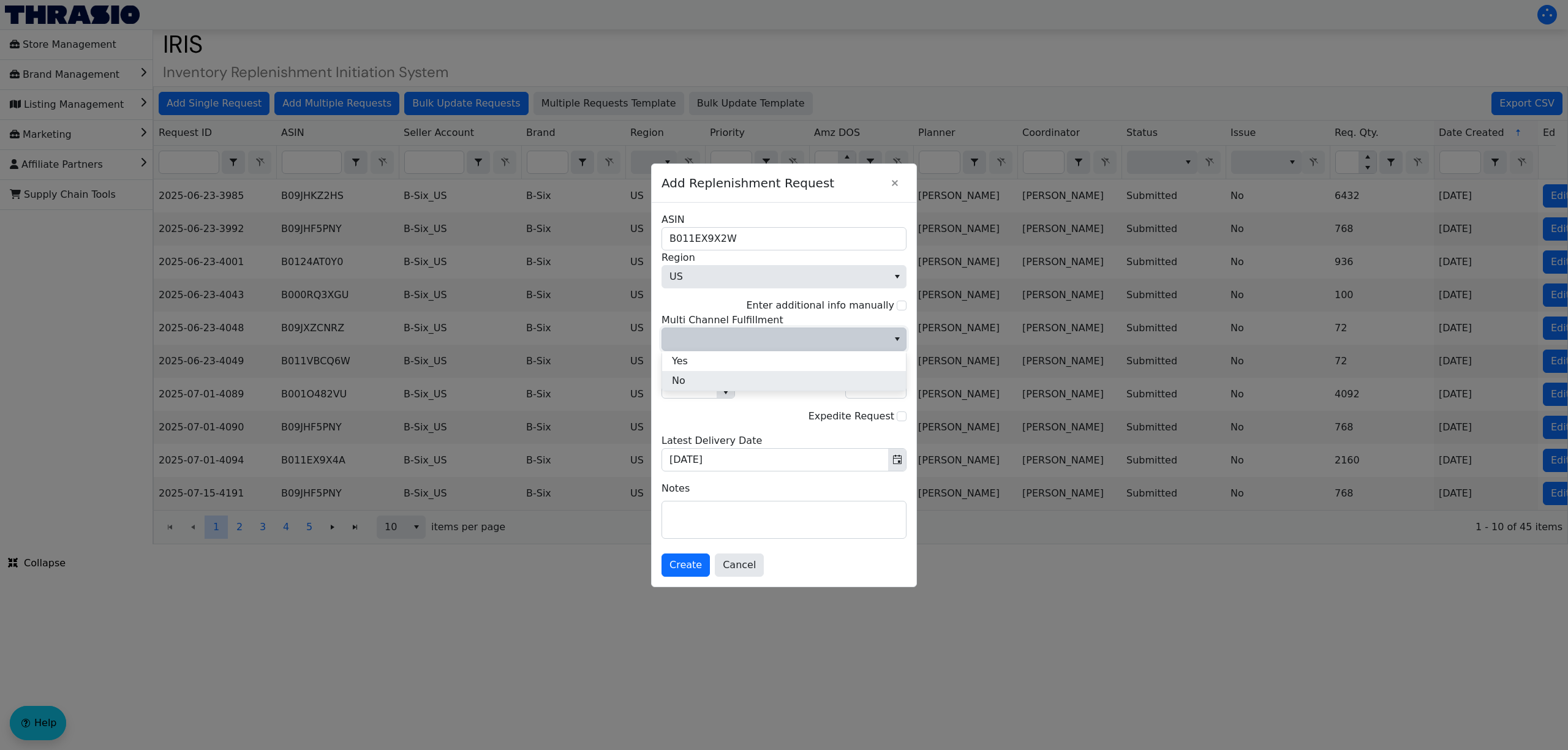
click at [735, 375] on li "No" at bounding box center [784, 380] width 244 height 20
click at [694, 392] on input "1" at bounding box center [689, 387] width 55 height 22
type input "13"
type input "936"
type input "13"
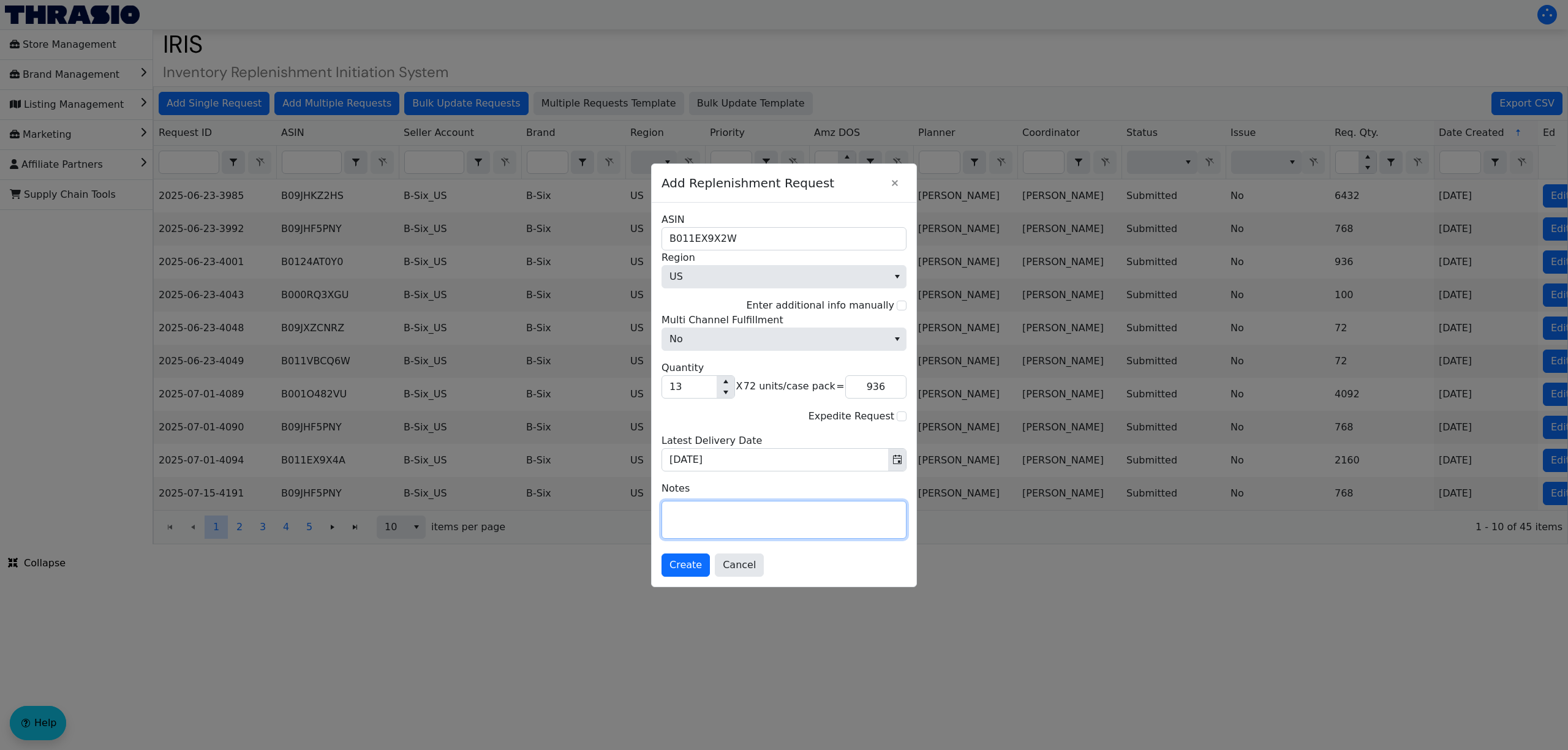
click at [800, 520] on textarea at bounding box center [784, 519] width 244 height 37
click at [681, 556] on button "Create" at bounding box center [685, 565] width 49 height 23
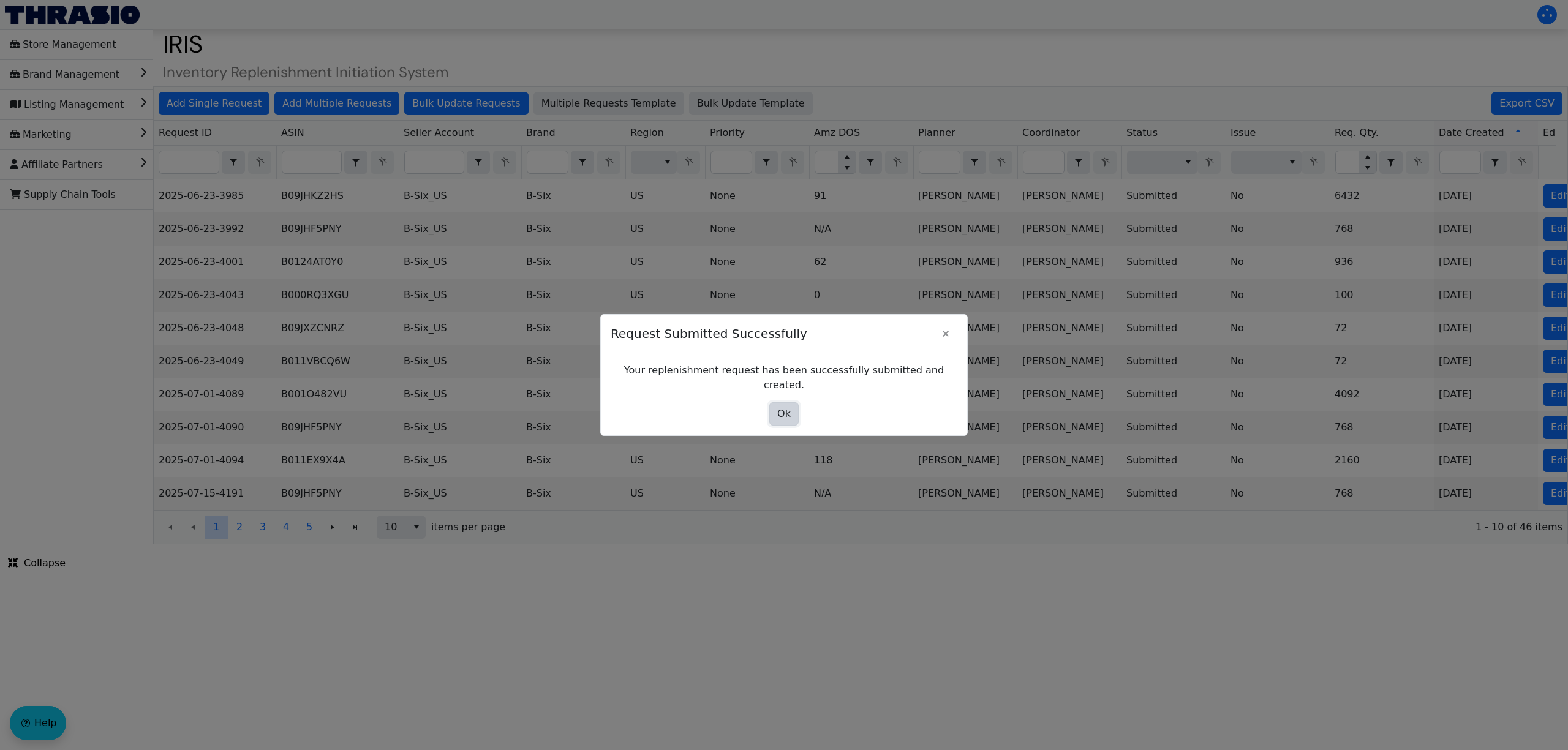
click at [784, 407] on span "Ok" at bounding box center [784, 414] width 14 height 15
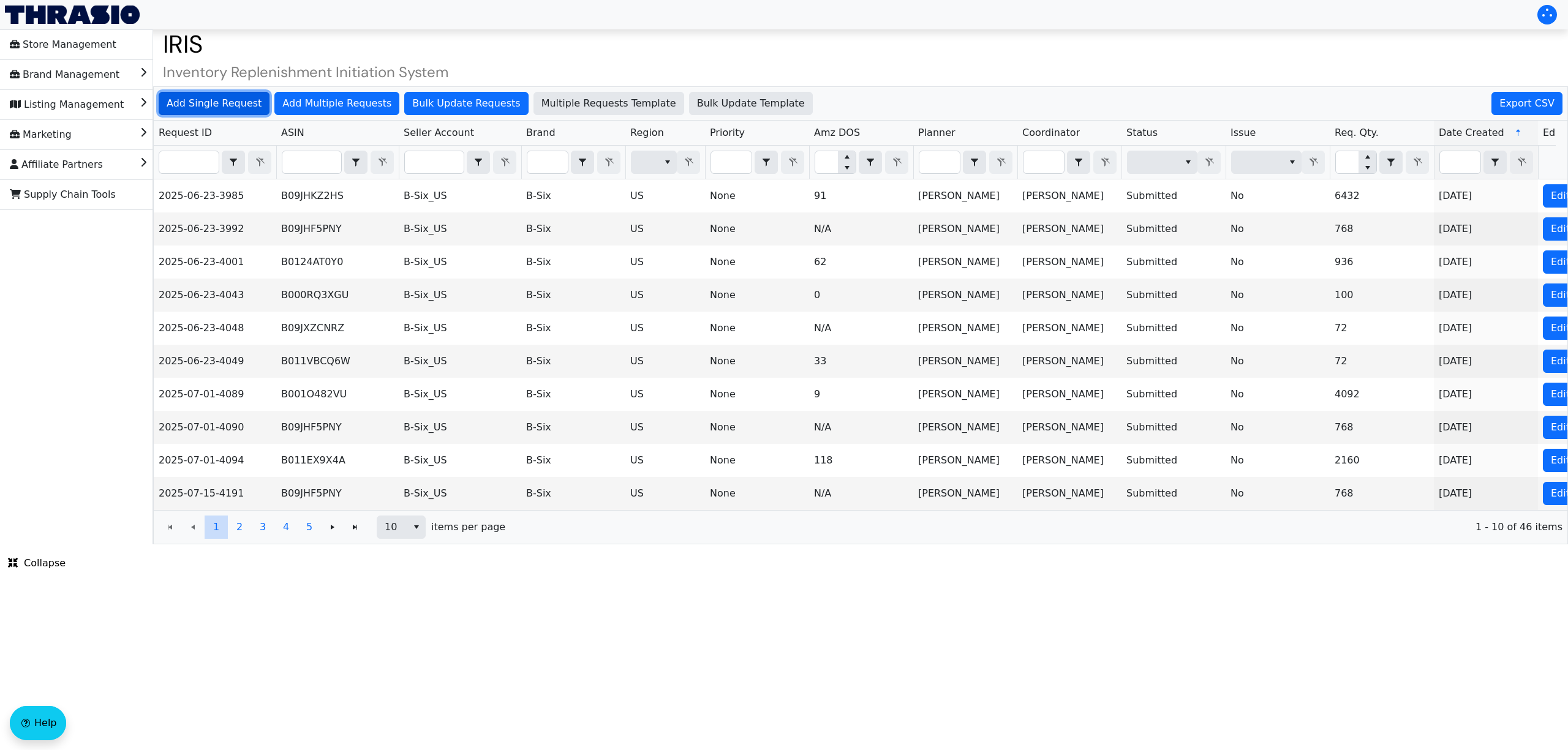
click at [241, 108] on span "Add Single Request" at bounding box center [214, 103] width 95 height 15
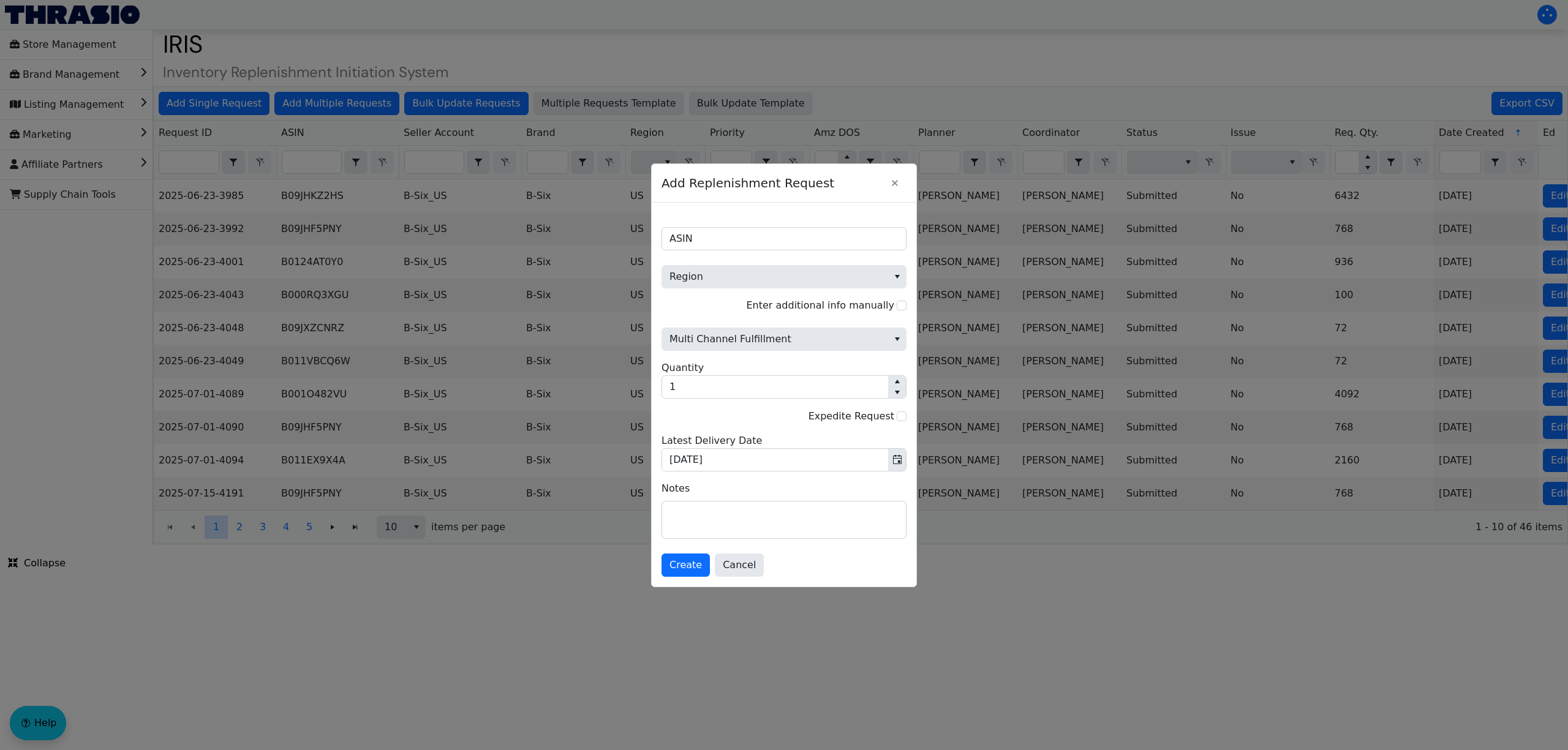
click at [837, 250] on span "Region" at bounding box center [784, 269] width 245 height 38
click at [833, 239] on input "ASIN" at bounding box center [784, 239] width 245 height 23
paste input "B0DHX8RS5G"
type input "B0DHX8RS5G"
click at [778, 269] on span "Region" at bounding box center [775, 276] width 211 height 15
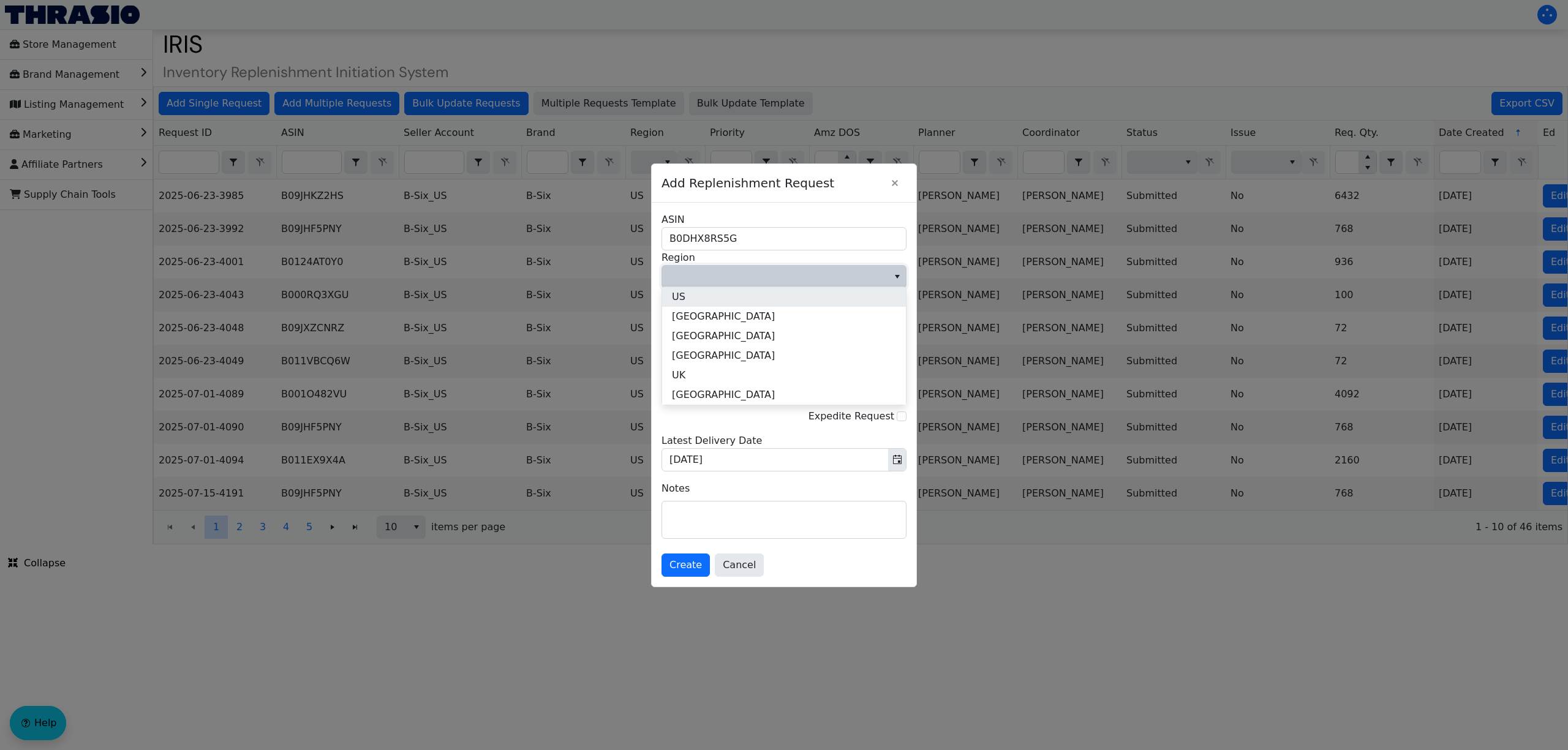
click at [728, 295] on li "US" at bounding box center [784, 297] width 244 height 20
click at [739, 343] on span "Multi Channel Fulfillment" at bounding box center [775, 339] width 211 height 15
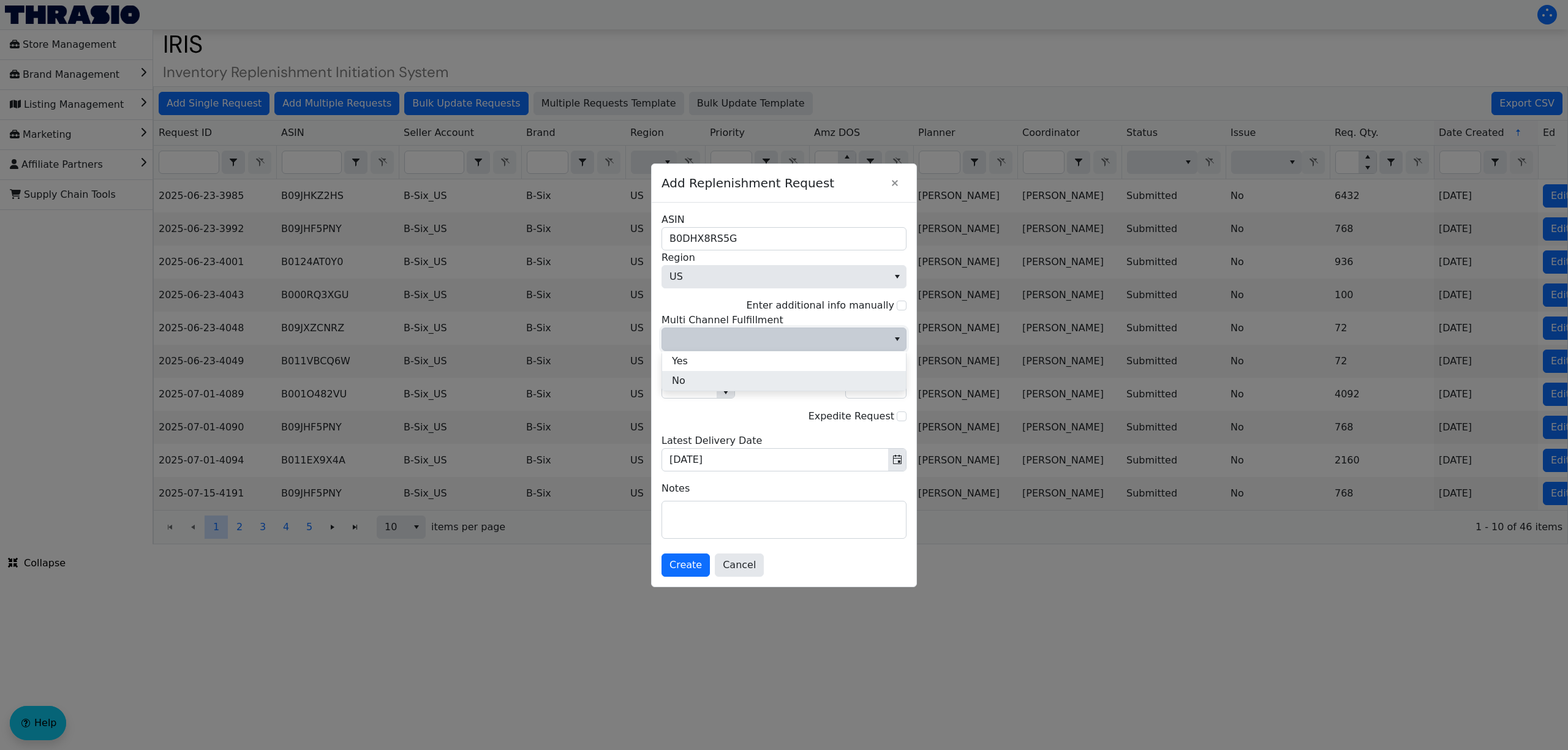
click at [729, 380] on li "No" at bounding box center [784, 380] width 244 height 20
click at [682, 389] on input "1" at bounding box center [689, 387] width 55 height 22
type input "12"
type input "864"
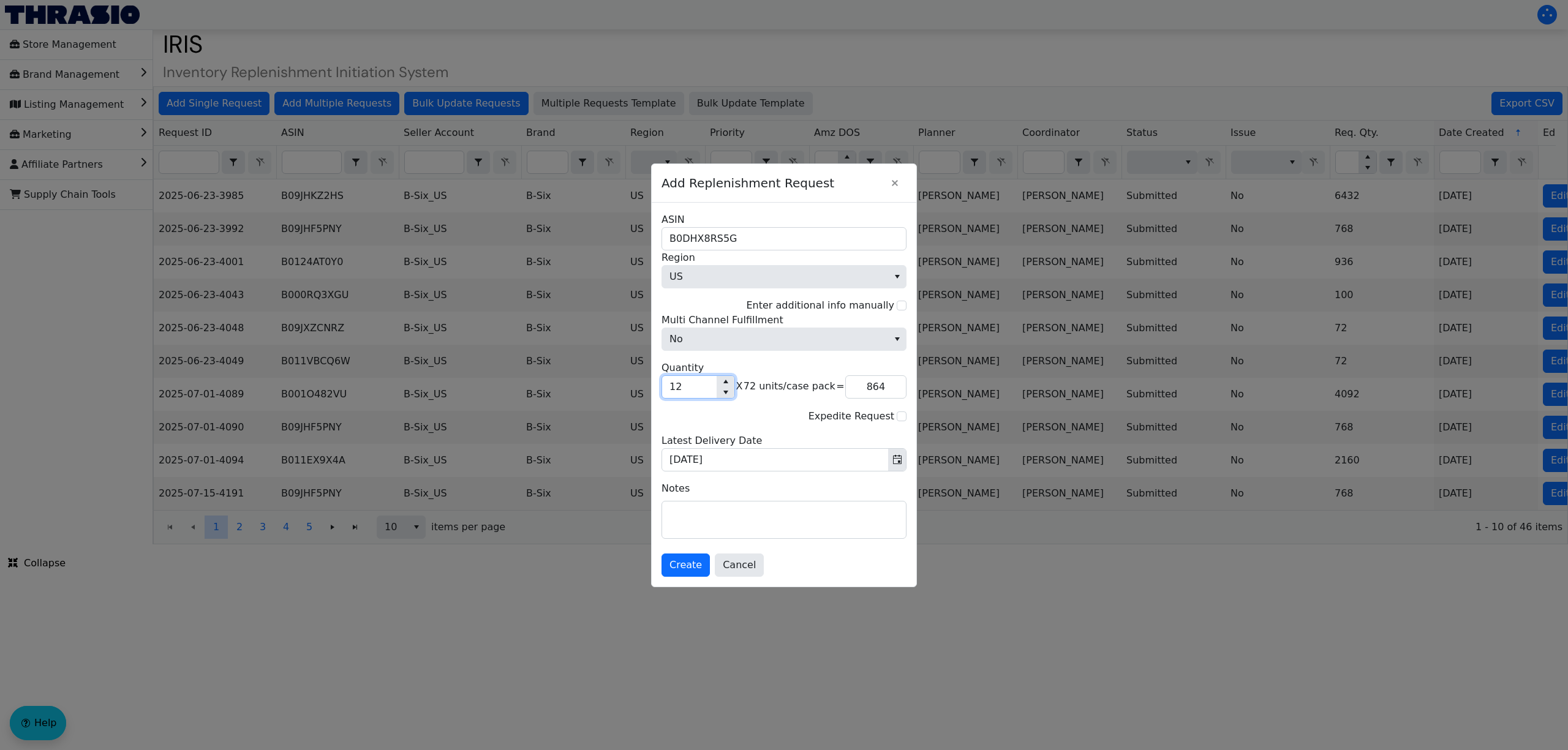
type input "12"
click at [730, 506] on textarea at bounding box center [784, 519] width 244 height 37
click at [699, 563] on button "Create" at bounding box center [685, 565] width 49 height 23
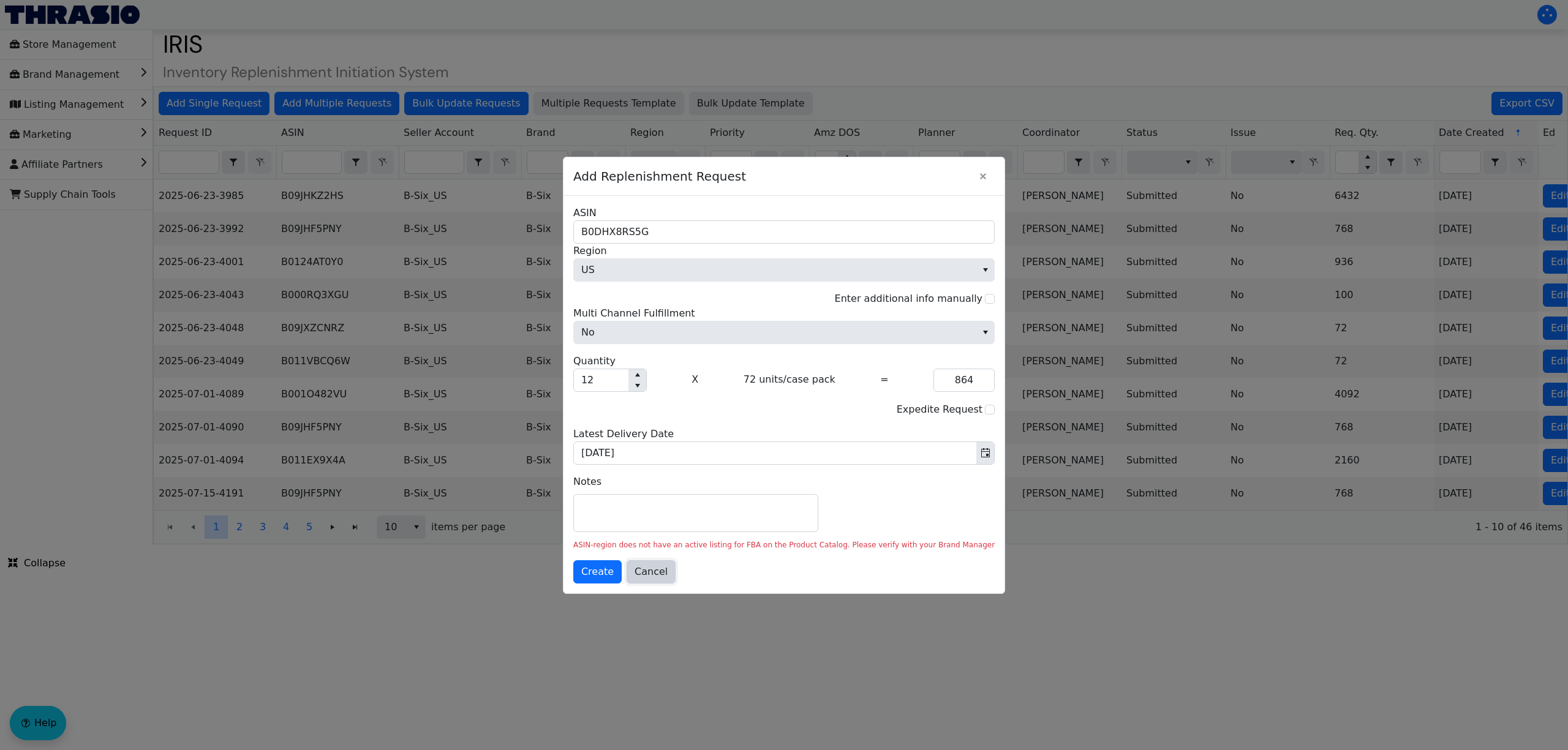
click at [668, 576] on span "Cancel" at bounding box center [650, 572] width 33 height 15
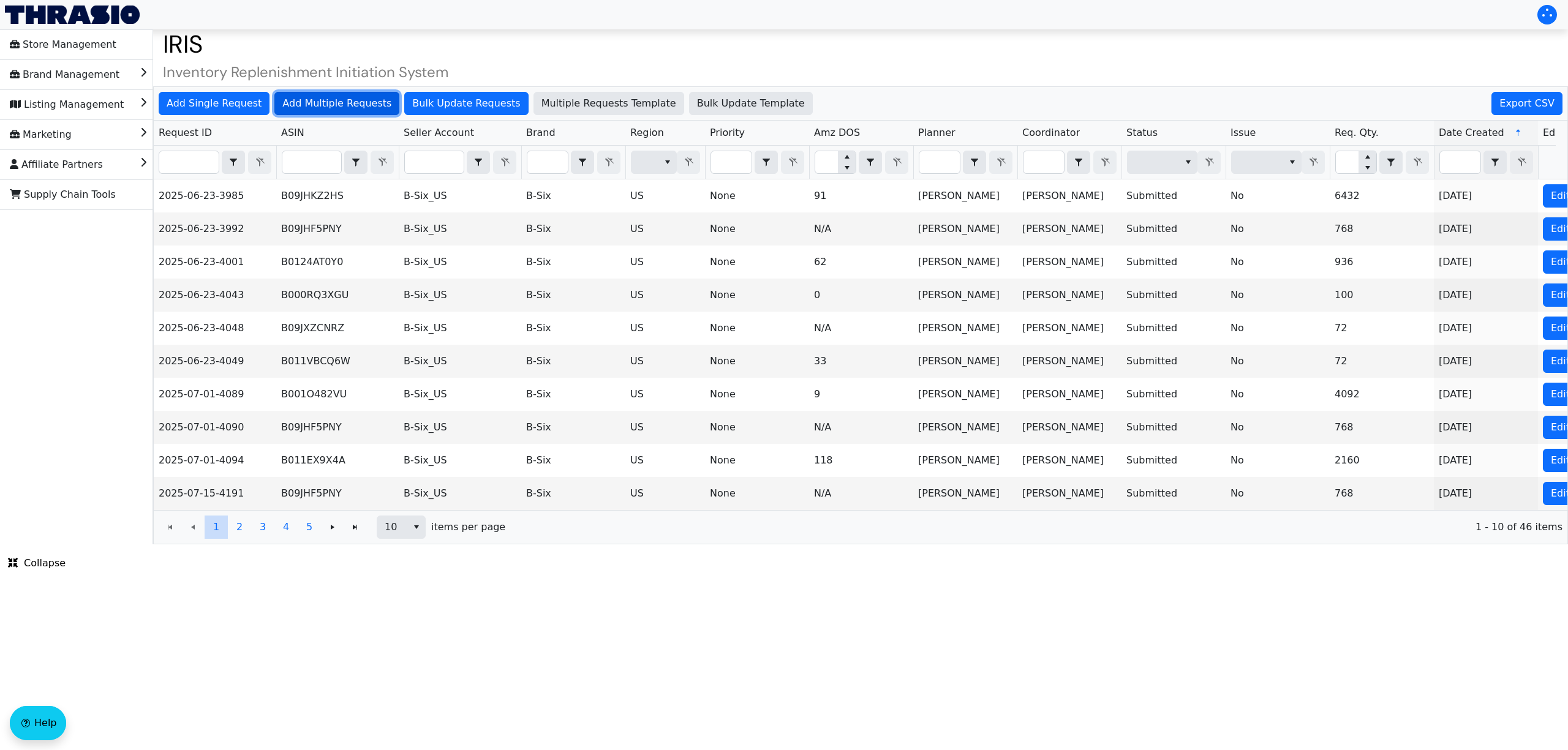
click at [316, 106] on span "Add Multiple Requests" at bounding box center [337, 103] width 109 height 15
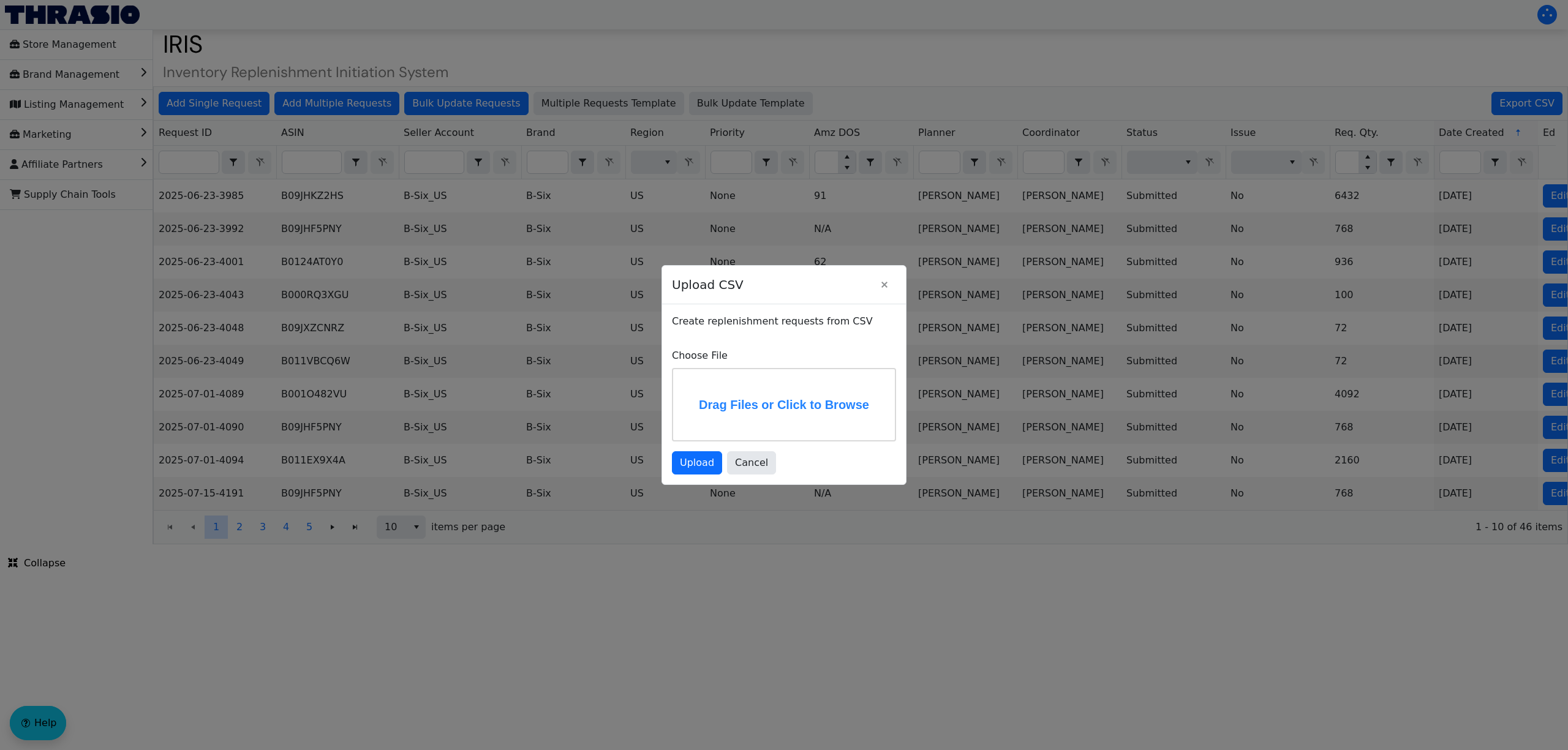
click at [789, 392] on label "Drag Files or Click to Browse" at bounding box center [784, 405] width 222 height 71
click at [0, 0] on input "Drag Files or Click to Browse" at bounding box center [0, 0] width 0 height 0
click at [704, 471] on span "Upload" at bounding box center [696, 466] width 34 height 15
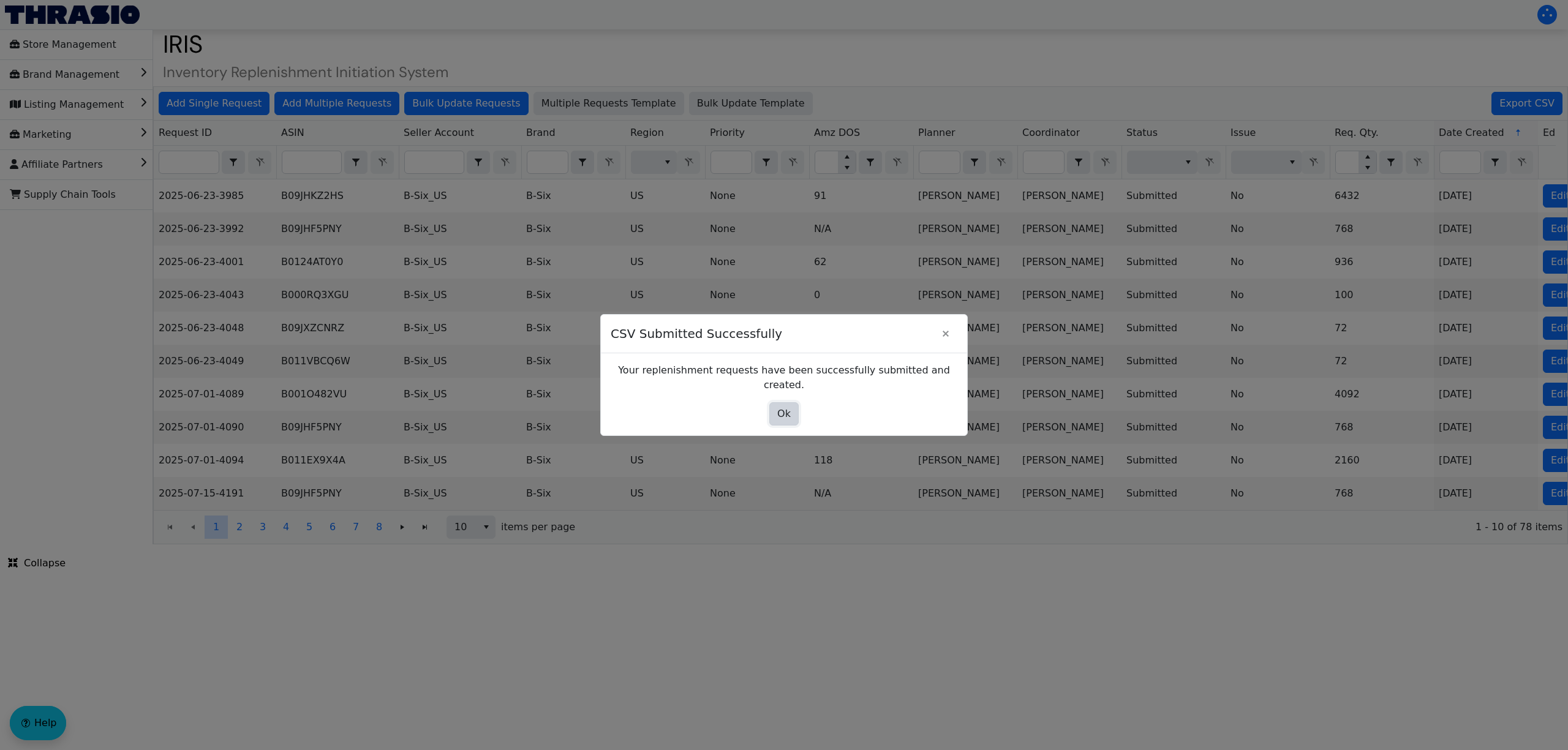
click at [789, 407] on span "Ok" at bounding box center [784, 414] width 14 height 15
